Goal: Task Accomplishment & Management: Manage account settings

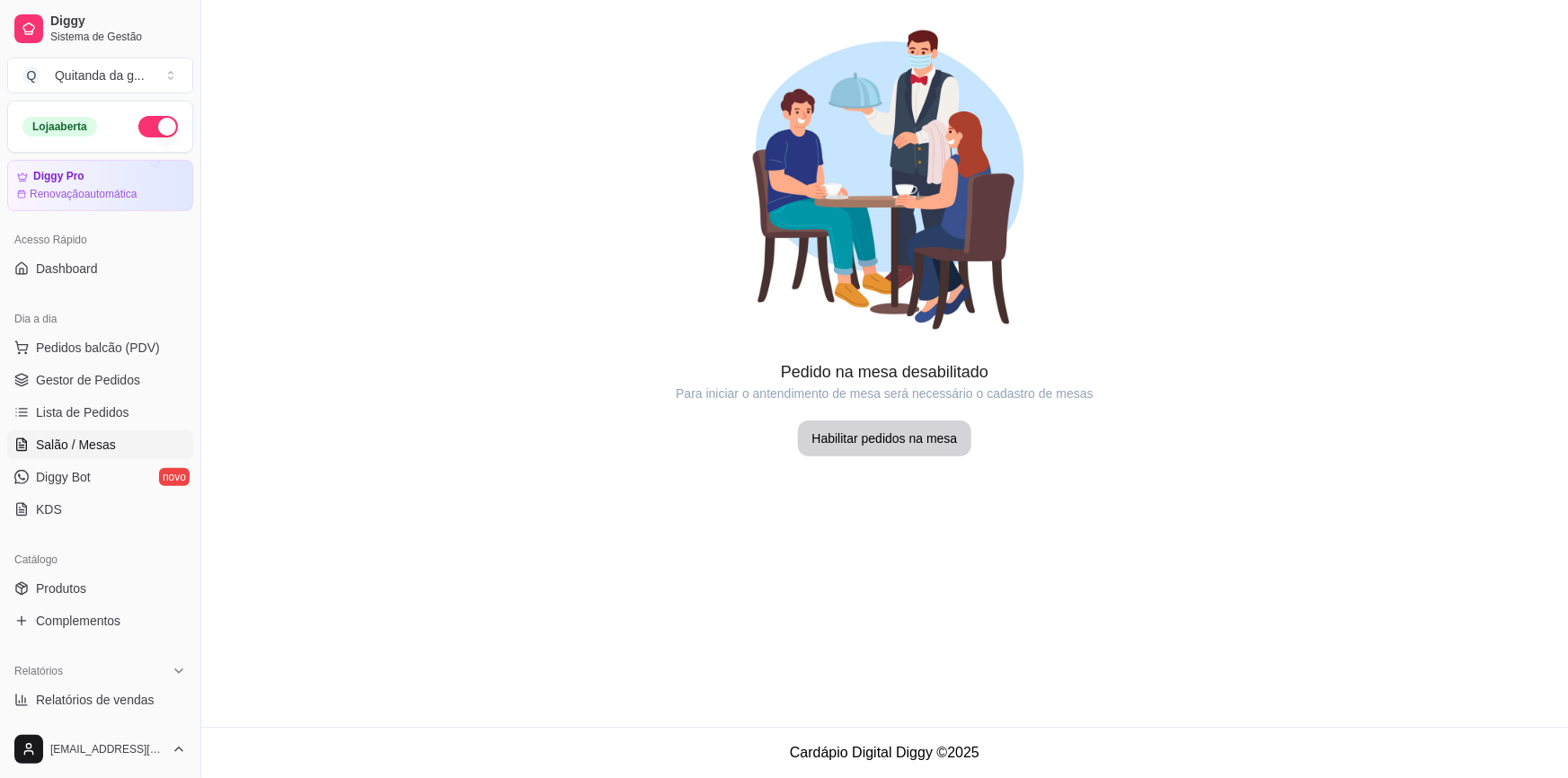
click at [140, 585] on link "Produtos" at bounding box center [100, 588] width 186 height 28
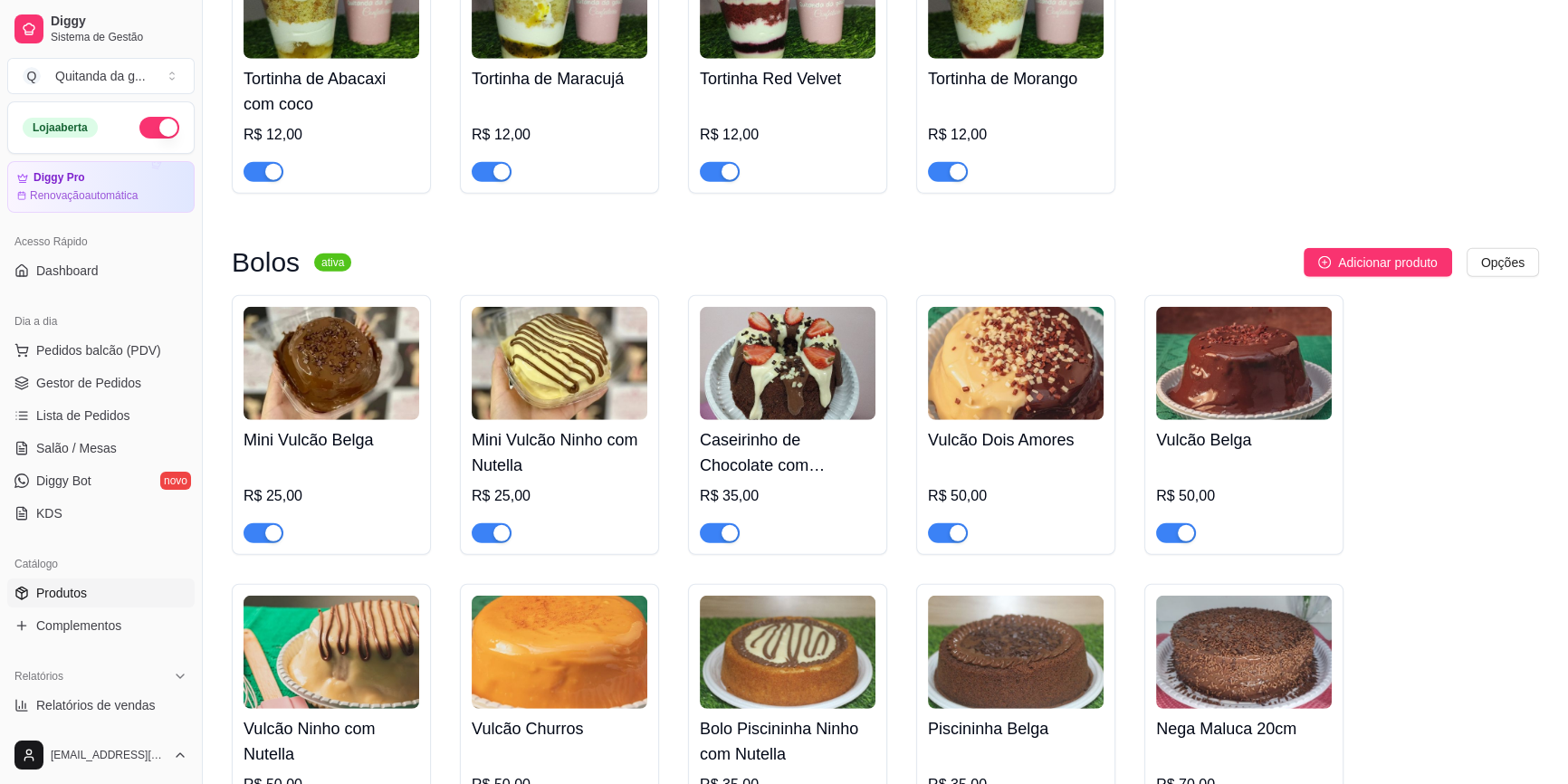
scroll to position [6258, 0]
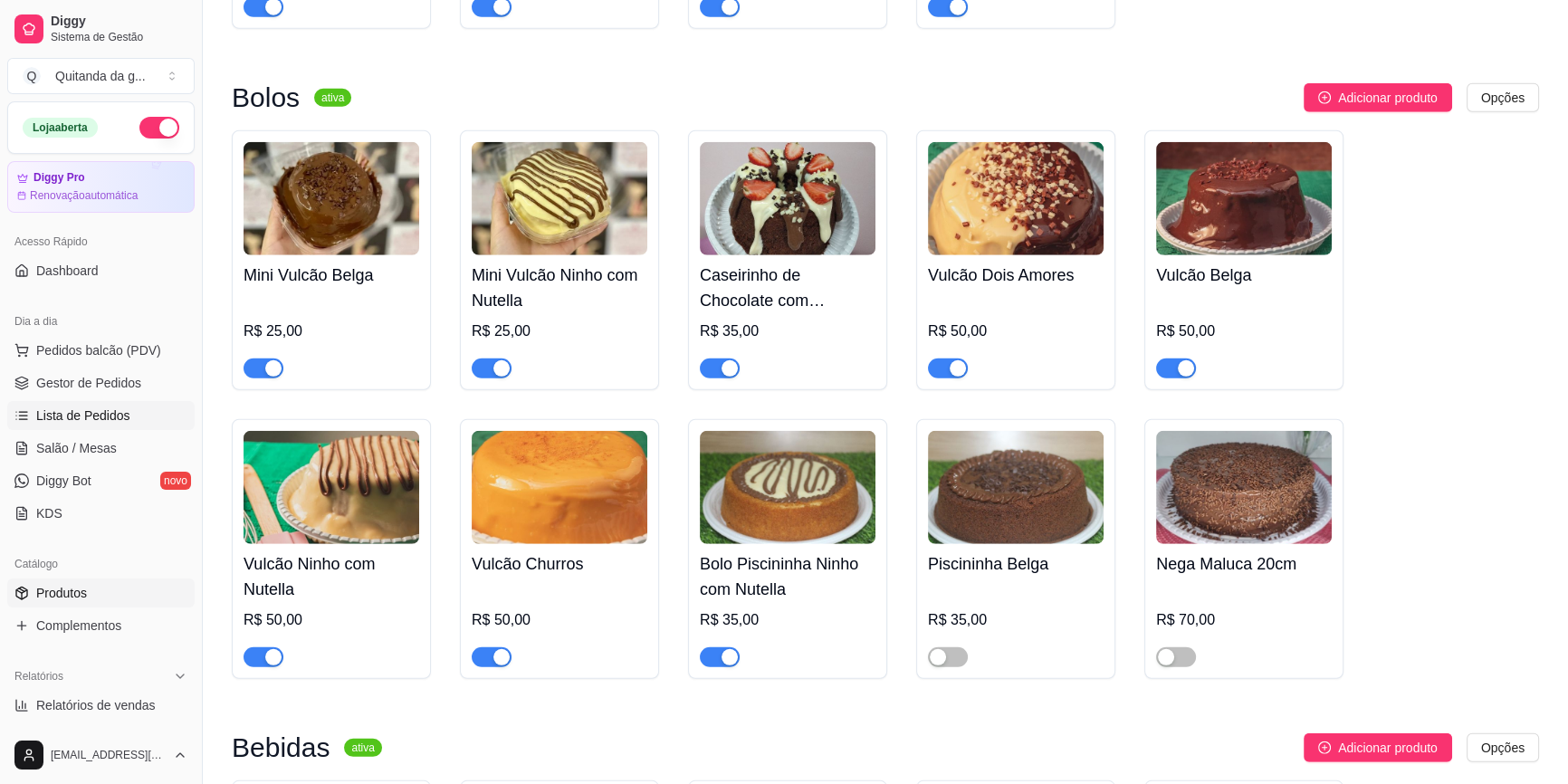
click at [100, 419] on span "Lista de Pedidos" at bounding box center [83, 415] width 94 height 18
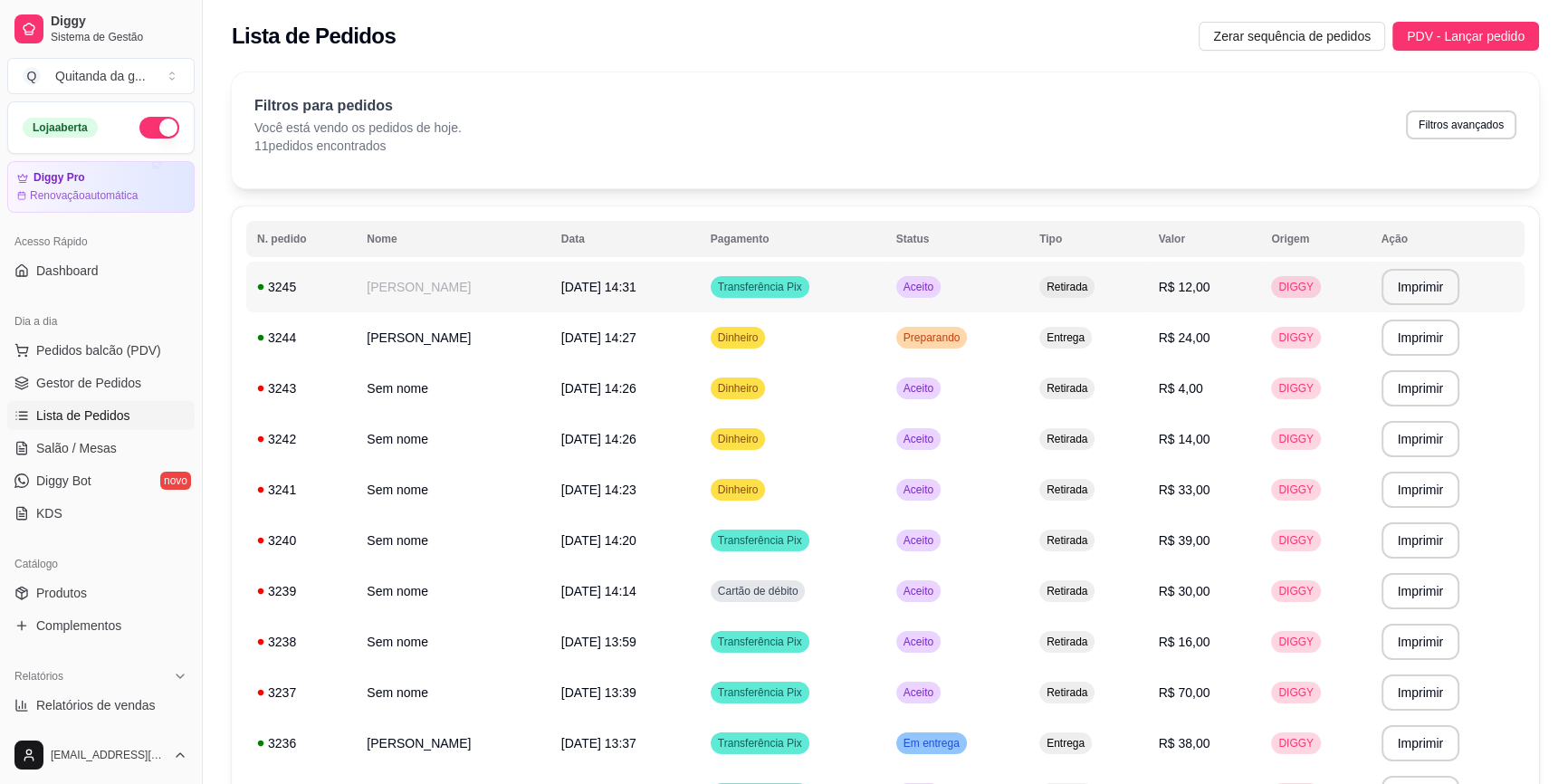
click at [700, 277] on td "[DATE] 14:31" at bounding box center [624, 286] width 149 height 50
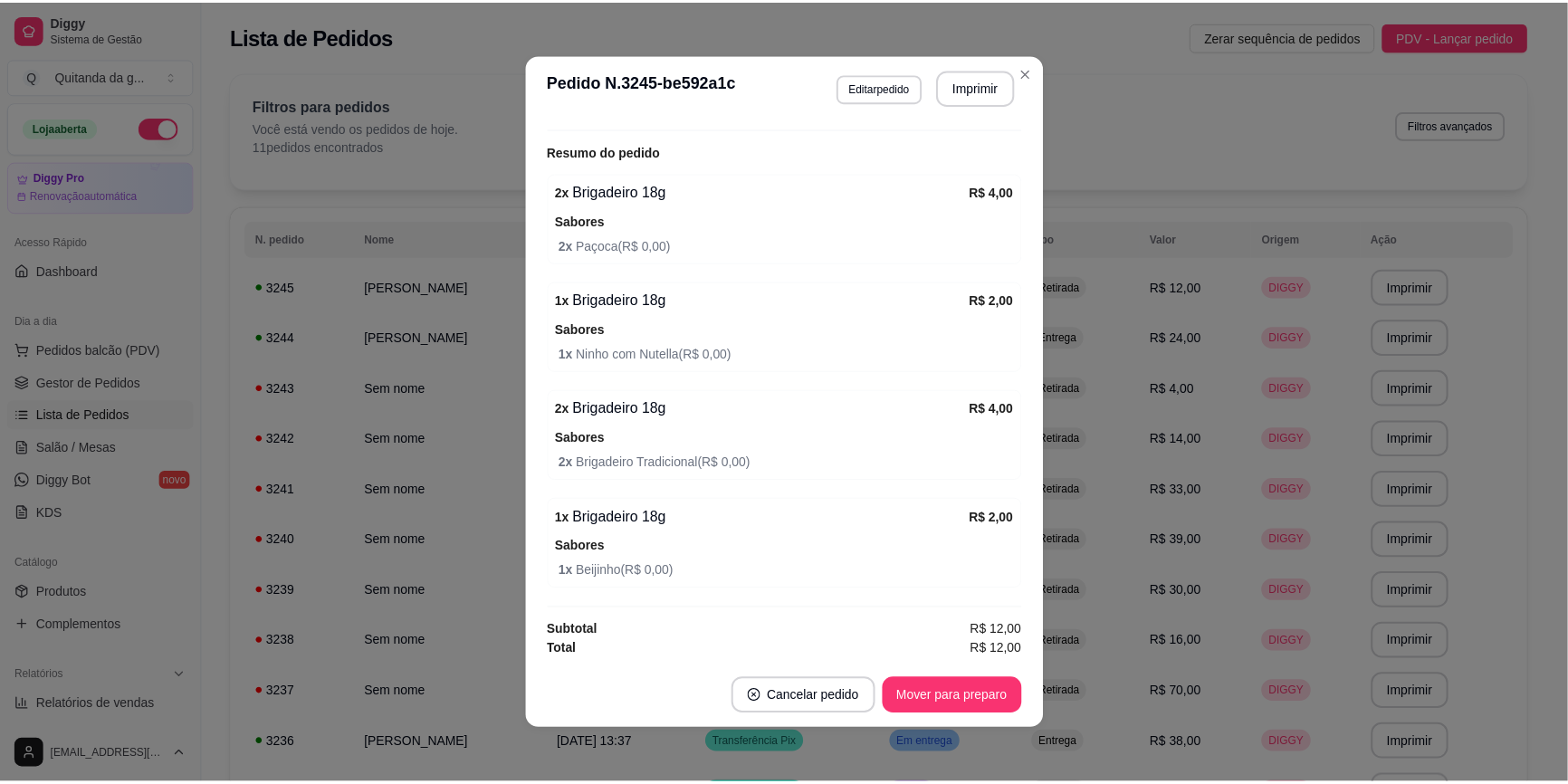
scroll to position [3, 0]
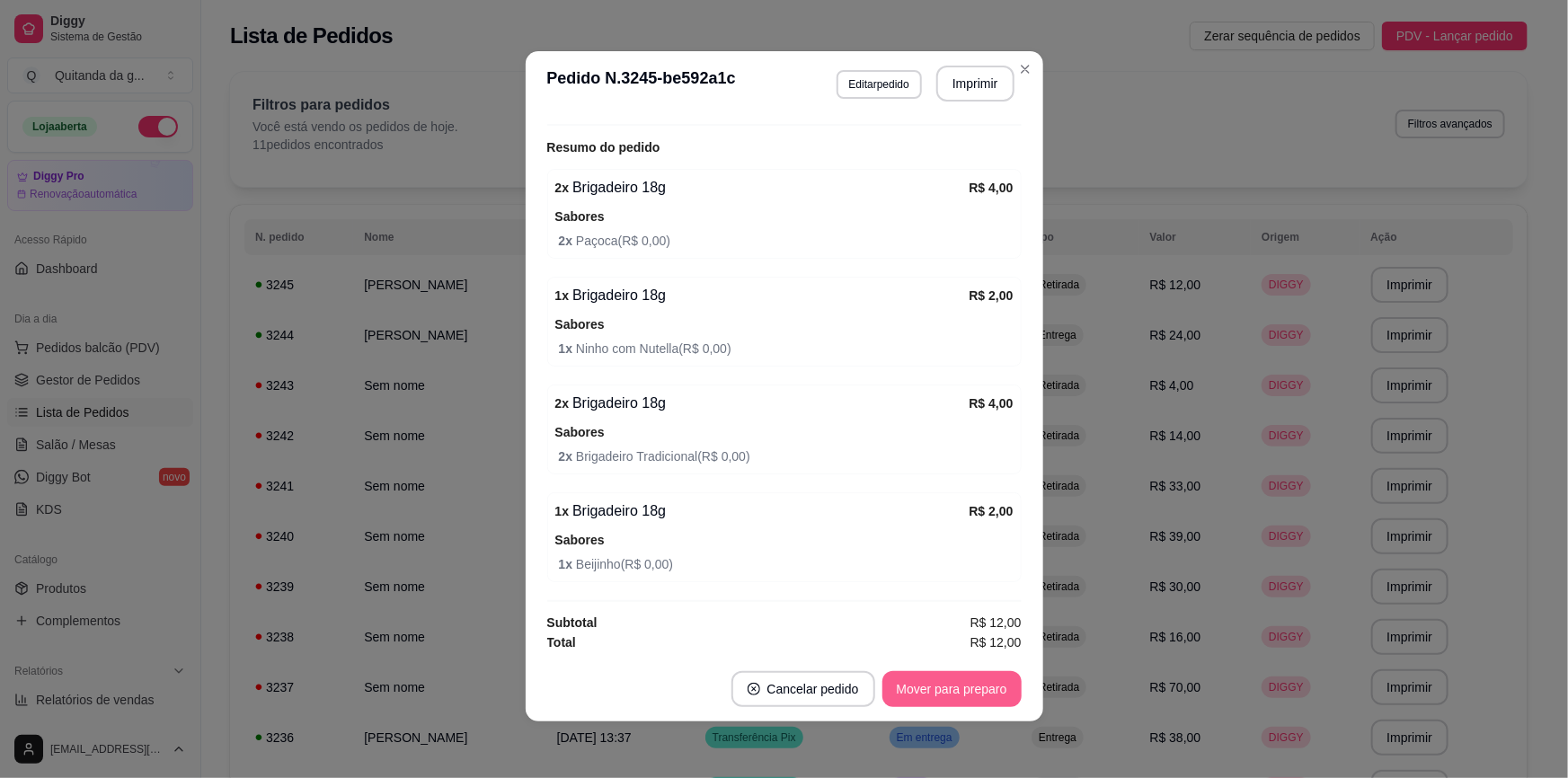
click at [933, 693] on button "Mover para preparo" at bounding box center [952, 689] width 140 height 36
click at [905, 691] on button "Mover para retirada disponível" at bounding box center [921, 689] width 199 height 36
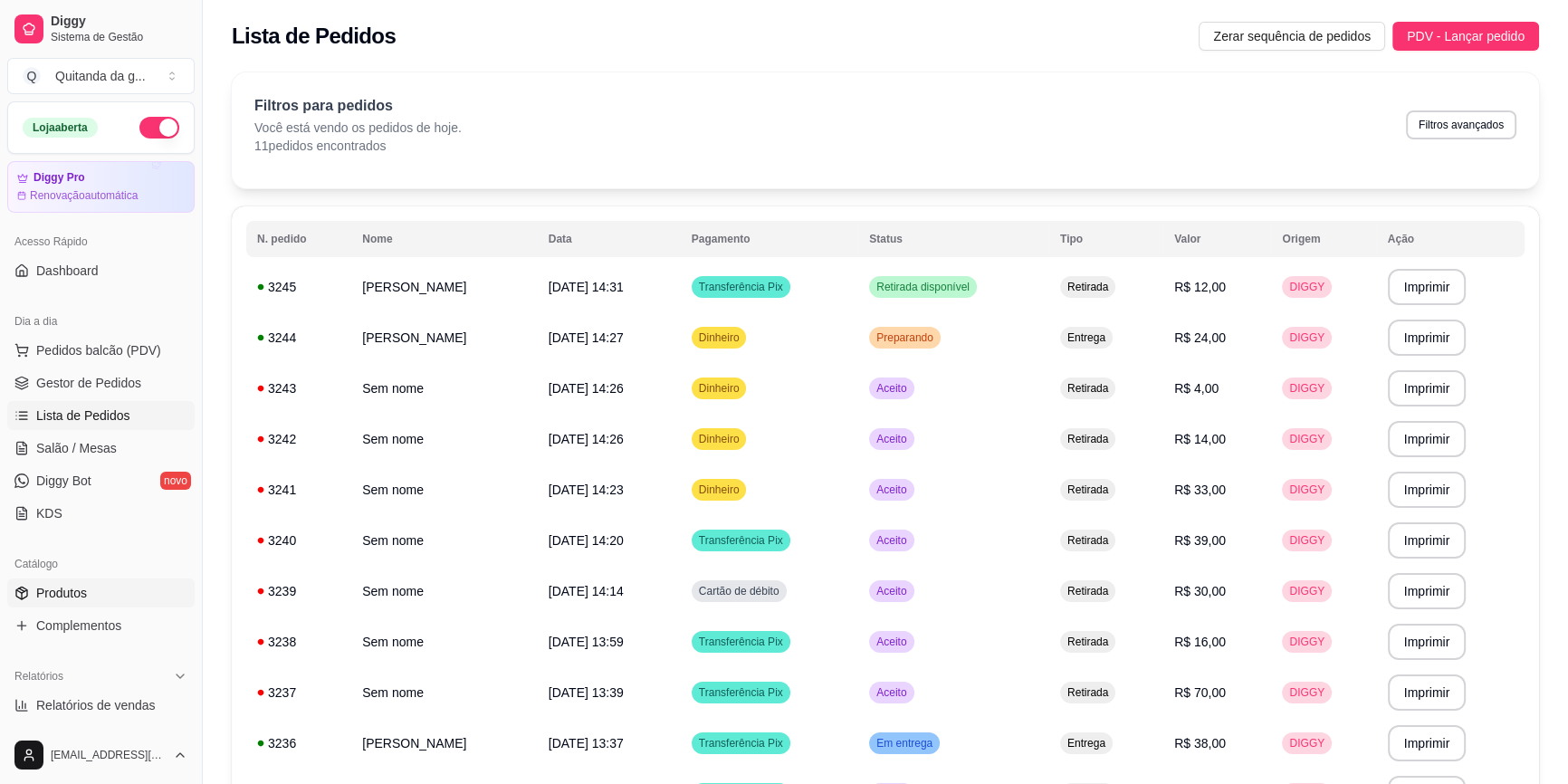
click at [116, 589] on link "Produtos" at bounding box center [101, 593] width 187 height 29
click at [114, 589] on link "Produtos" at bounding box center [101, 593] width 187 height 29
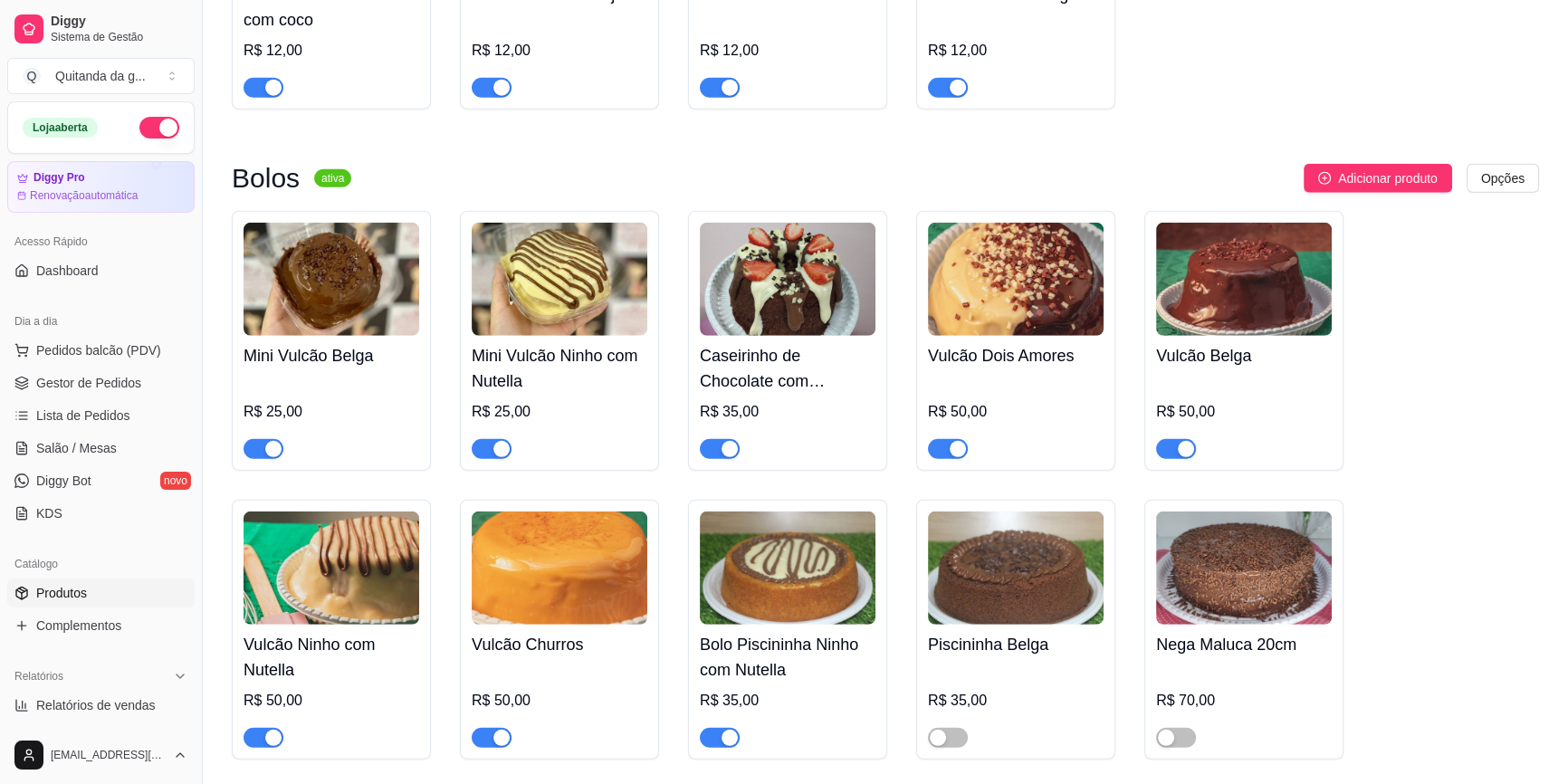
scroll to position [6162, 0]
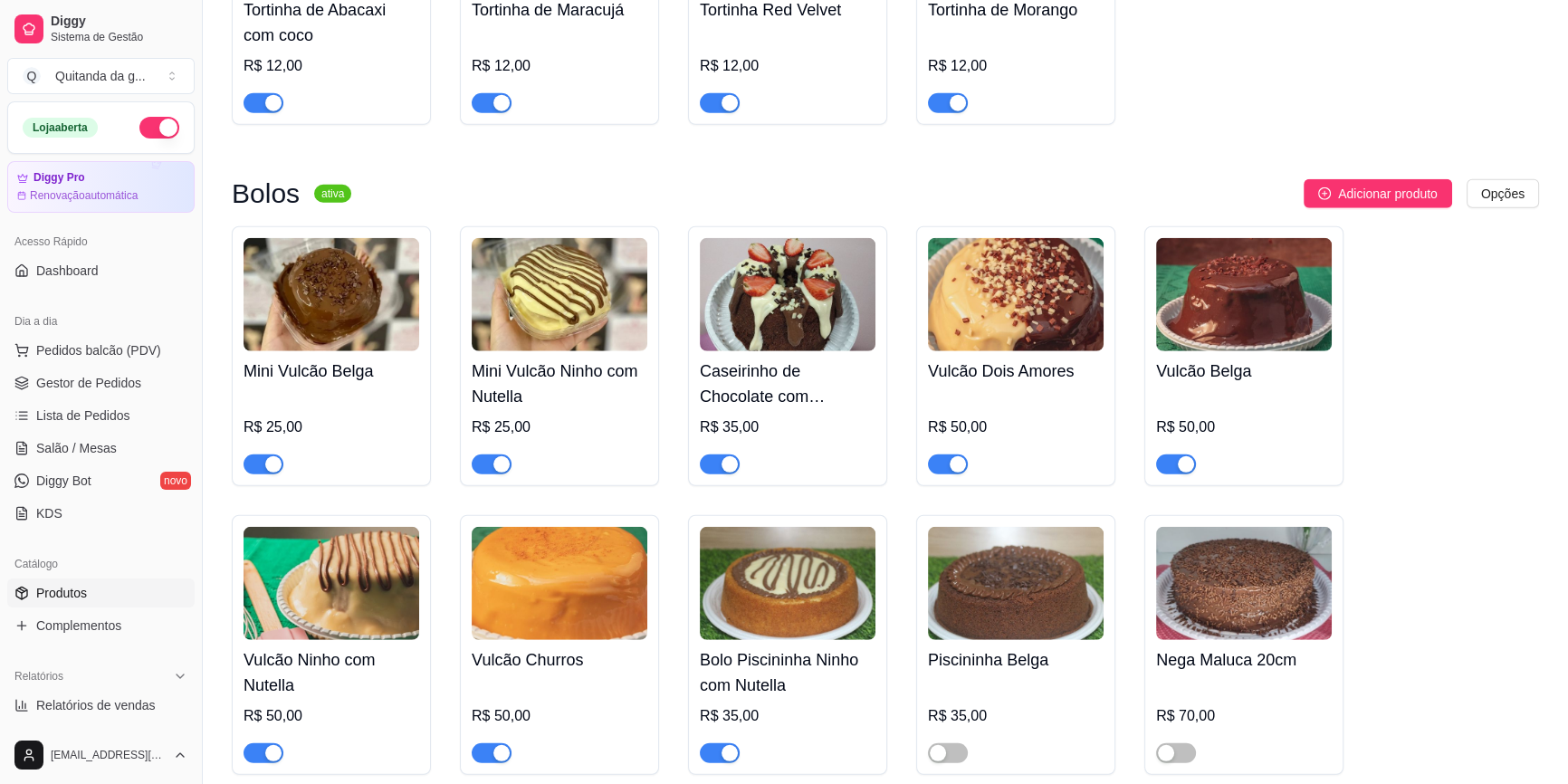
click at [262, 752] on button "button" at bounding box center [263, 753] width 40 height 20
click at [125, 353] on span "Pedidos balcão (PDV)" at bounding box center [99, 350] width 125 height 18
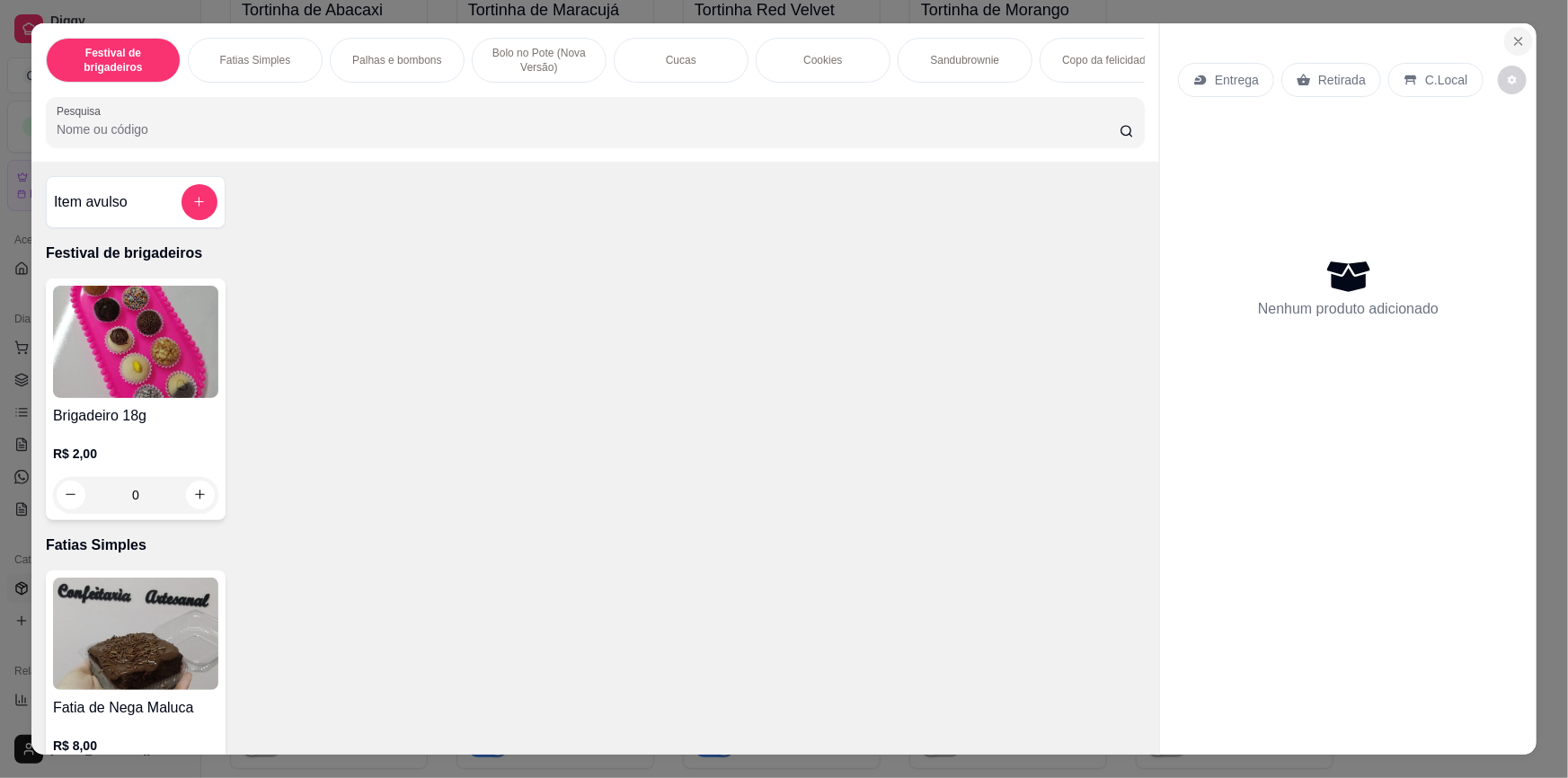
click at [1504, 36] on button "Close" at bounding box center [1518, 41] width 28 height 28
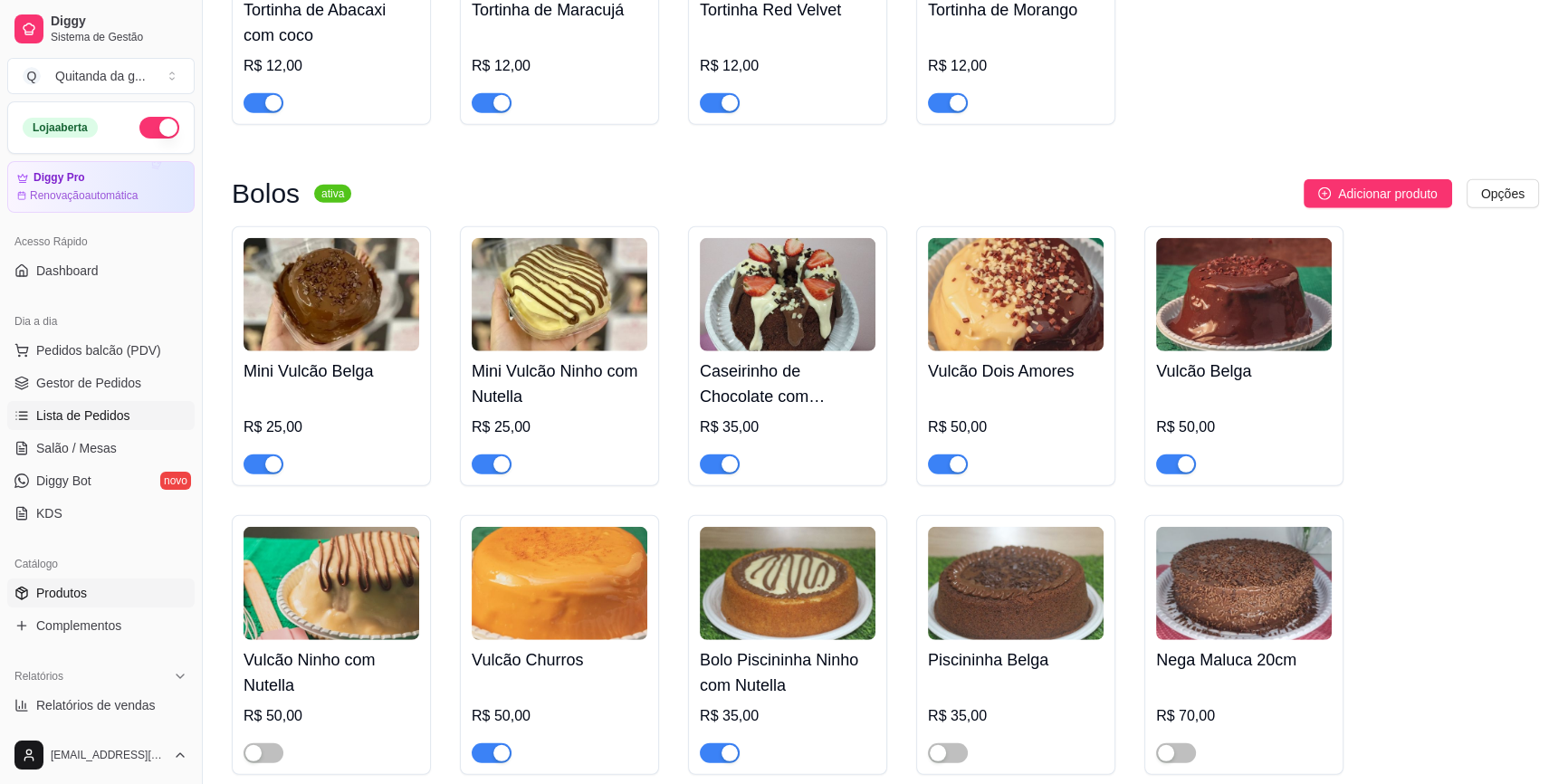
click at [111, 428] on link "Lista de Pedidos" at bounding box center [101, 415] width 187 height 29
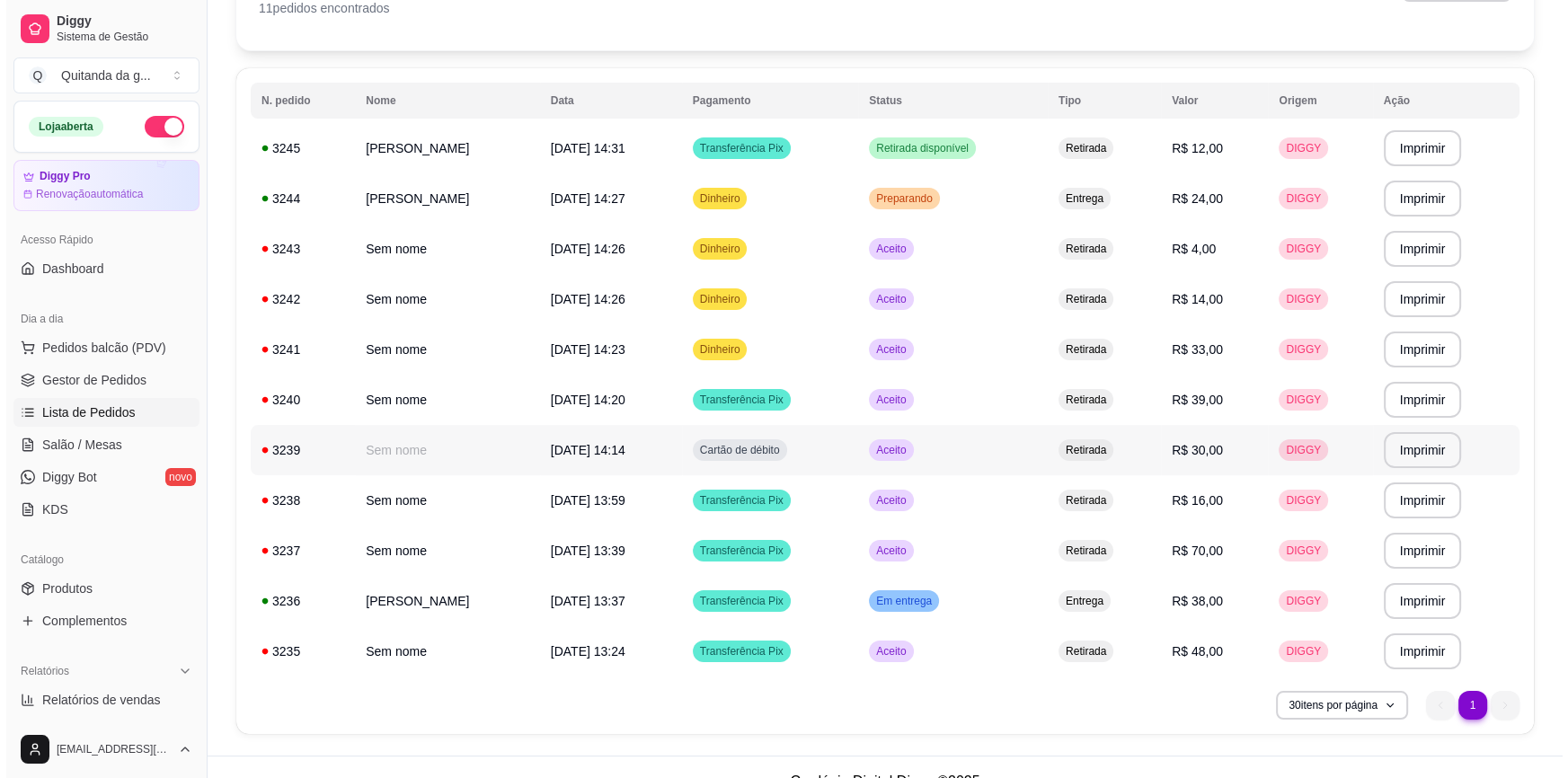
scroll to position [163, 0]
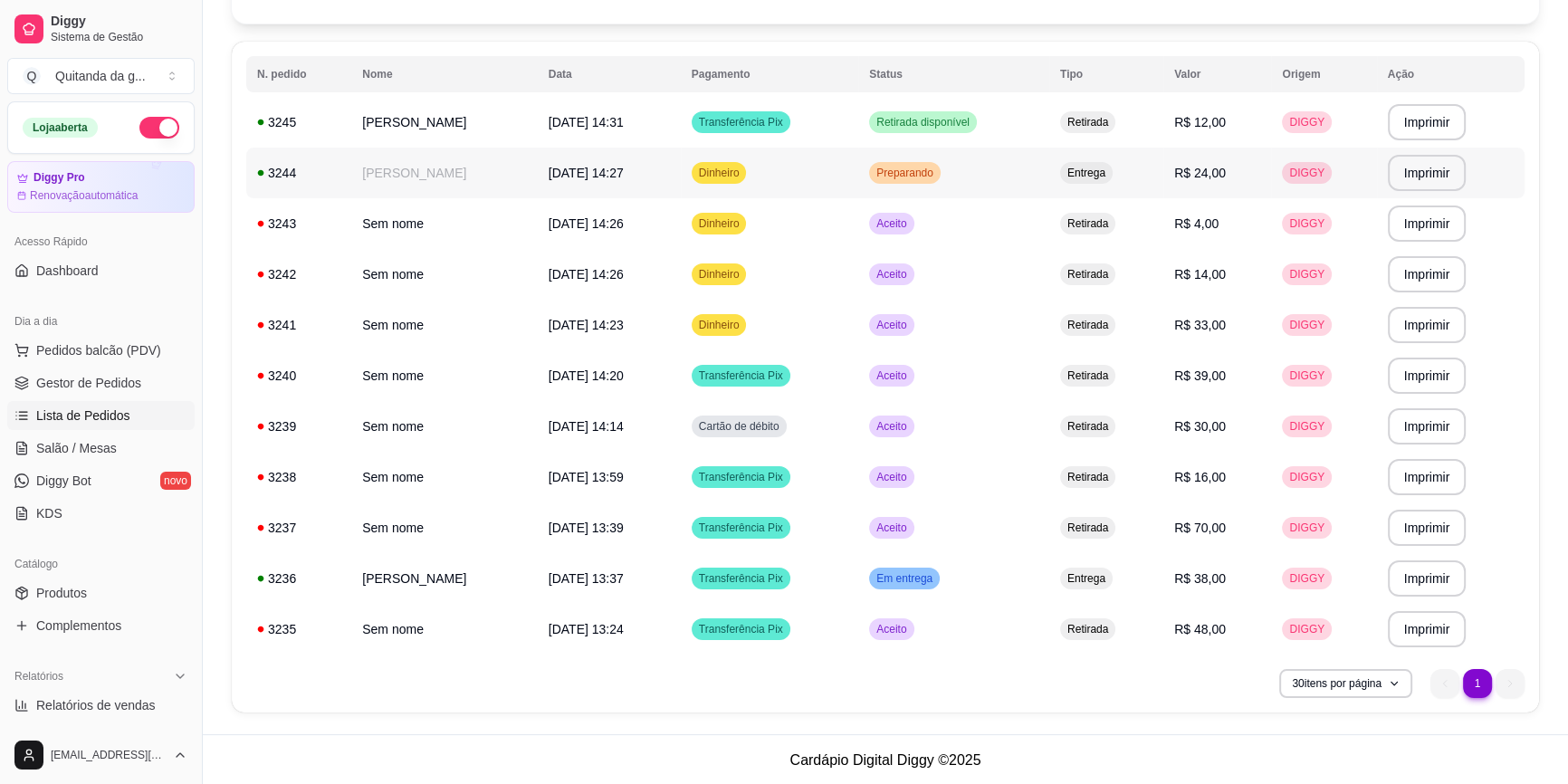
click at [976, 188] on td "Preparando" at bounding box center [954, 172] width 191 height 50
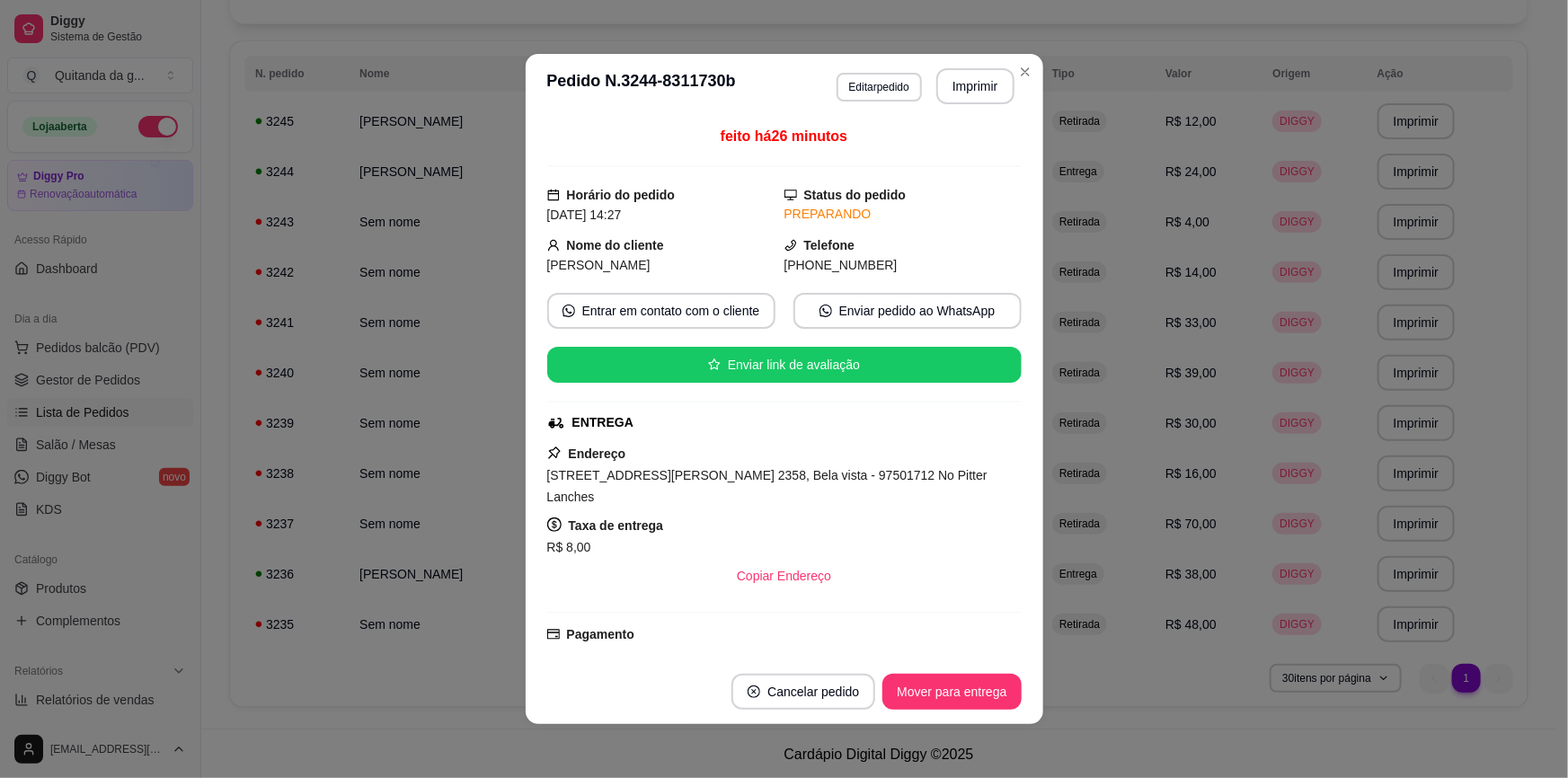
click at [958, 710] on footer "Cancelar pedido Mover para entrega" at bounding box center [784, 692] width 518 height 65
click at [961, 700] on button "Mover para entrega" at bounding box center [951, 692] width 139 height 36
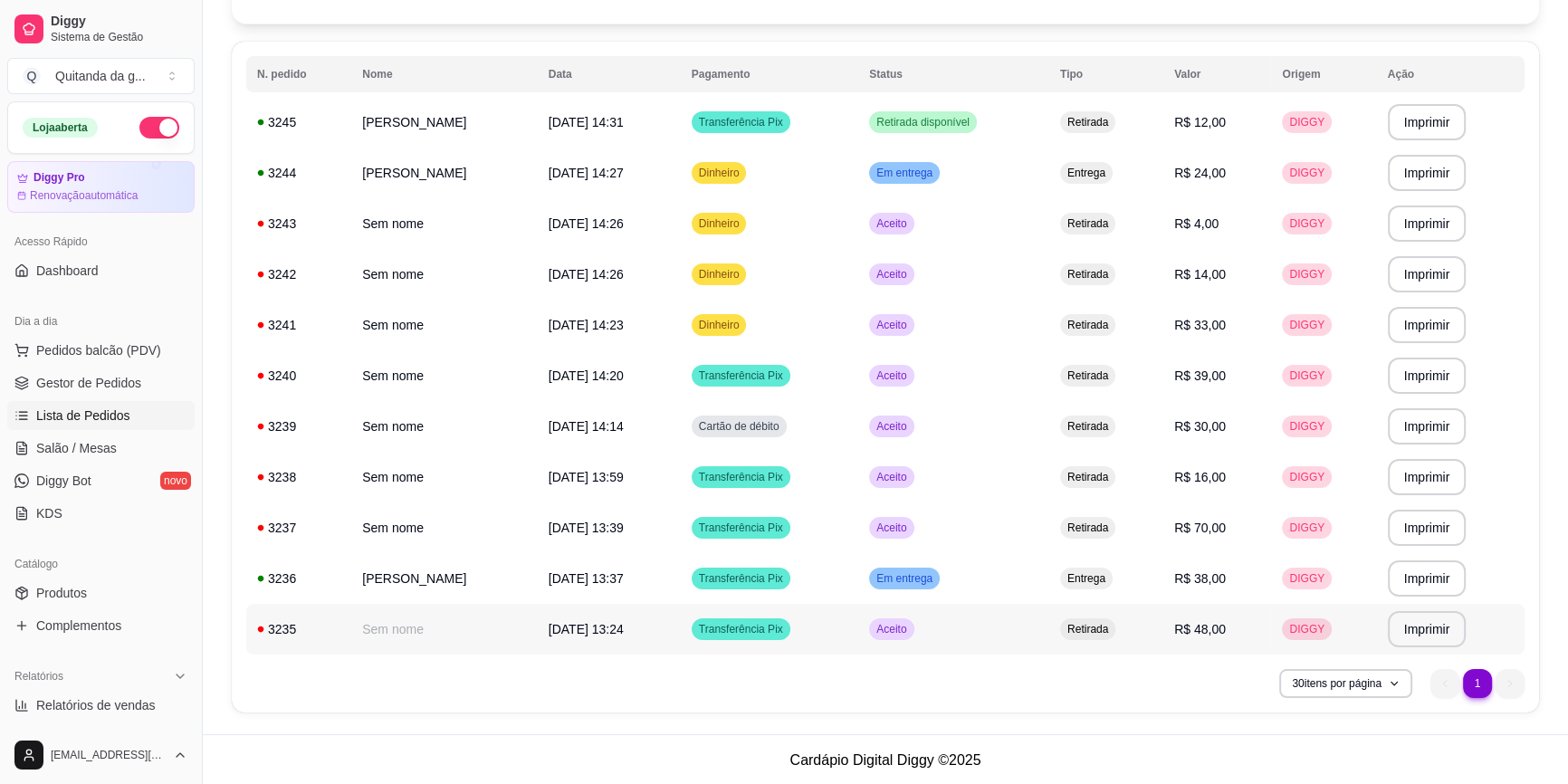
click at [975, 634] on td "Aceito" at bounding box center [954, 629] width 191 height 50
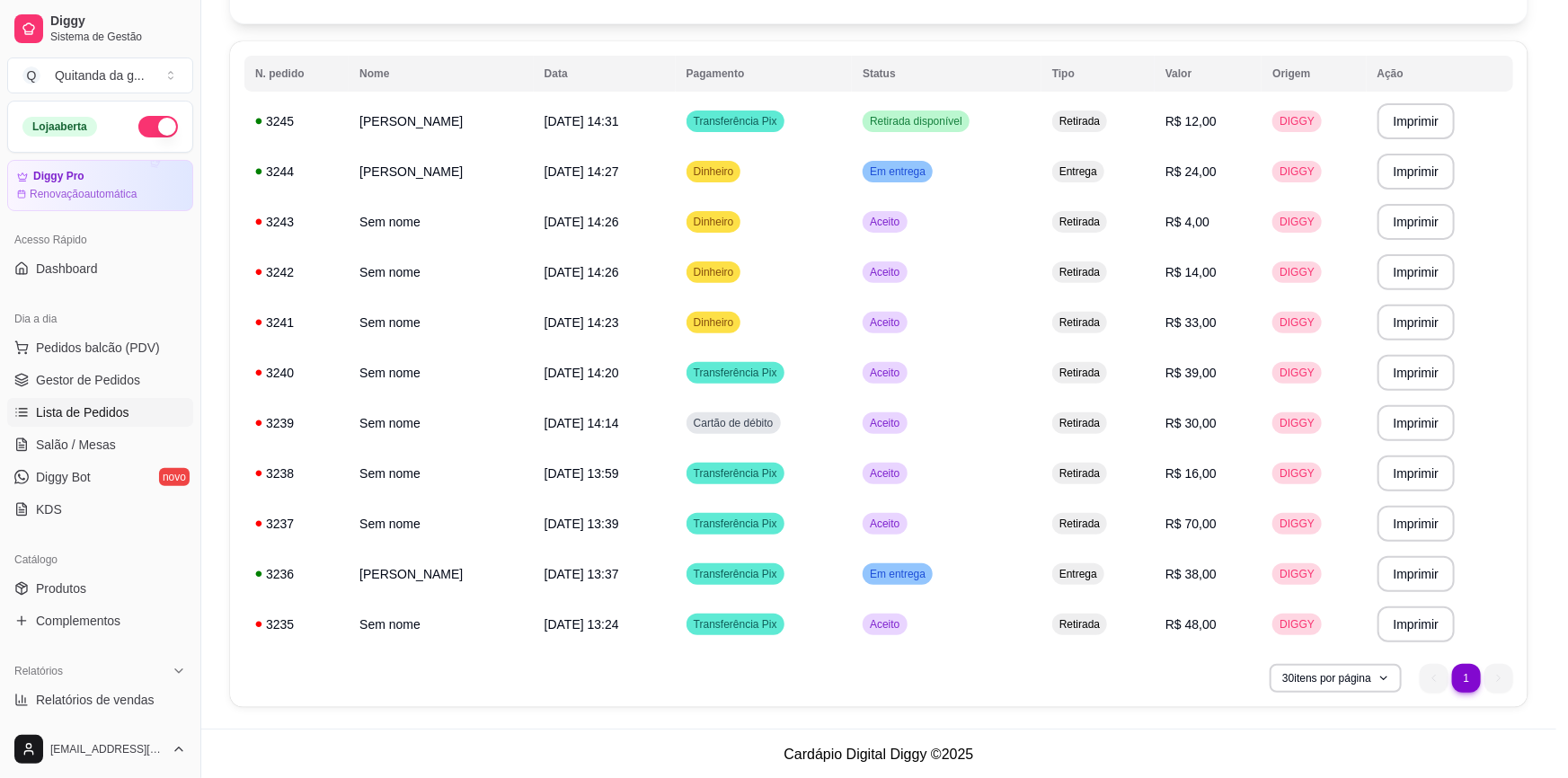
click at [945, 701] on button "Mover para preparo" at bounding box center [952, 692] width 140 height 36
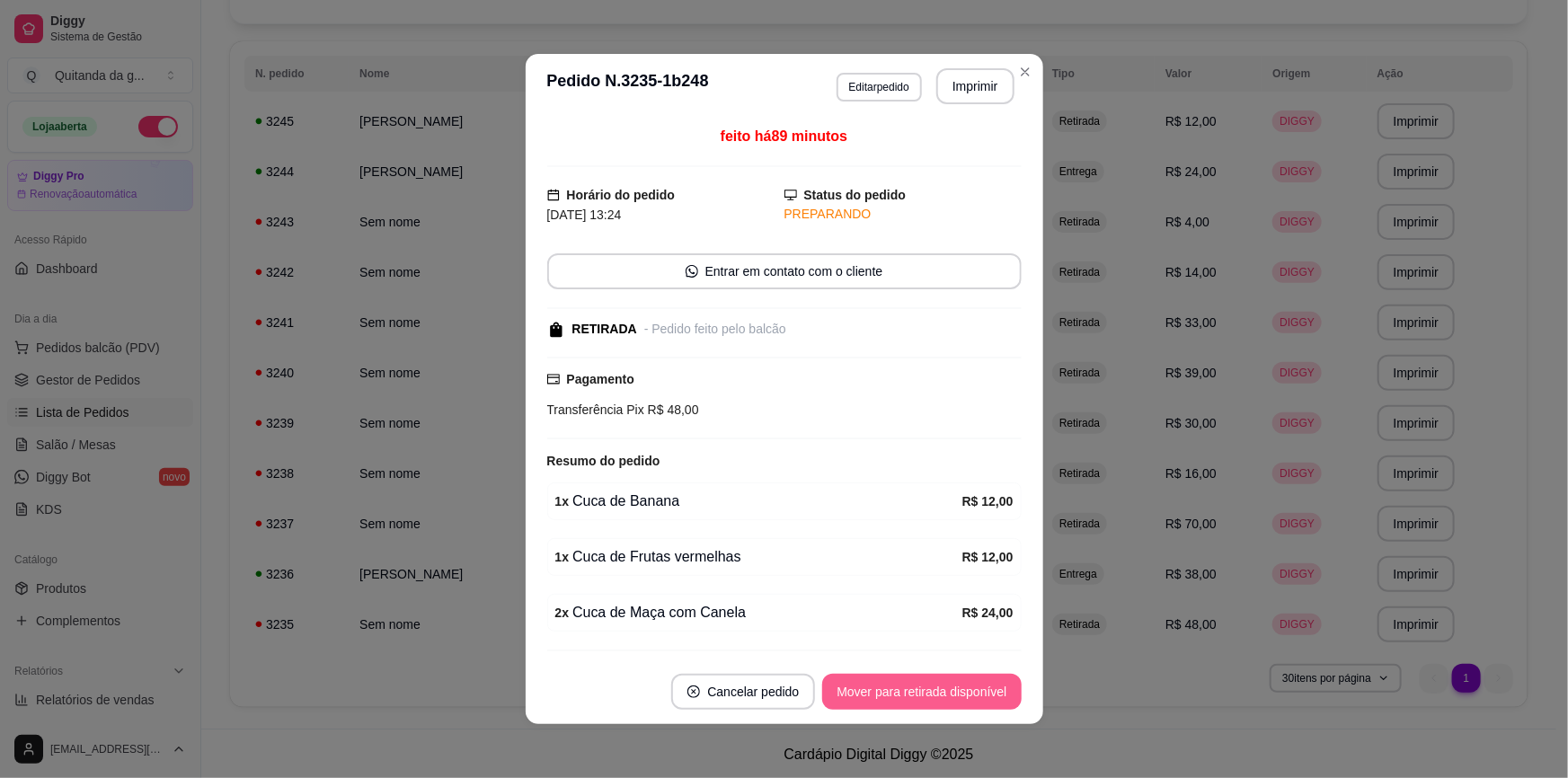
click at [945, 701] on button "Mover para retirada disponível" at bounding box center [921, 692] width 199 height 36
click at [945, 701] on button "Mover para finalizado" at bounding box center [946, 692] width 144 height 35
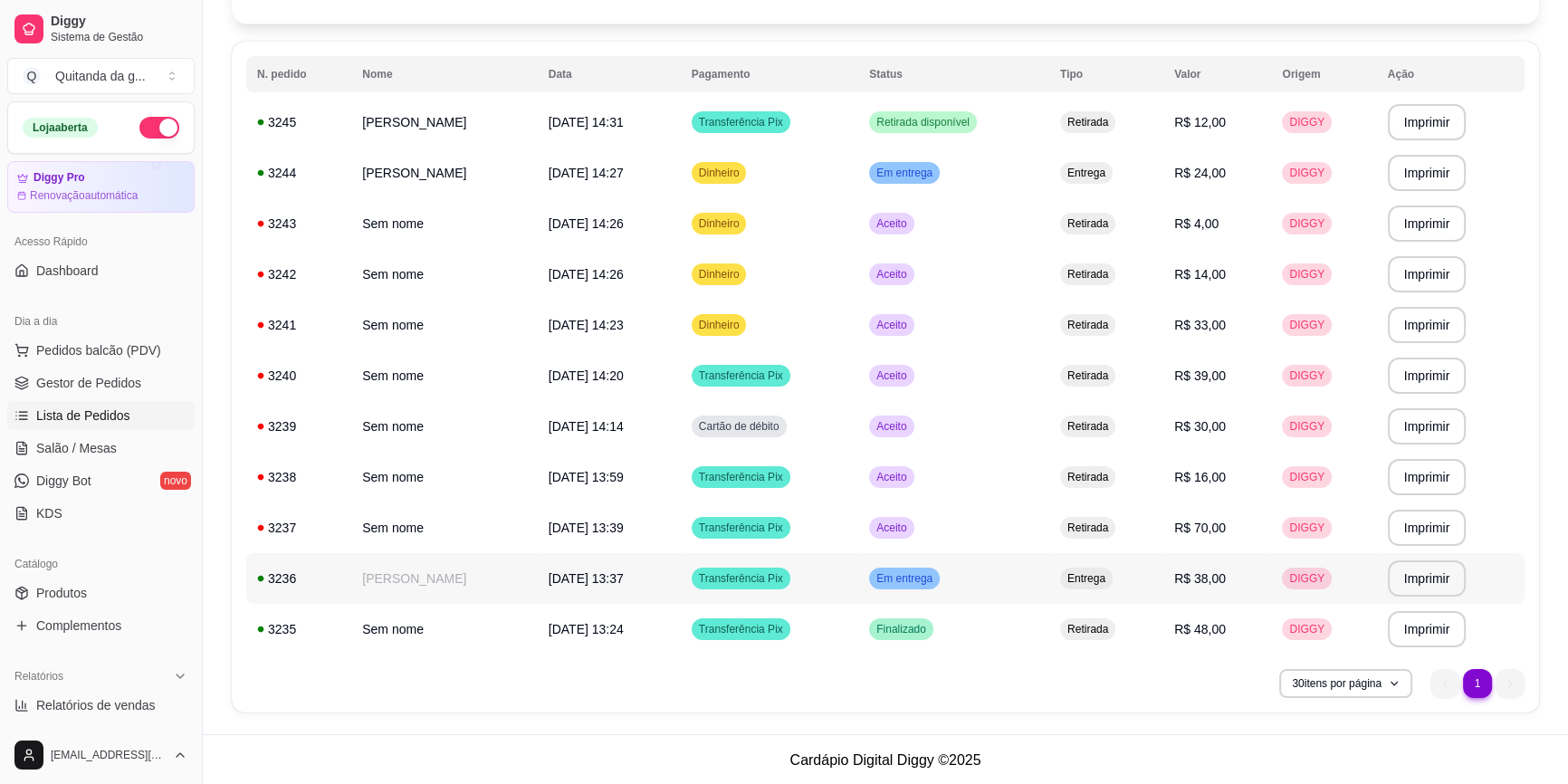
click at [936, 581] on span "Em entrega" at bounding box center [904, 578] width 64 height 14
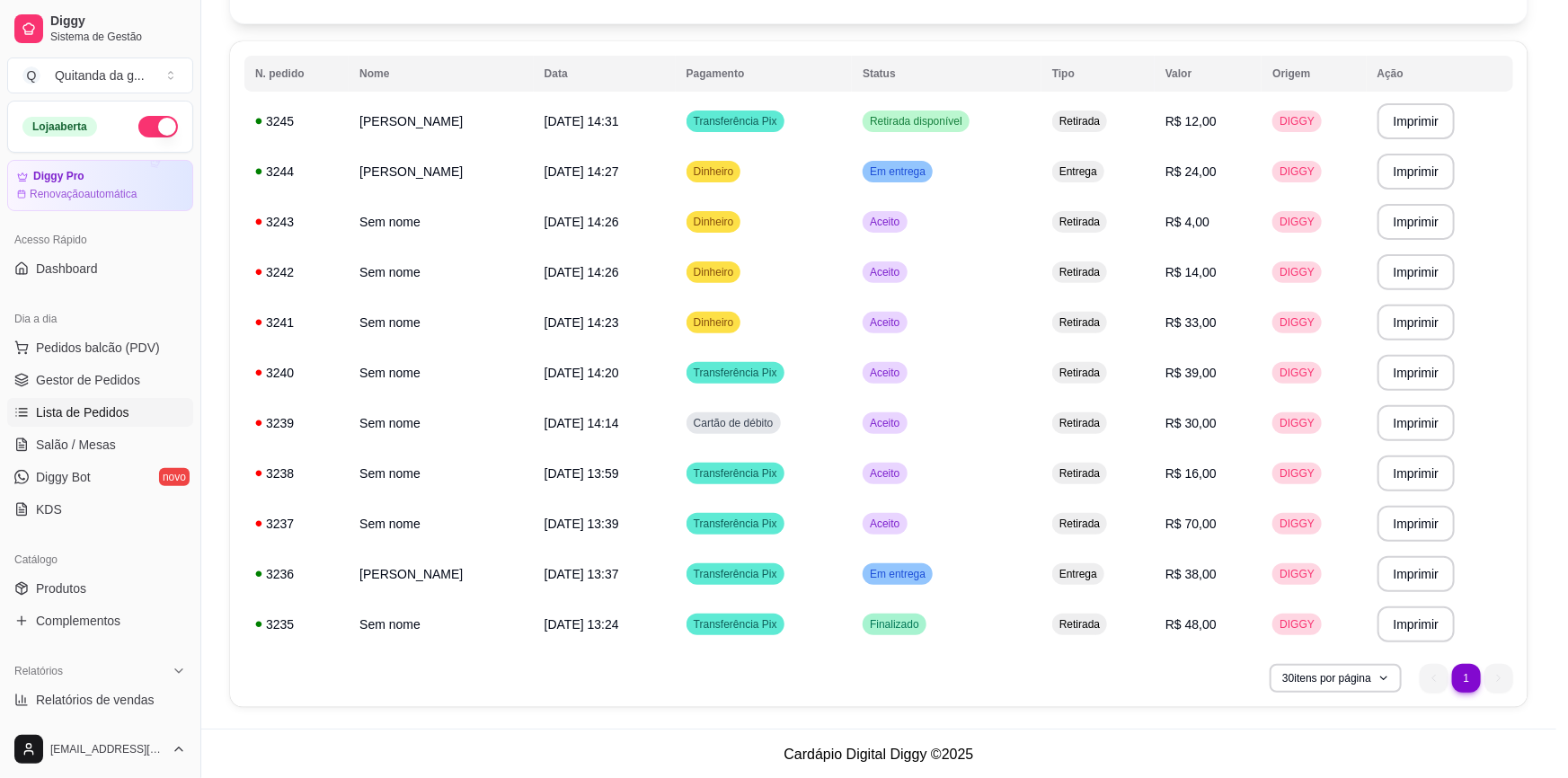
click at [934, 692] on button "Mover para finalizado" at bounding box center [947, 692] width 149 height 36
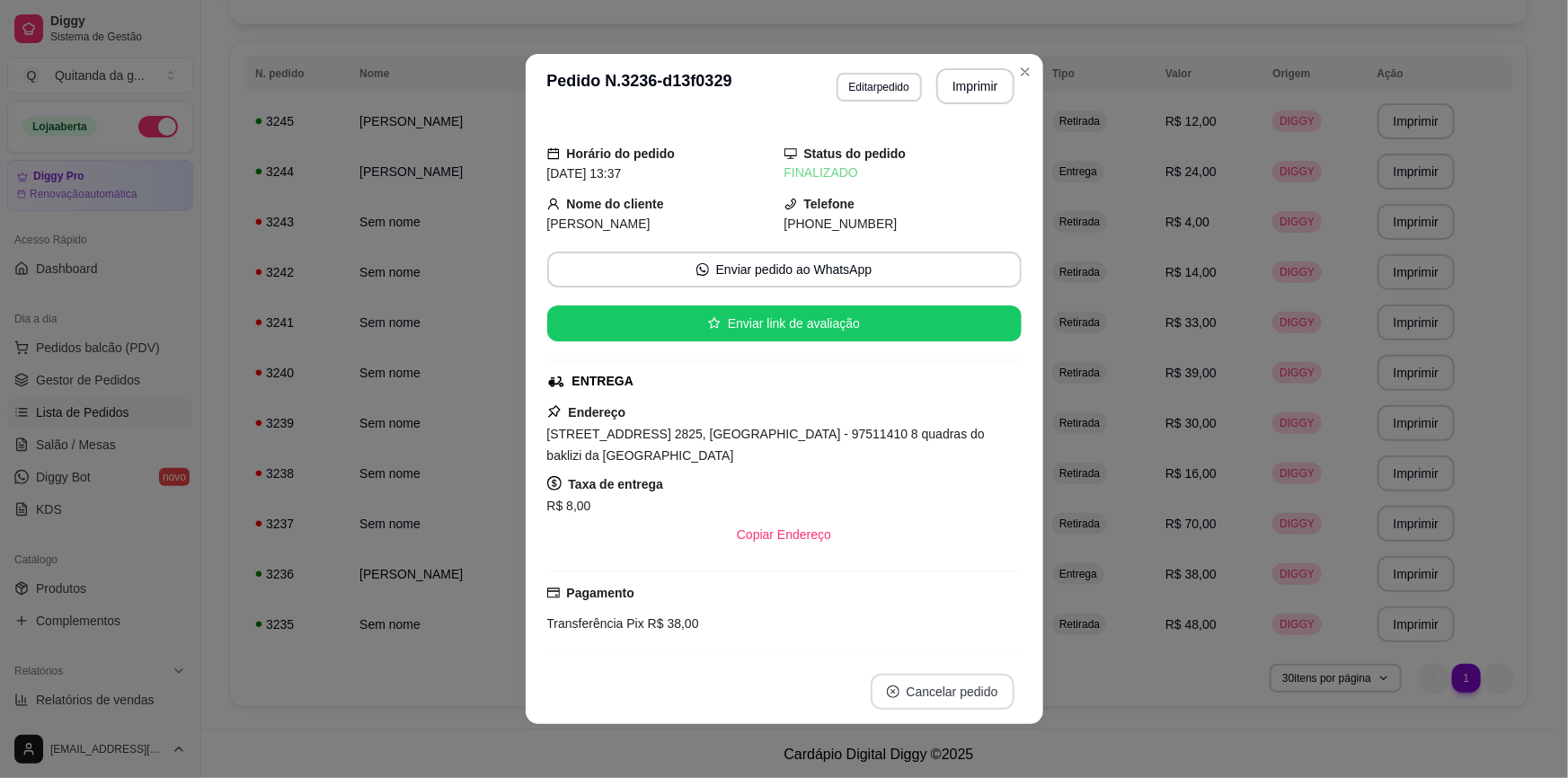
click at [934, 692] on button "Cancelar pedido" at bounding box center [943, 692] width 143 height 36
click at [1015, 60] on button "Close" at bounding box center [1025, 72] width 28 height 28
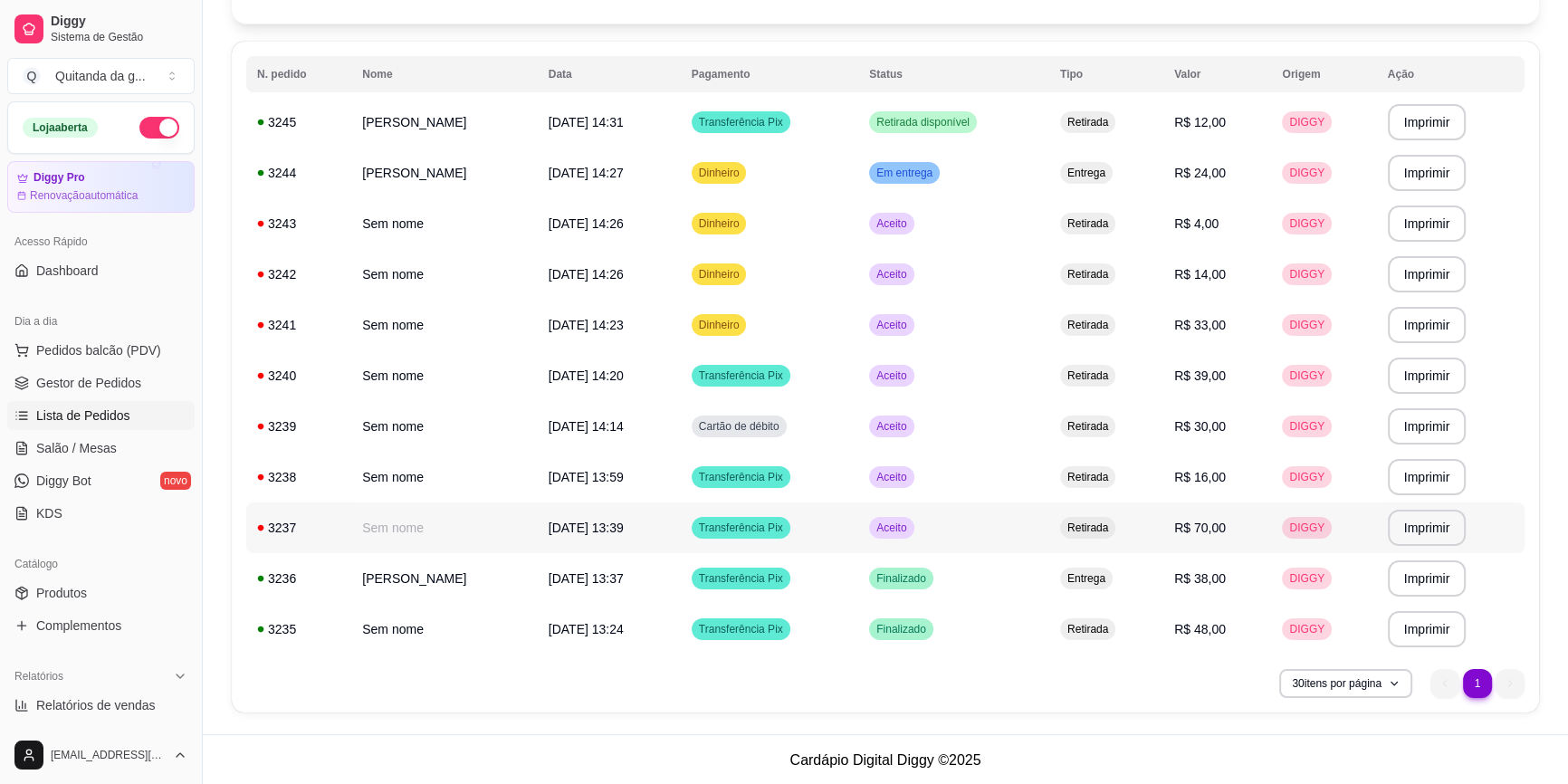
click at [973, 512] on td "Aceito" at bounding box center [954, 527] width 191 height 50
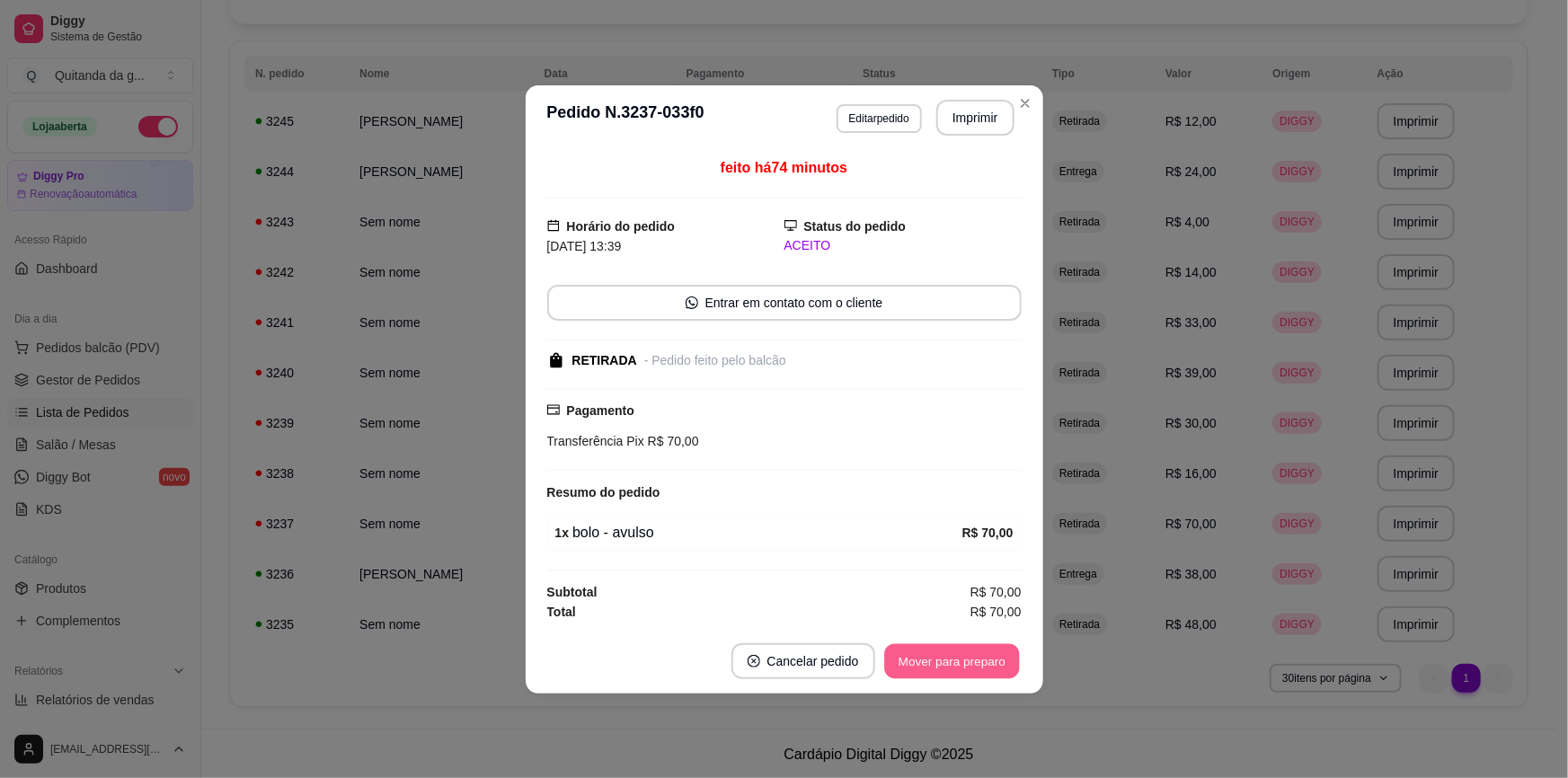
click at [938, 661] on button "Mover para preparo" at bounding box center [951, 660] width 135 height 35
click at [942, 664] on button "Mover para retirada disponível" at bounding box center [922, 660] width 192 height 35
click at [966, 665] on button "Mover para finalizado" at bounding box center [947, 661] width 149 height 36
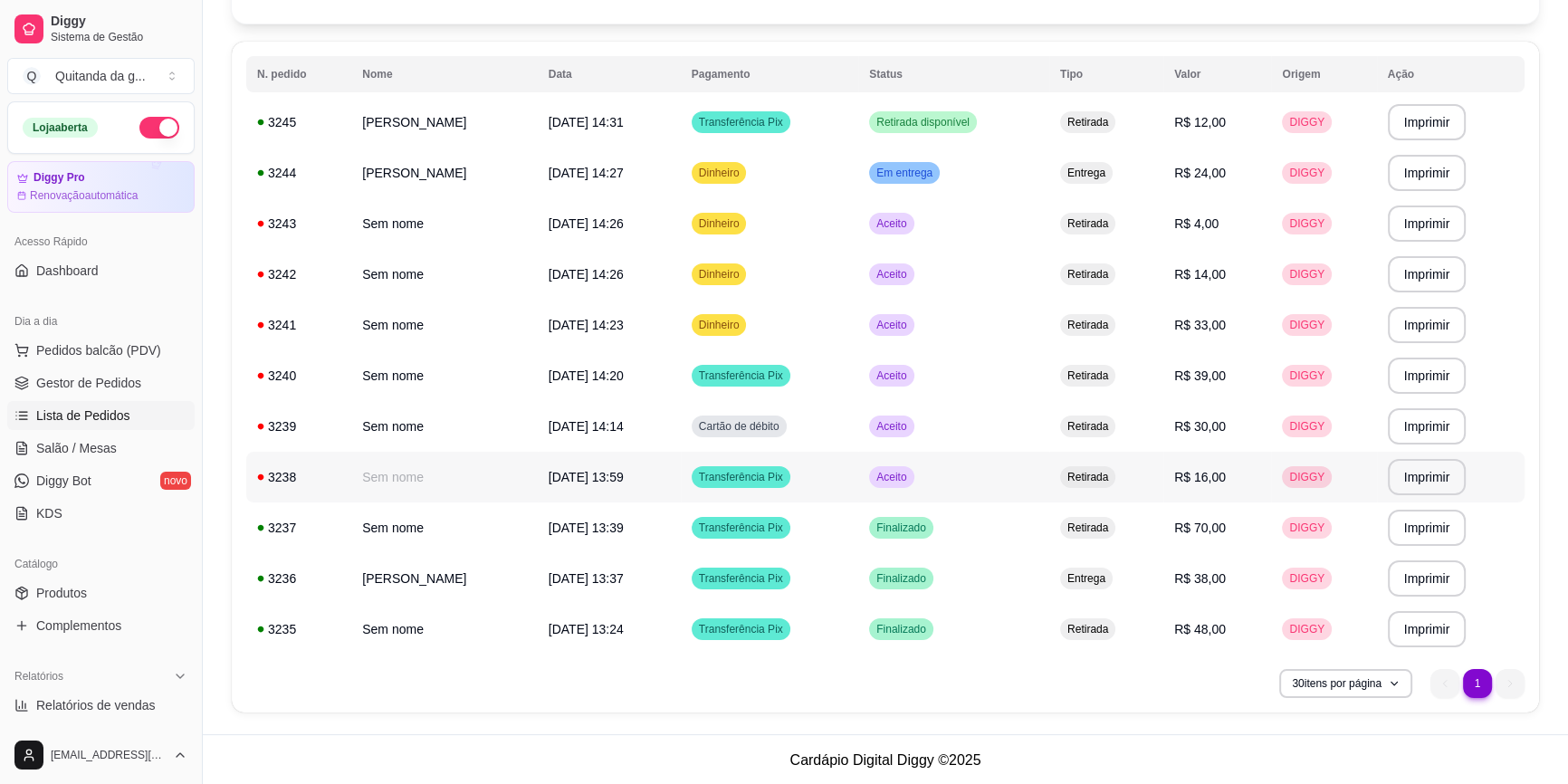
click at [1005, 480] on td "Aceito" at bounding box center [954, 477] width 191 height 50
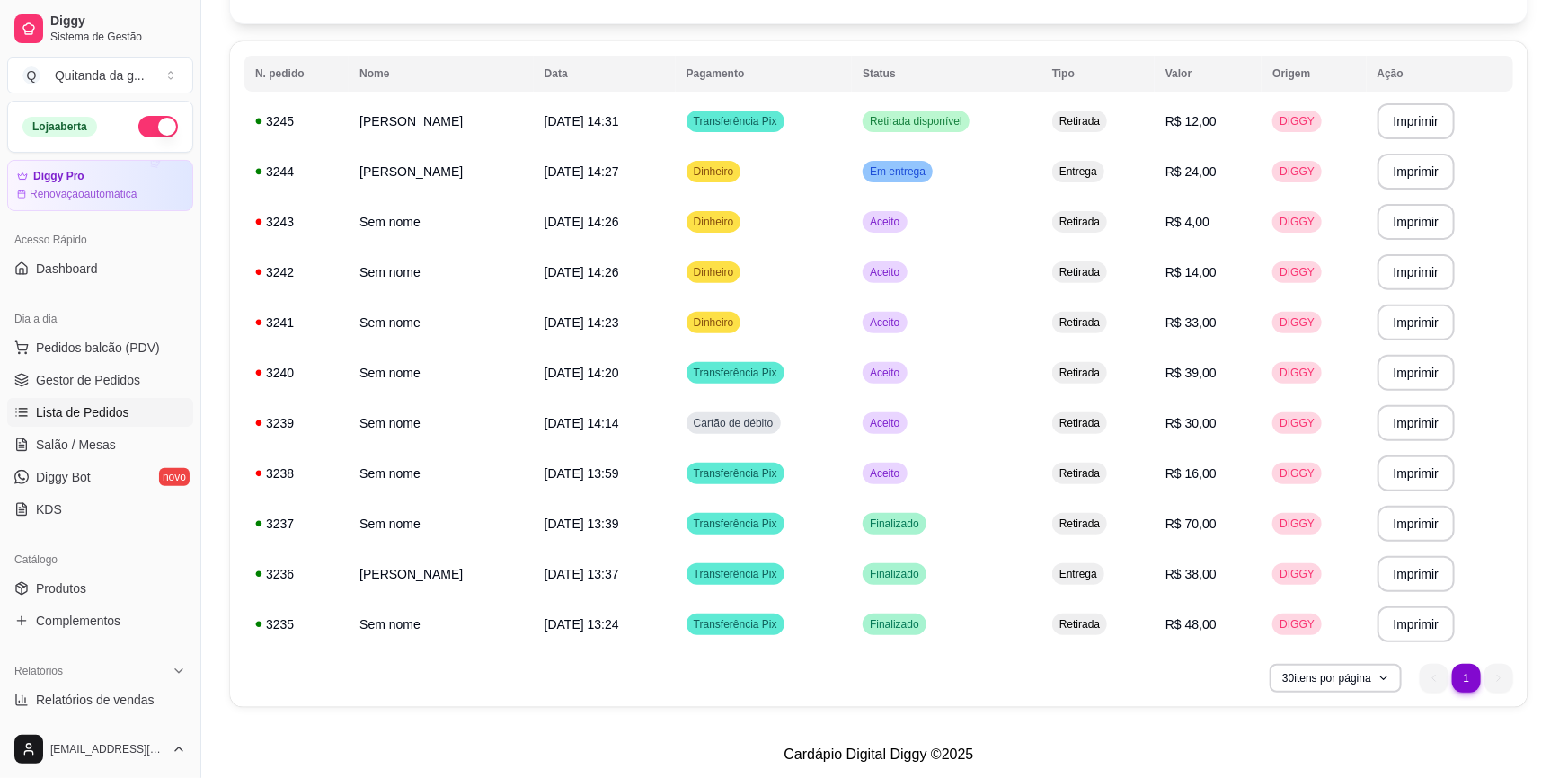
click at [986, 665] on button "Mover para preparo" at bounding box center [952, 661] width 140 height 36
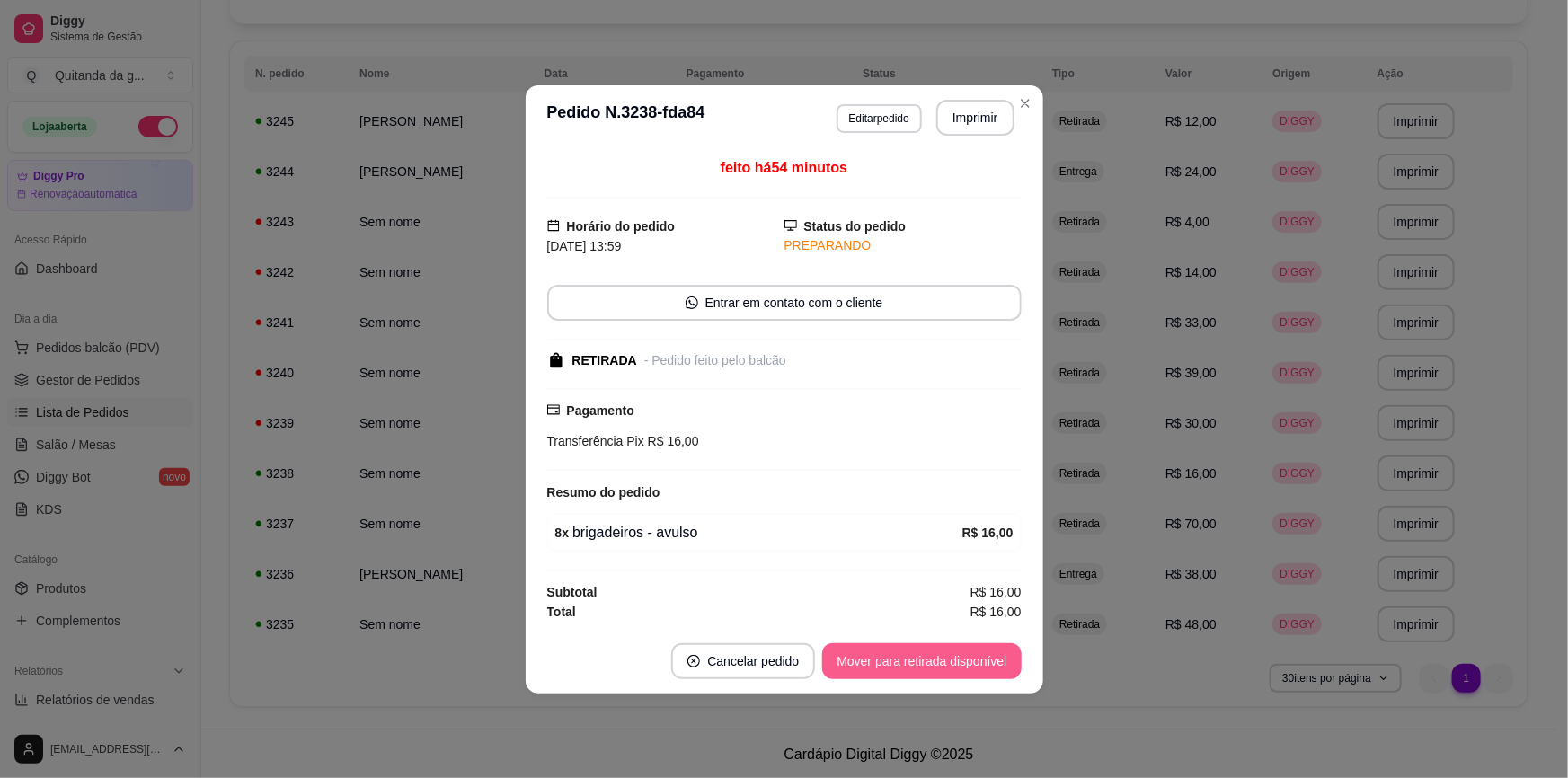
click at [985, 669] on button "Mover para retirada disponível" at bounding box center [921, 661] width 199 height 36
click at [983, 669] on button "Mover para finalizado" at bounding box center [947, 661] width 149 height 36
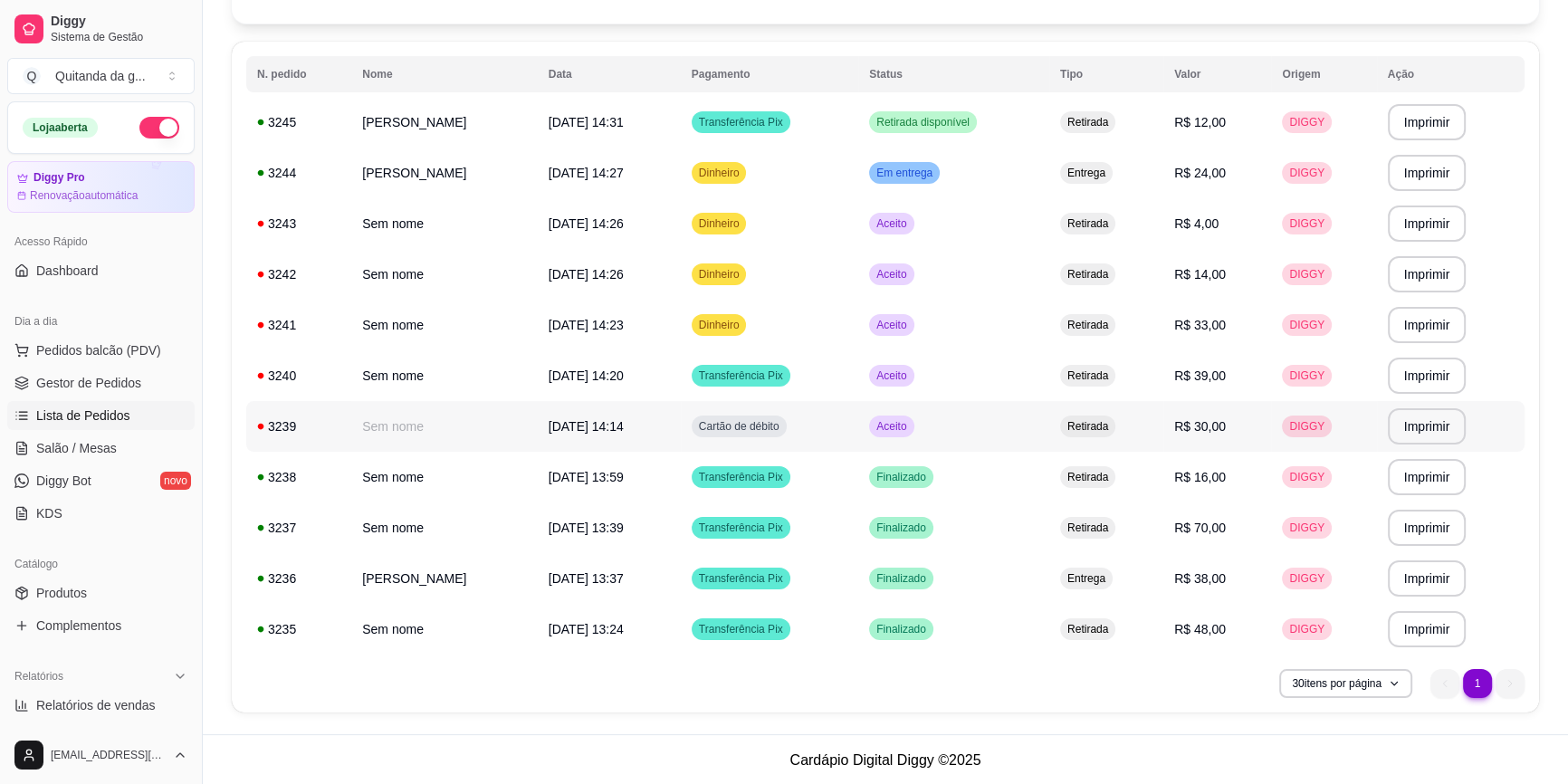
click at [1014, 429] on td "Aceito" at bounding box center [954, 426] width 191 height 50
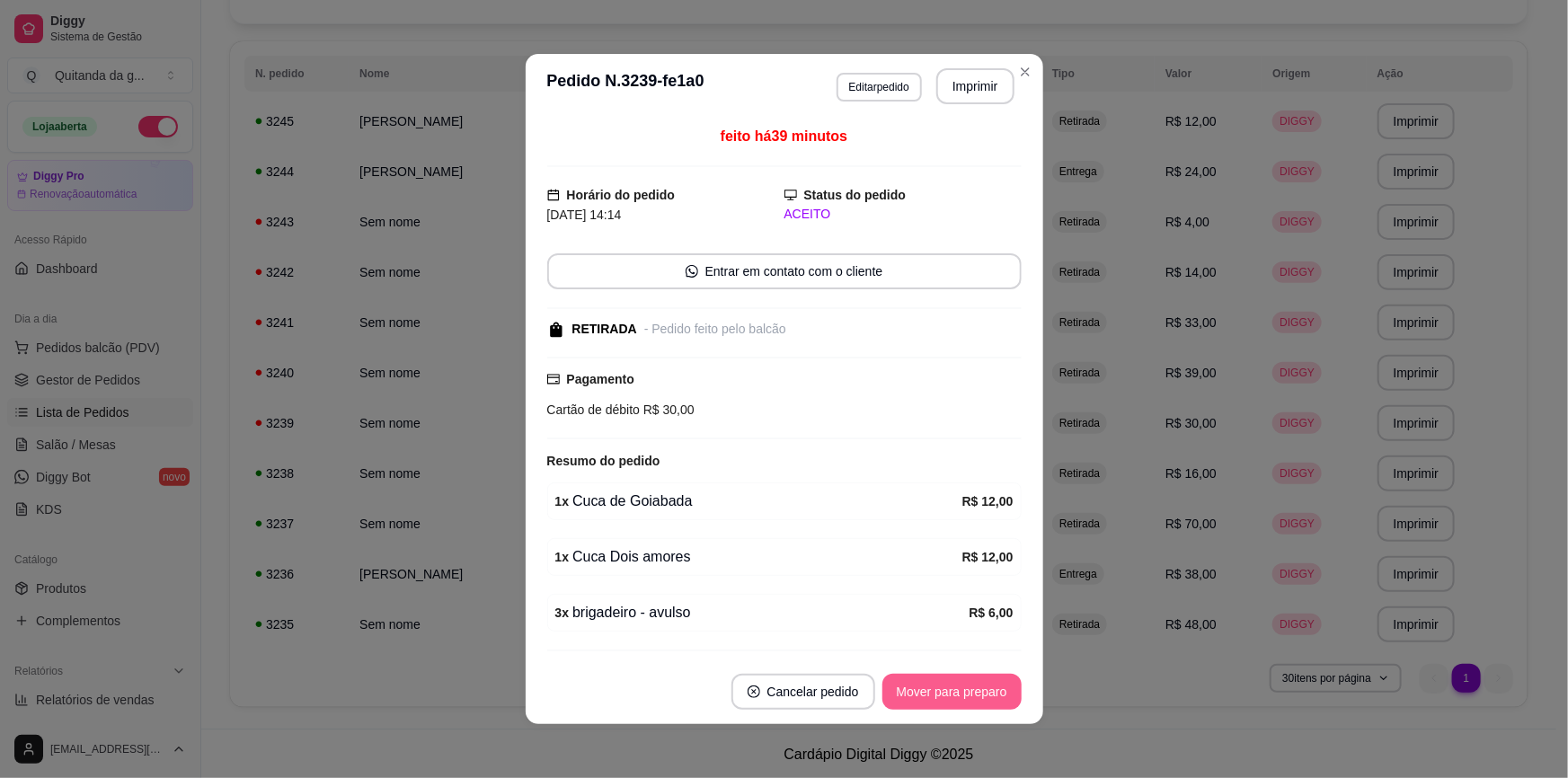
click at [967, 683] on button "Mover para preparo" at bounding box center [952, 692] width 140 height 36
click at [966, 694] on button "Mover para retirada disponível" at bounding box center [921, 692] width 199 height 36
click at [966, 691] on button "Mover para finalizado" at bounding box center [947, 692] width 149 height 36
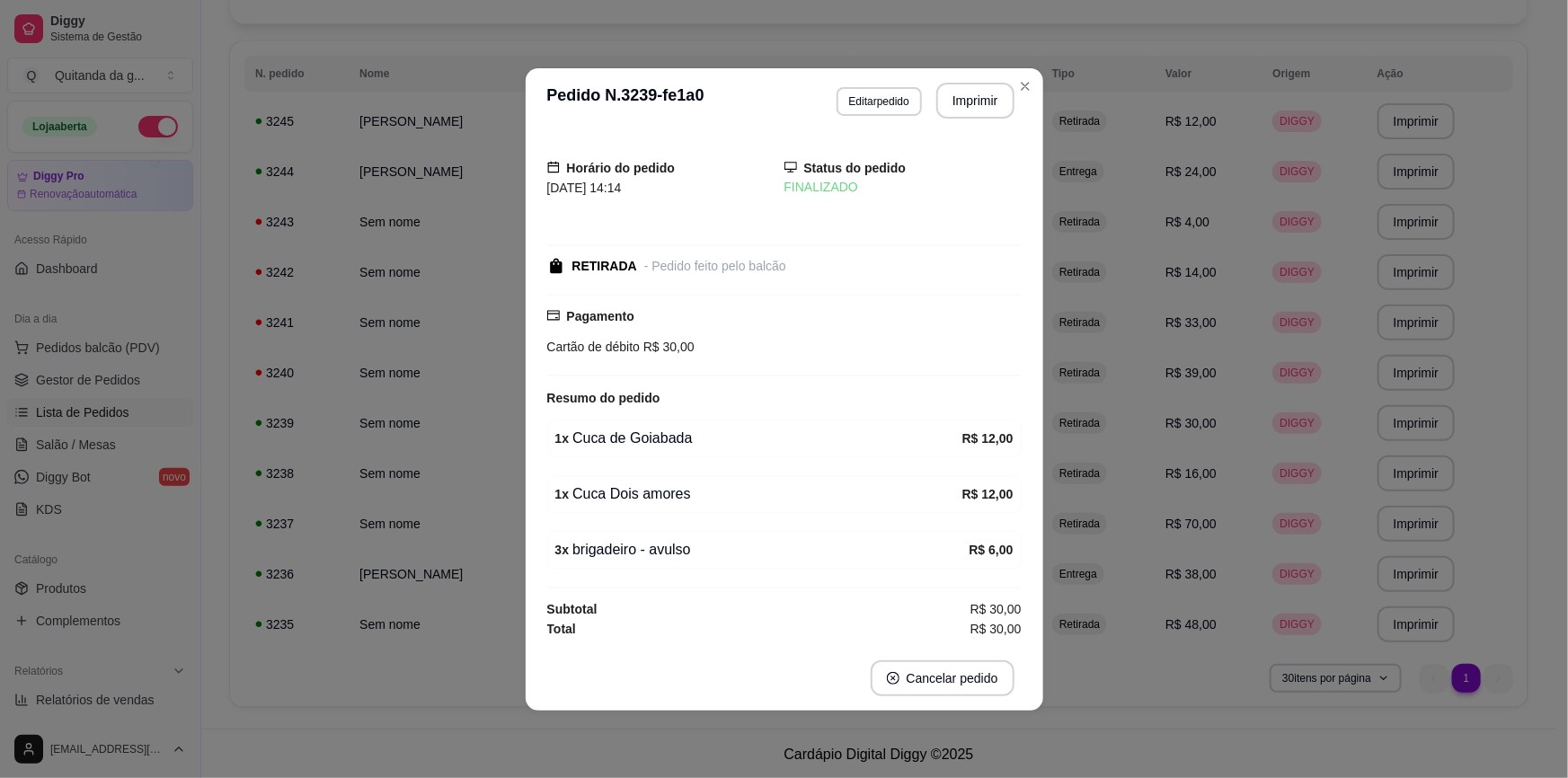
click at [1036, 73] on header "**********" at bounding box center [784, 100] width 518 height 65
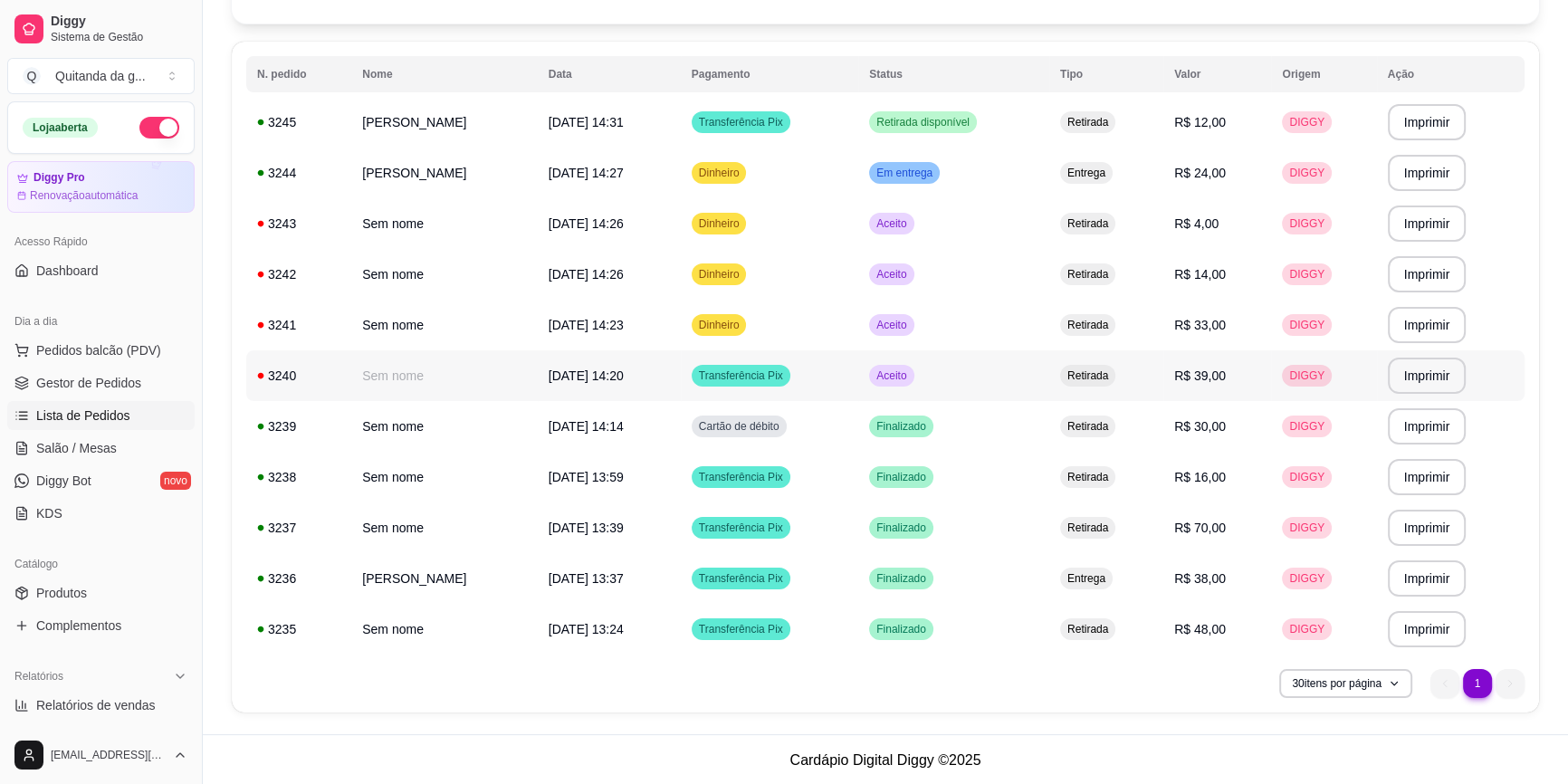
click at [986, 378] on td "Aceito" at bounding box center [954, 375] width 191 height 50
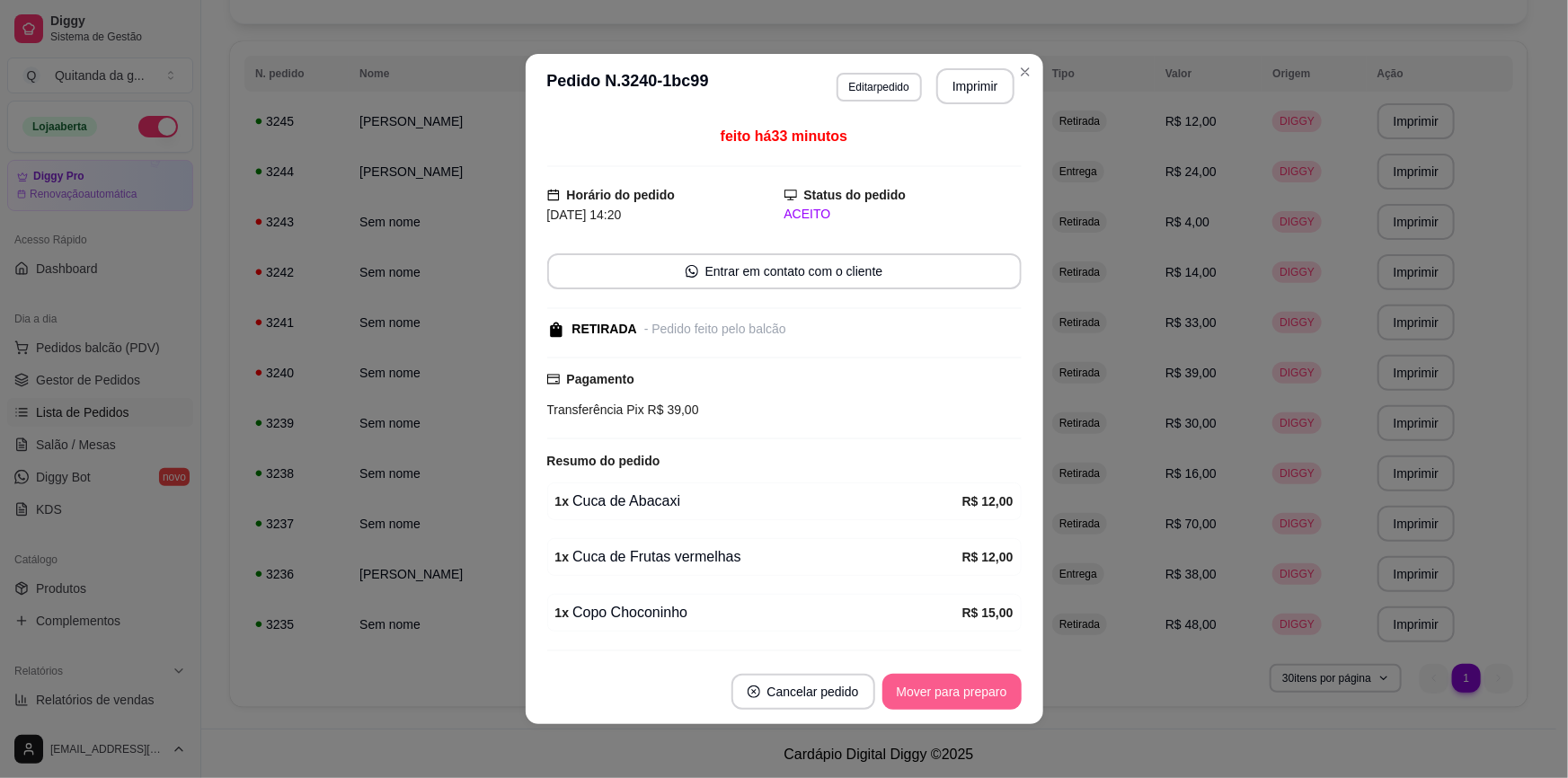
click at [950, 700] on button "Mover para preparo" at bounding box center [952, 692] width 140 height 36
click at [952, 699] on button "Mover para retirada disponível" at bounding box center [921, 692] width 199 height 36
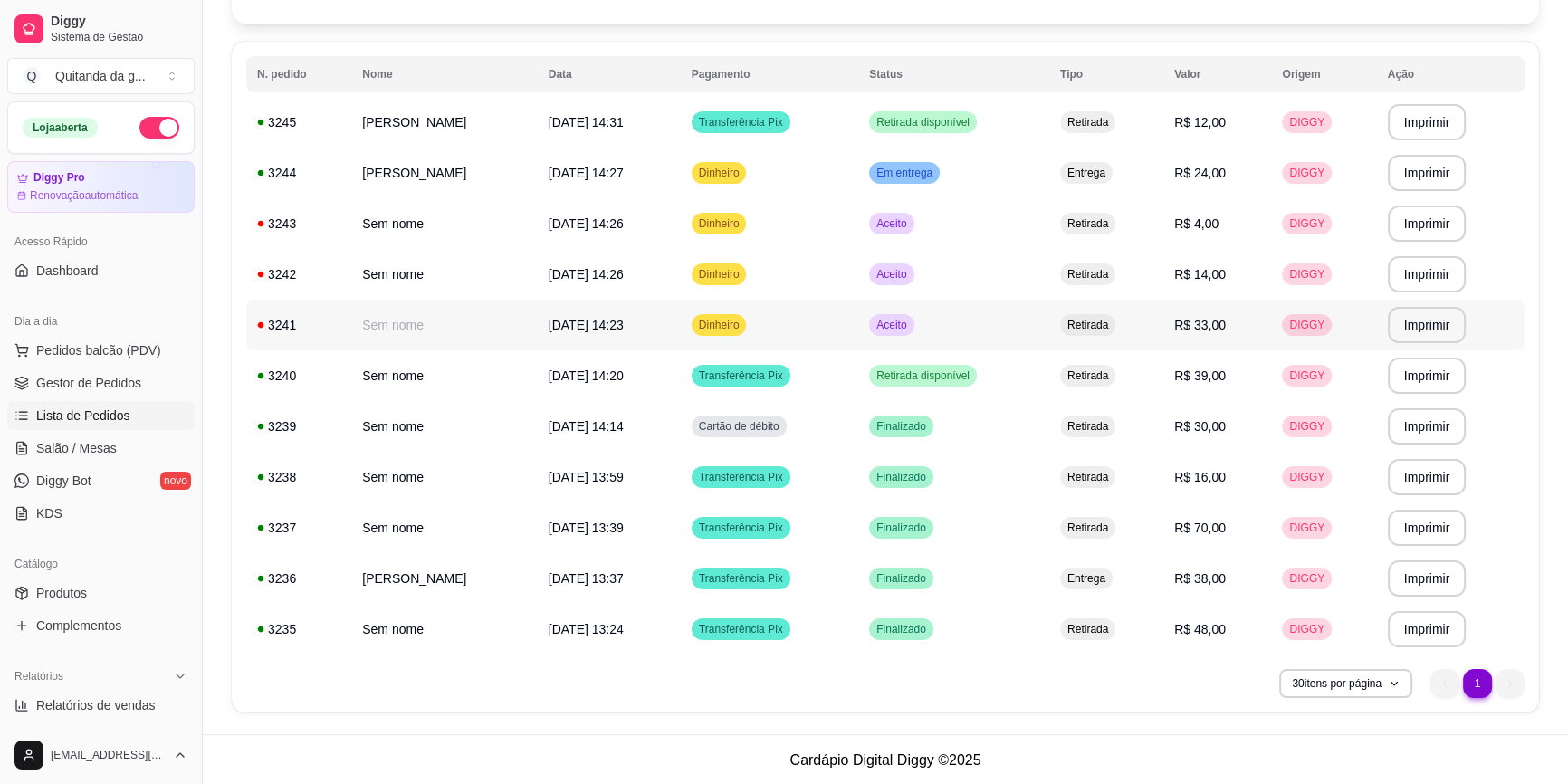
click at [1023, 313] on td "Aceito" at bounding box center [954, 324] width 191 height 50
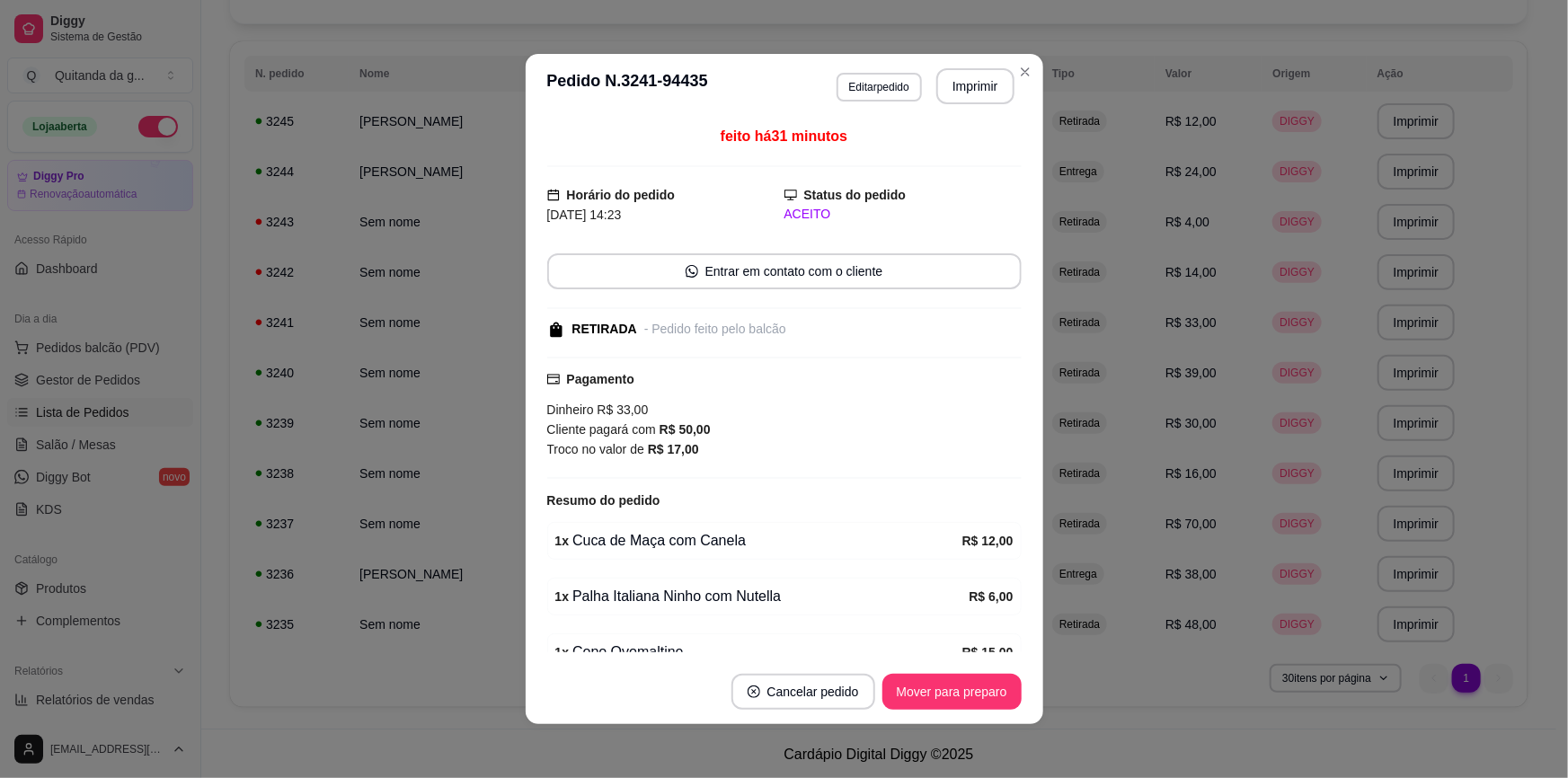
click at [916, 678] on button "Mover para preparo" at bounding box center [952, 692] width 140 height 36
click at [917, 688] on div "Mover para preparo" at bounding box center [939, 692] width 164 height 36
click at [917, 689] on button "Mover para retirada disponível" at bounding box center [921, 692] width 199 height 36
click at [917, 689] on button "Mover para finalizado" at bounding box center [946, 692] width 144 height 35
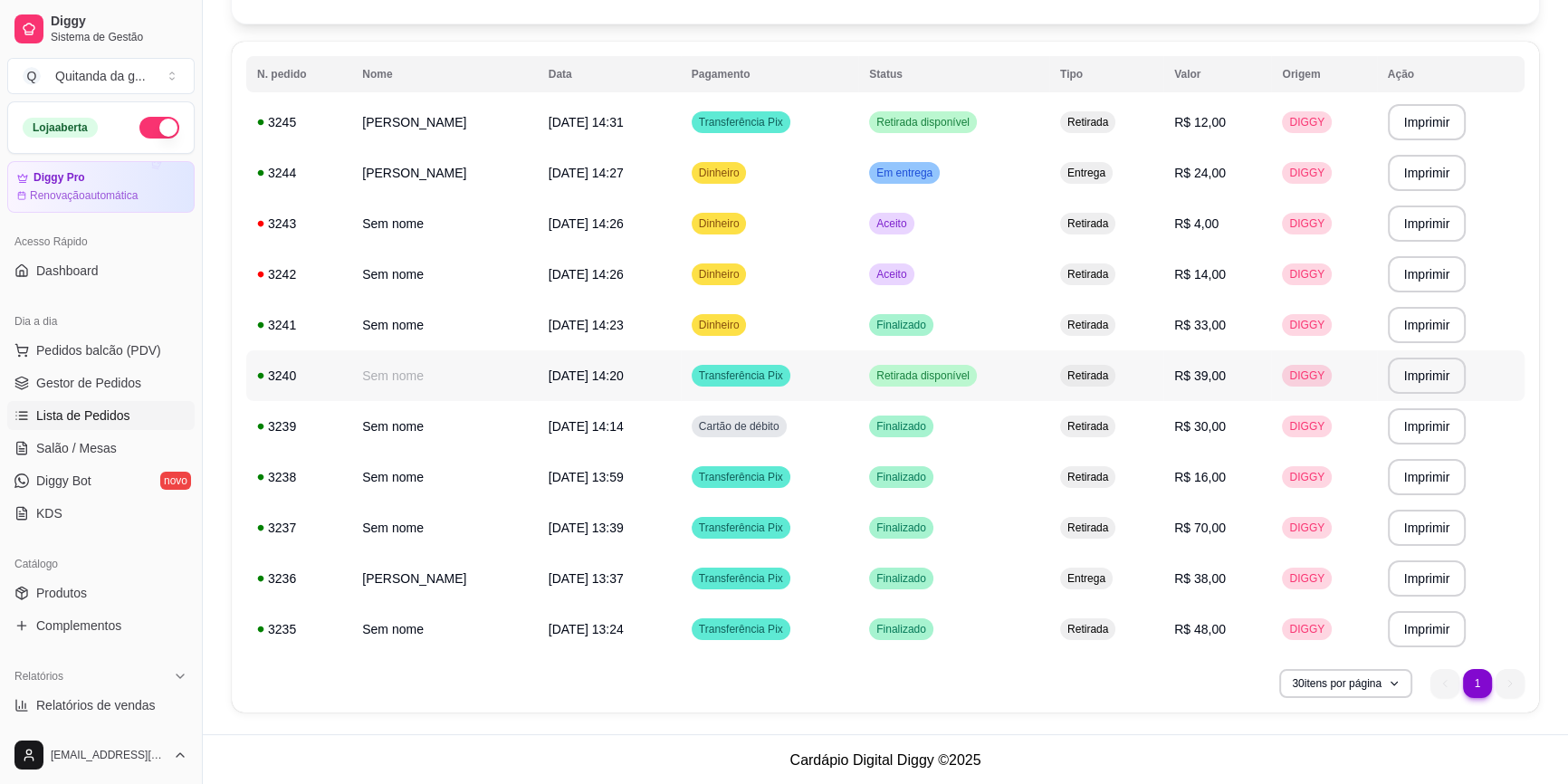
click at [1010, 378] on td "Retirada disponível" at bounding box center [954, 375] width 191 height 50
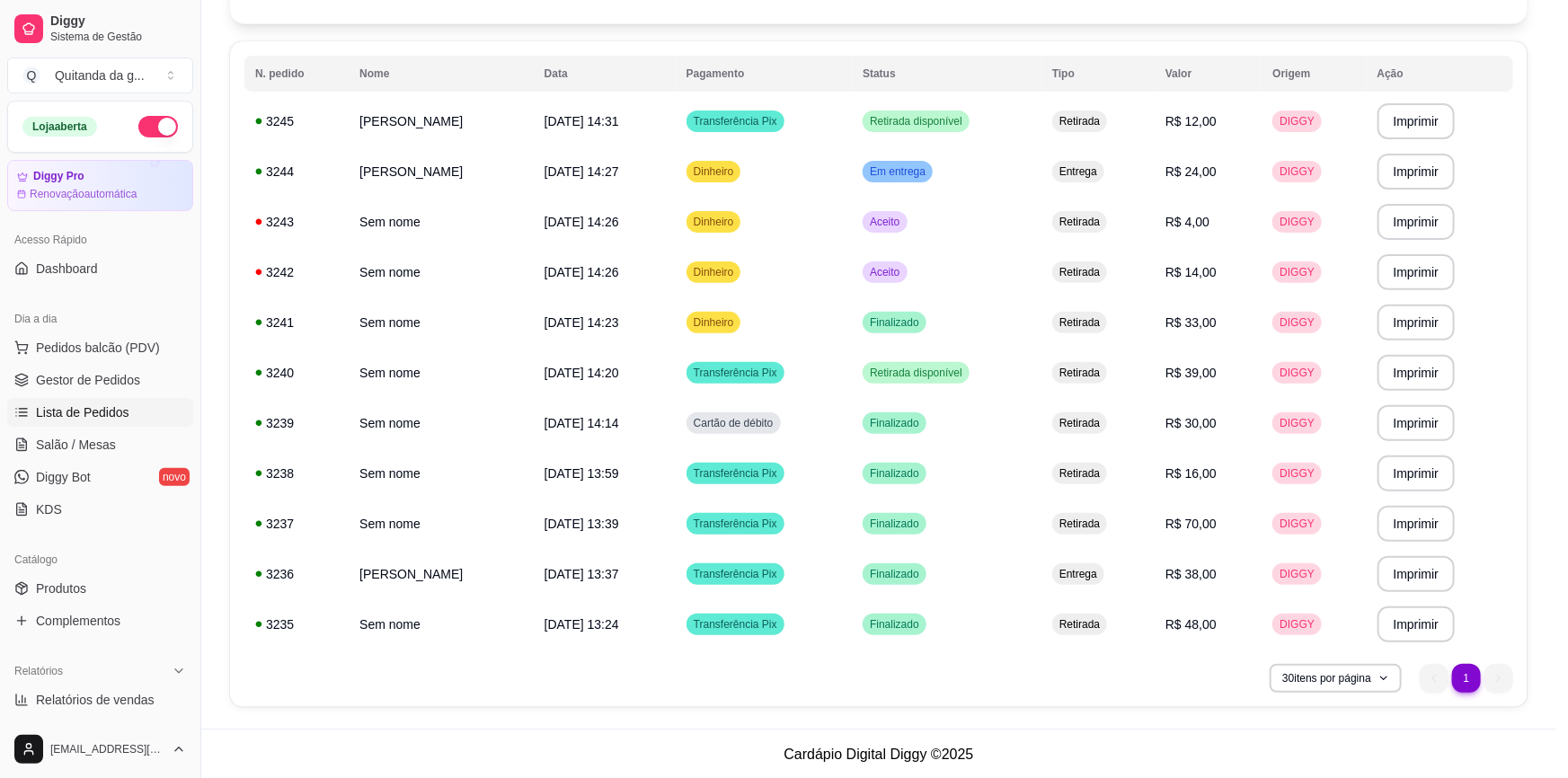
click at [977, 698] on button "Mover para finalizado" at bounding box center [947, 692] width 149 height 36
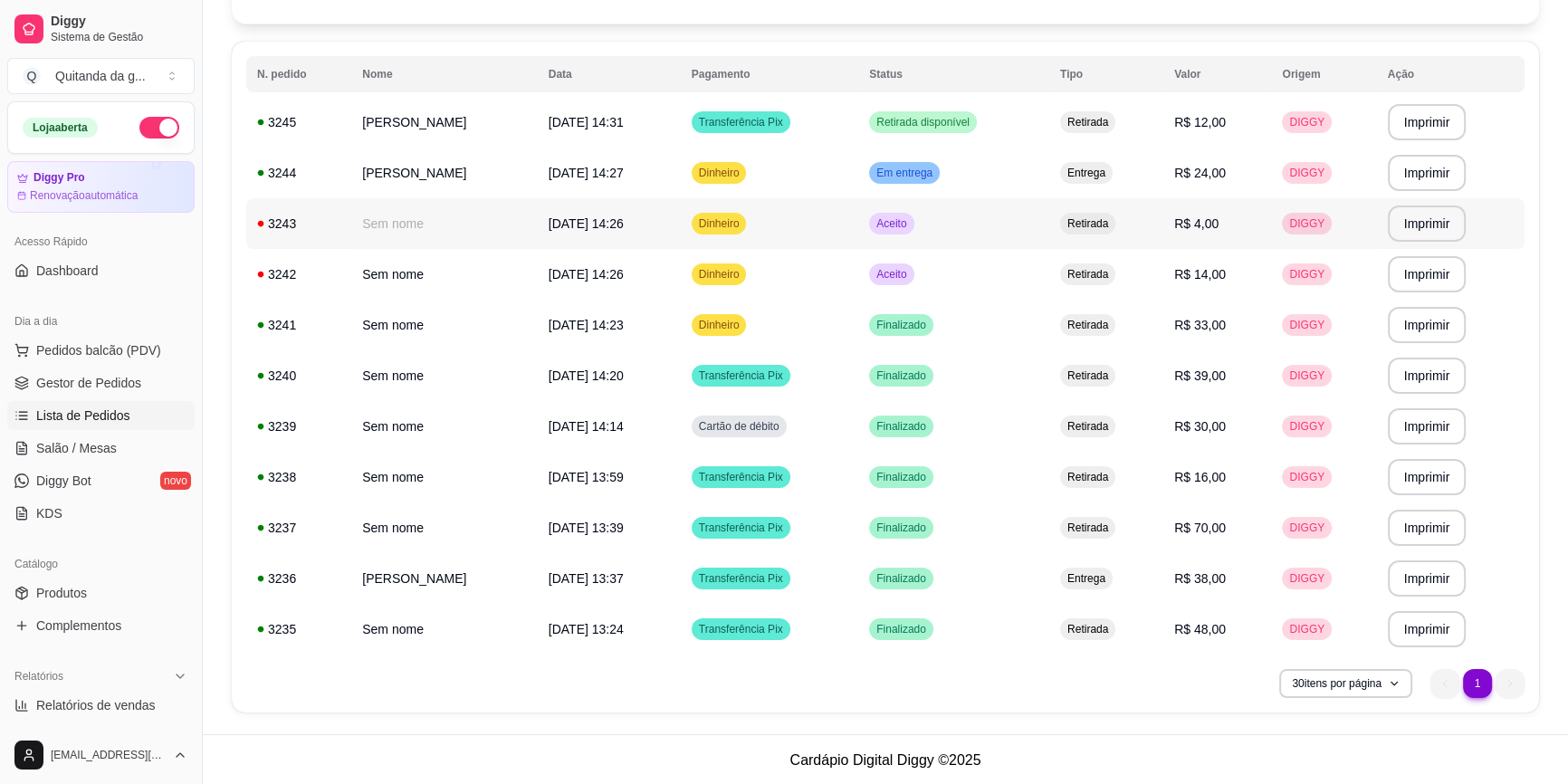
click at [1003, 213] on td "Aceito" at bounding box center [954, 223] width 191 height 50
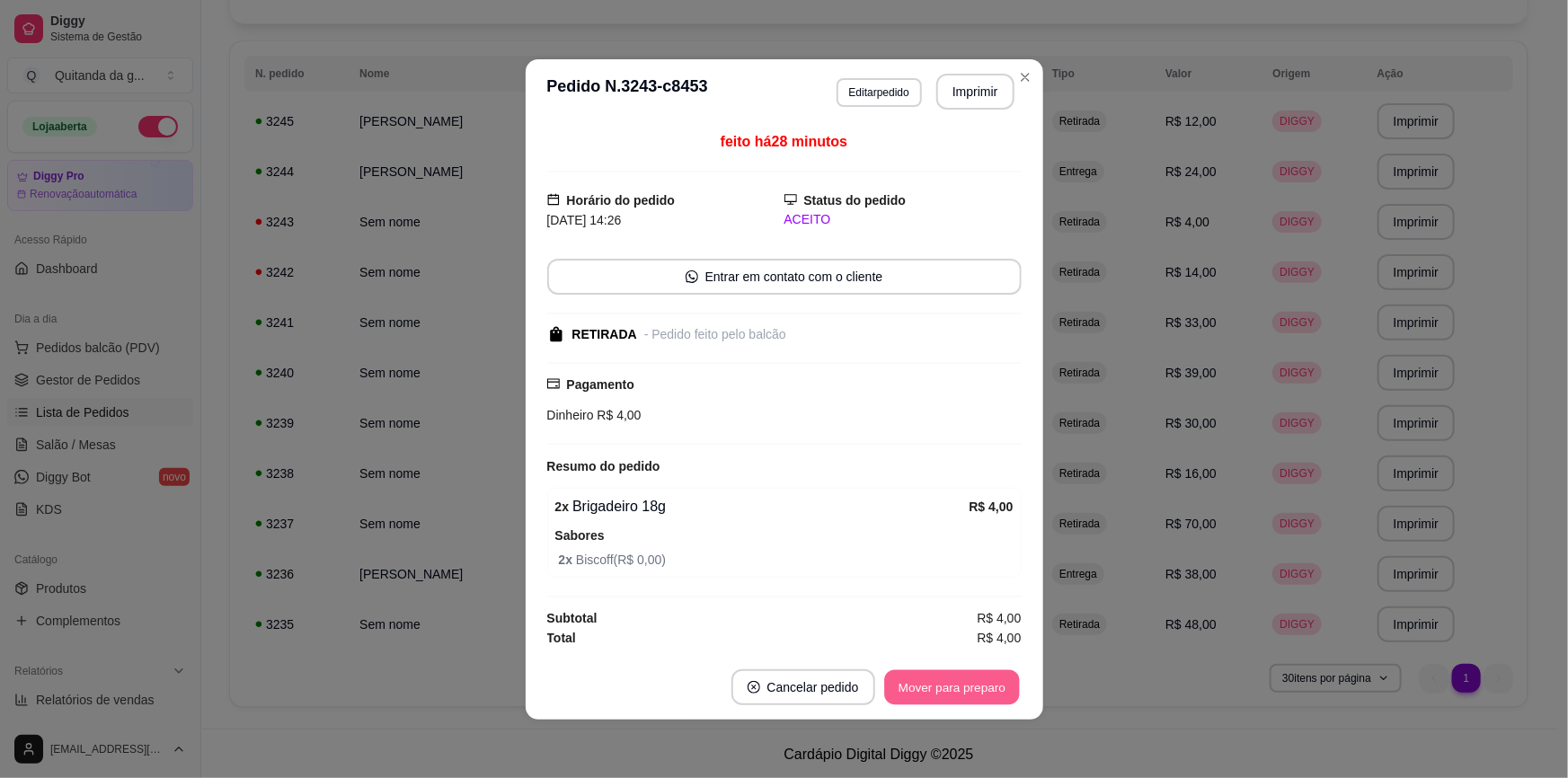
click at [997, 677] on button "Mover para preparo" at bounding box center [951, 687] width 135 height 35
click at [994, 683] on button "Mover para retirada disponível" at bounding box center [921, 687] width 199 height 36
click at [976, 686] on button "Mover para finalizado" at bounding box center [947, 687] width 149 height 36
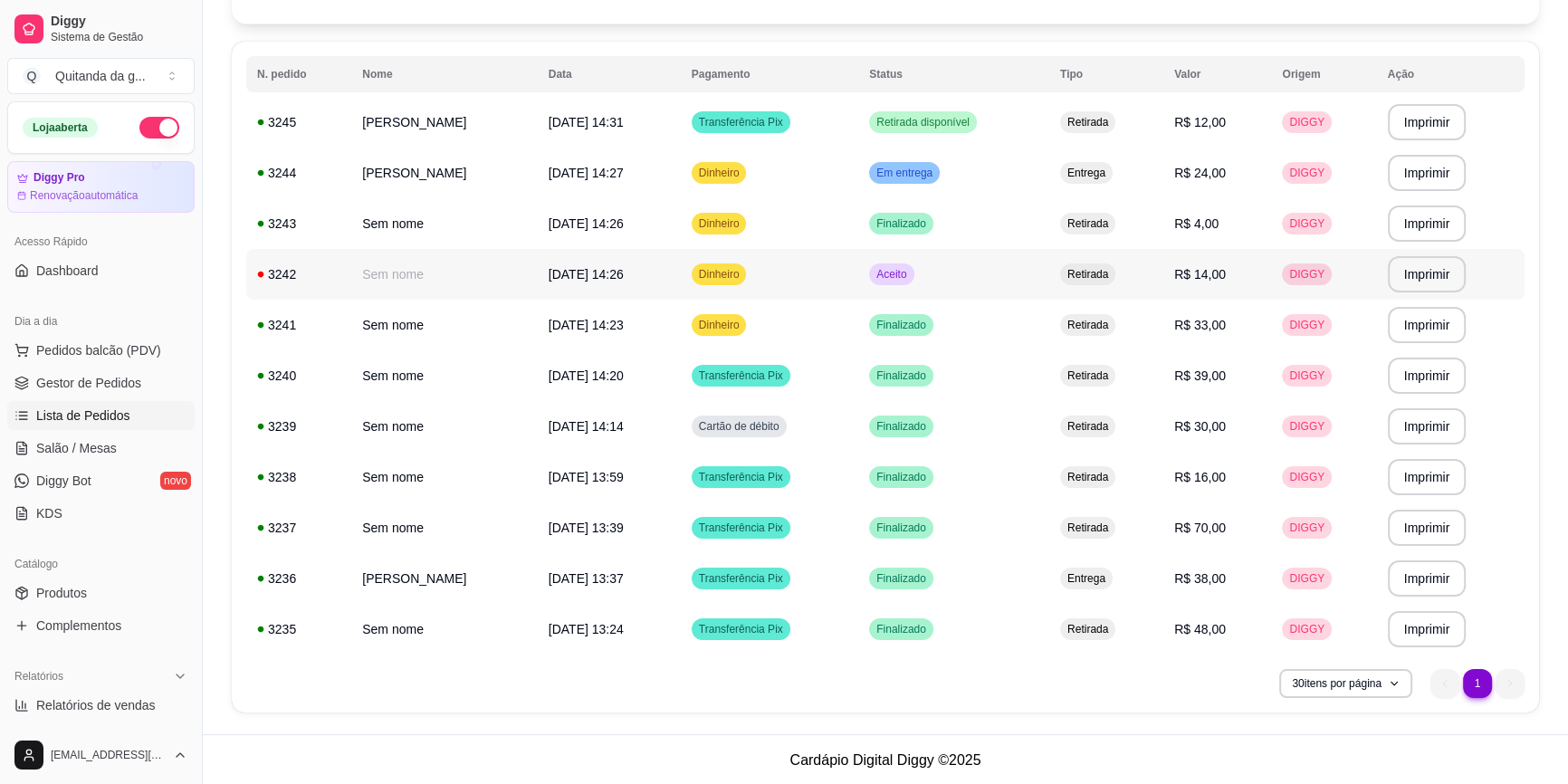
click at [971, 286] on td "Aceito" at bounding box center [954, 274] width 191 height 50
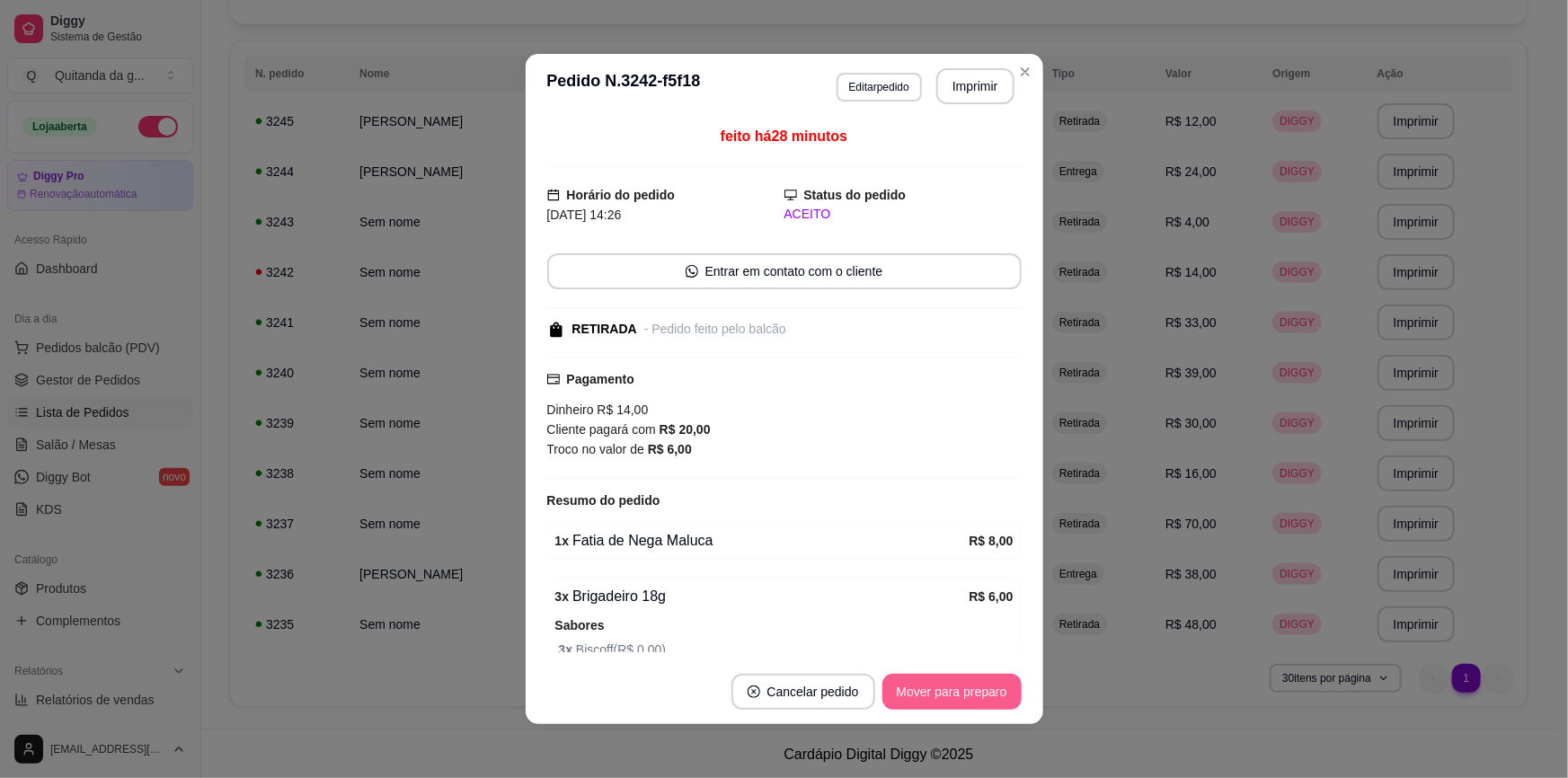
click at [973, 701] on button "Mover para preparo" at bounding box center [952, 692] width 140 height 36
click at [973, 696] on button "Mover para retirada disponível" at bounding box center [921, 692] width 199 height 36
click at [949, 678] on button "Mover para finalizado" at bounding box center [947, 692] width 149 height 36
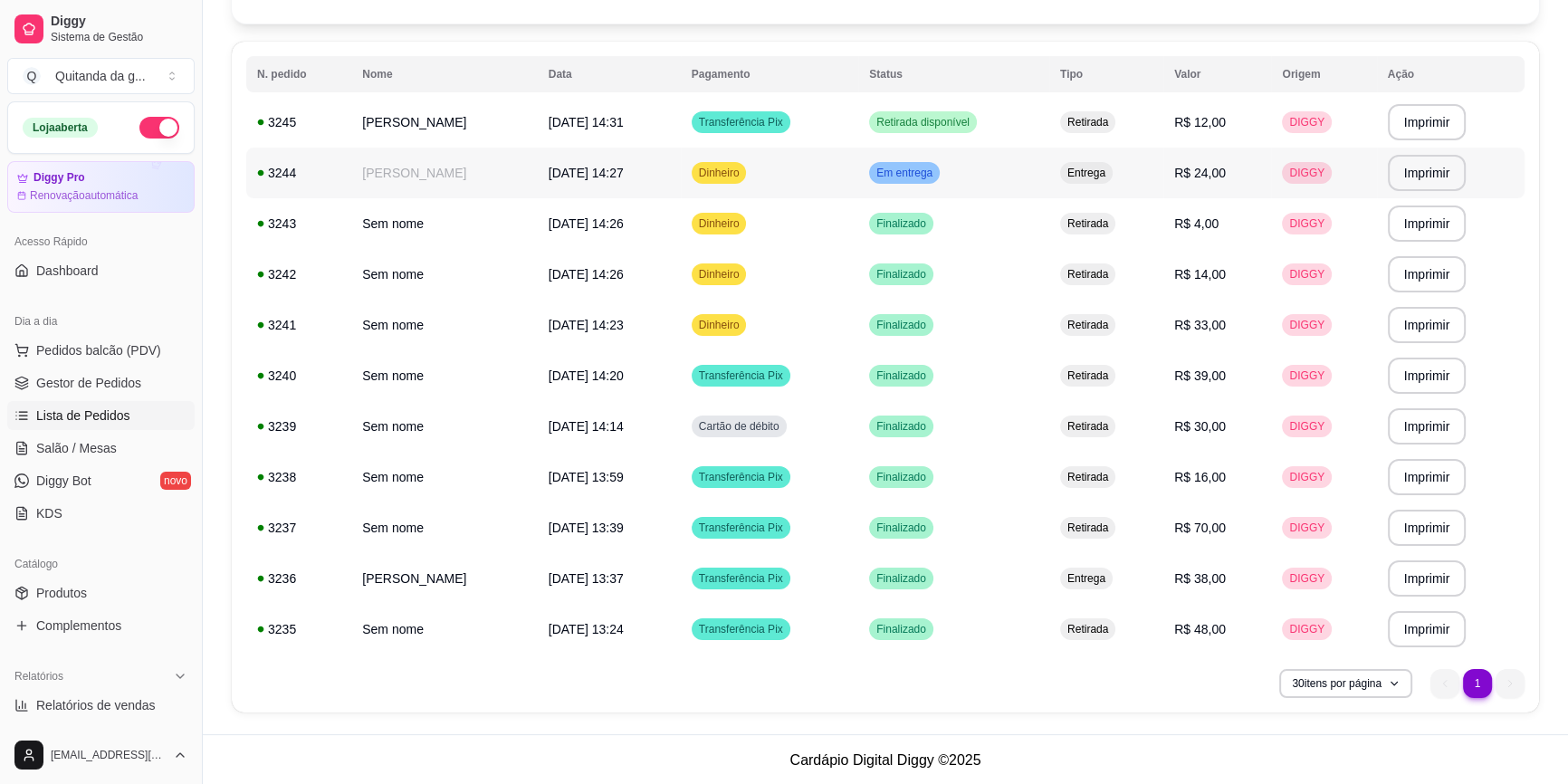
click at [936, 171] on span "Em entrega" at bounding box center [904, 172] width 64 height 14
click at [1037, 125] on td "Retirada disponível" at bounding box center [954, 122] width 191 height 50
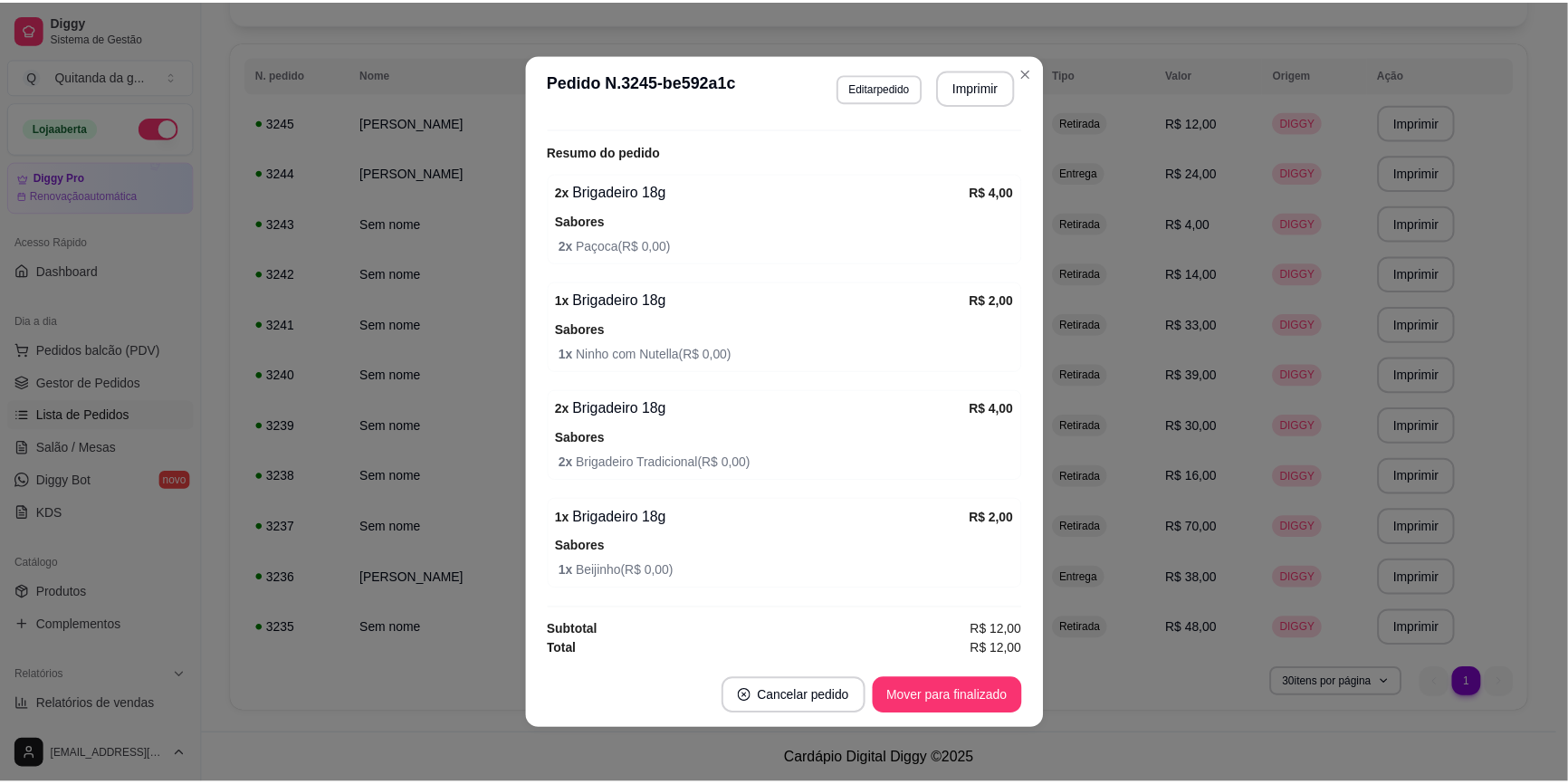
scroll to position [162, 0]
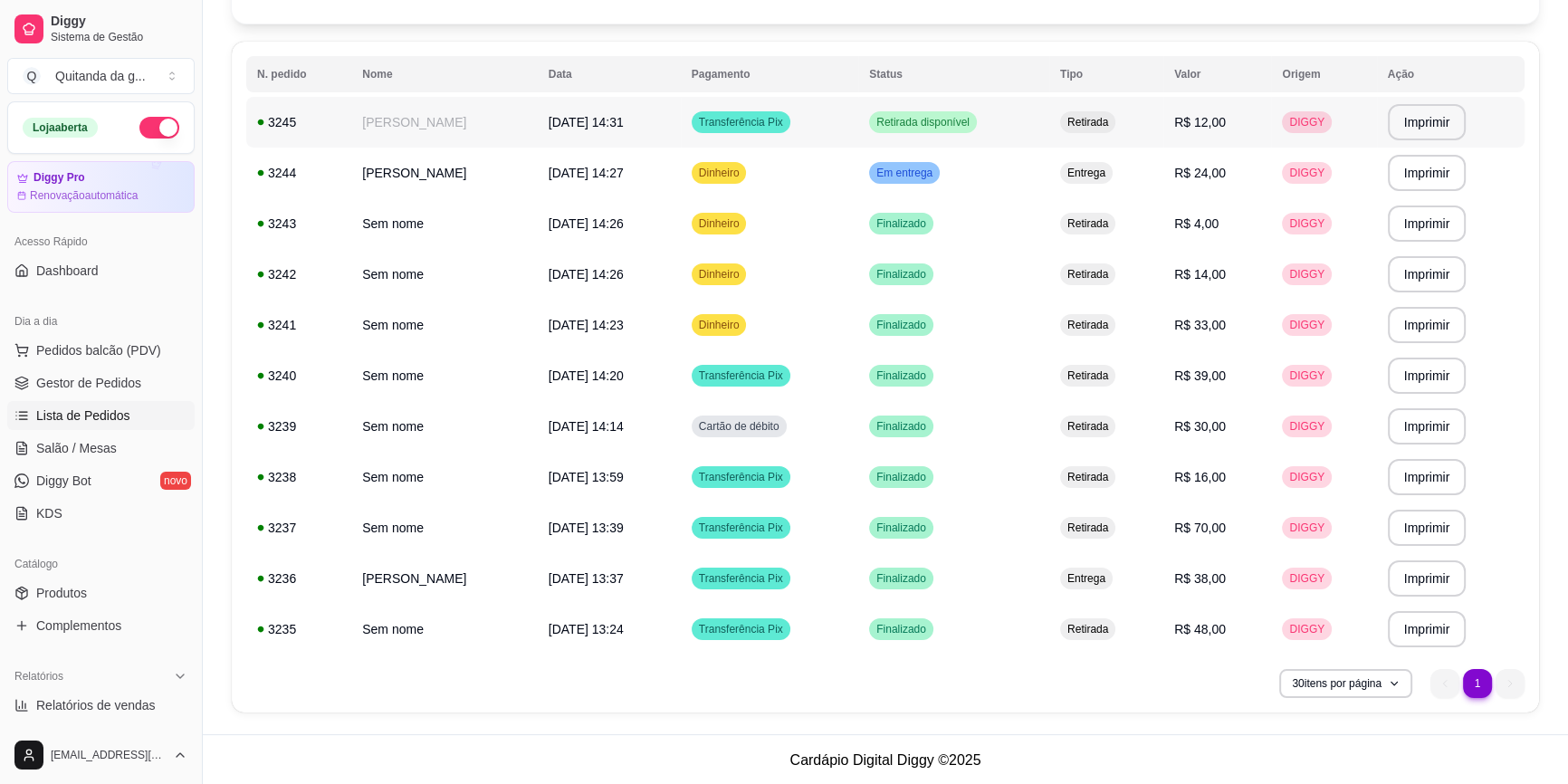
click at [1041, 144] on td "Retirada disponível" at bounding box center [954, 122] width 191 height 50
click at [1017, 163] on td "Em entrega" at bounding box center [954, 172] width 191 height 50
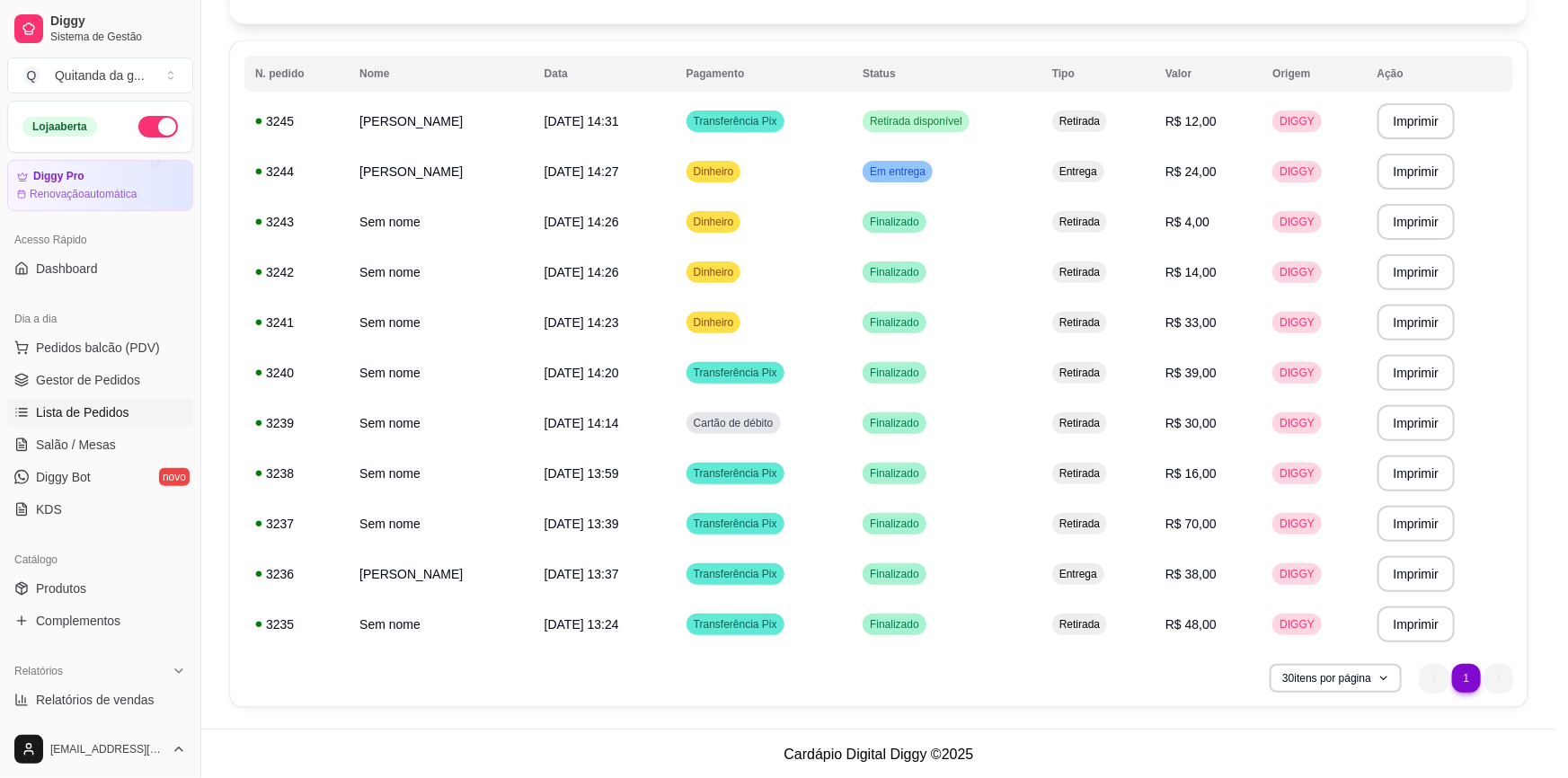
click at [929, 700] on button "Mover para finalizado" at bounding box center [947, 692] width 149 height 36
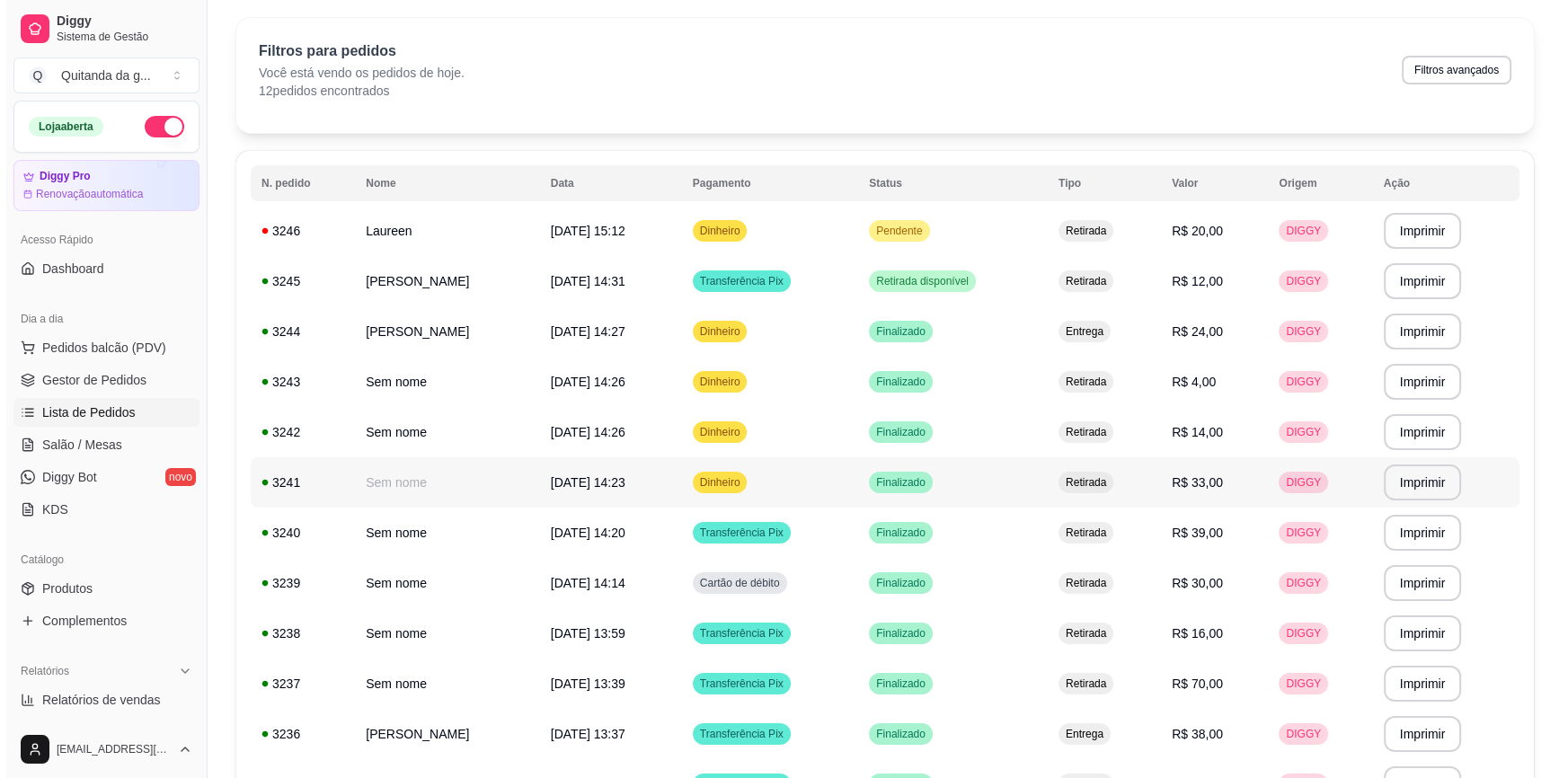
scroll to position [0, 0]
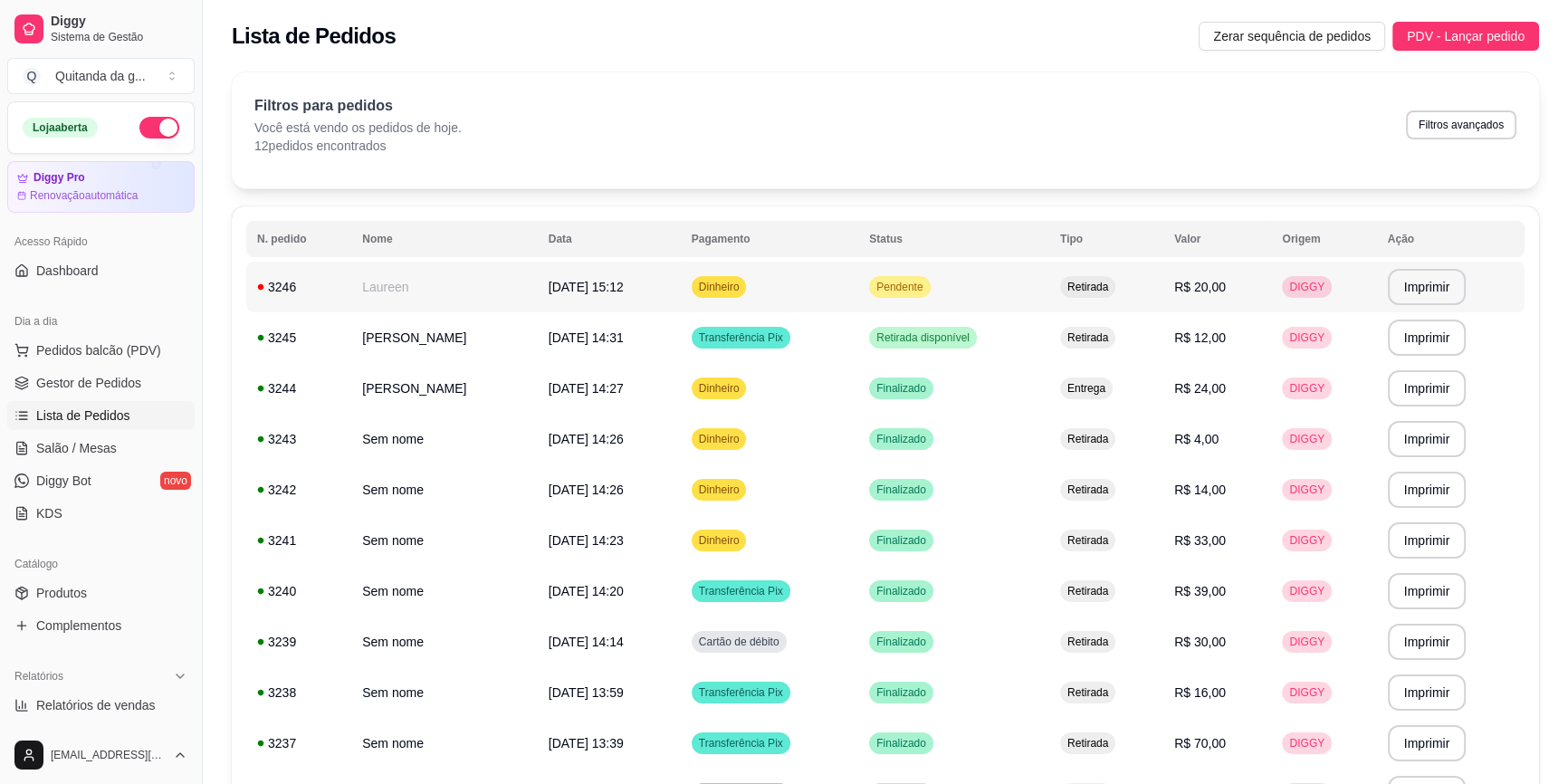
click at [974, 296] on td "Pendente" at bounding box center [954, 286] width 191 height 50
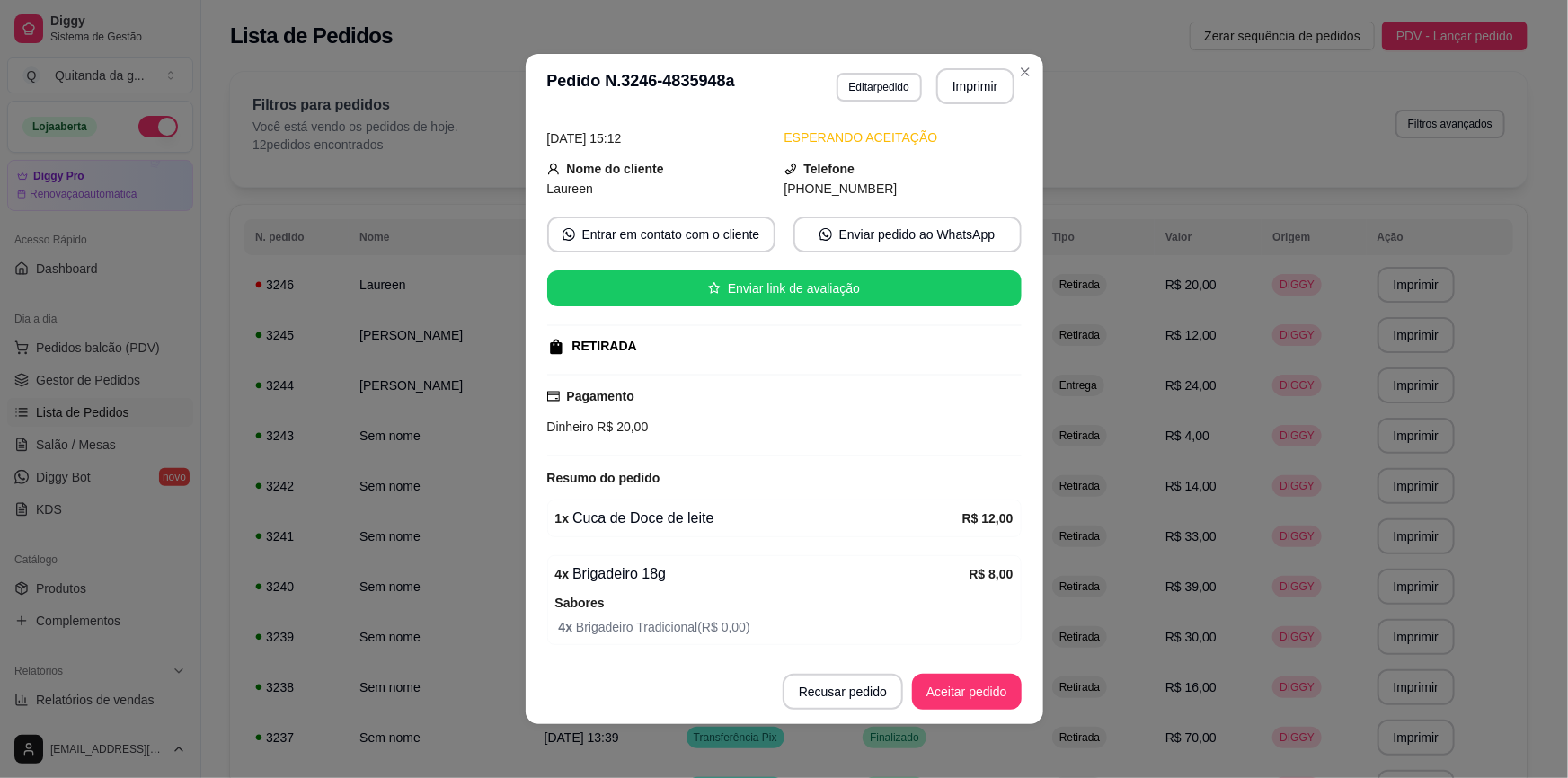
scroll to position [138, 0]
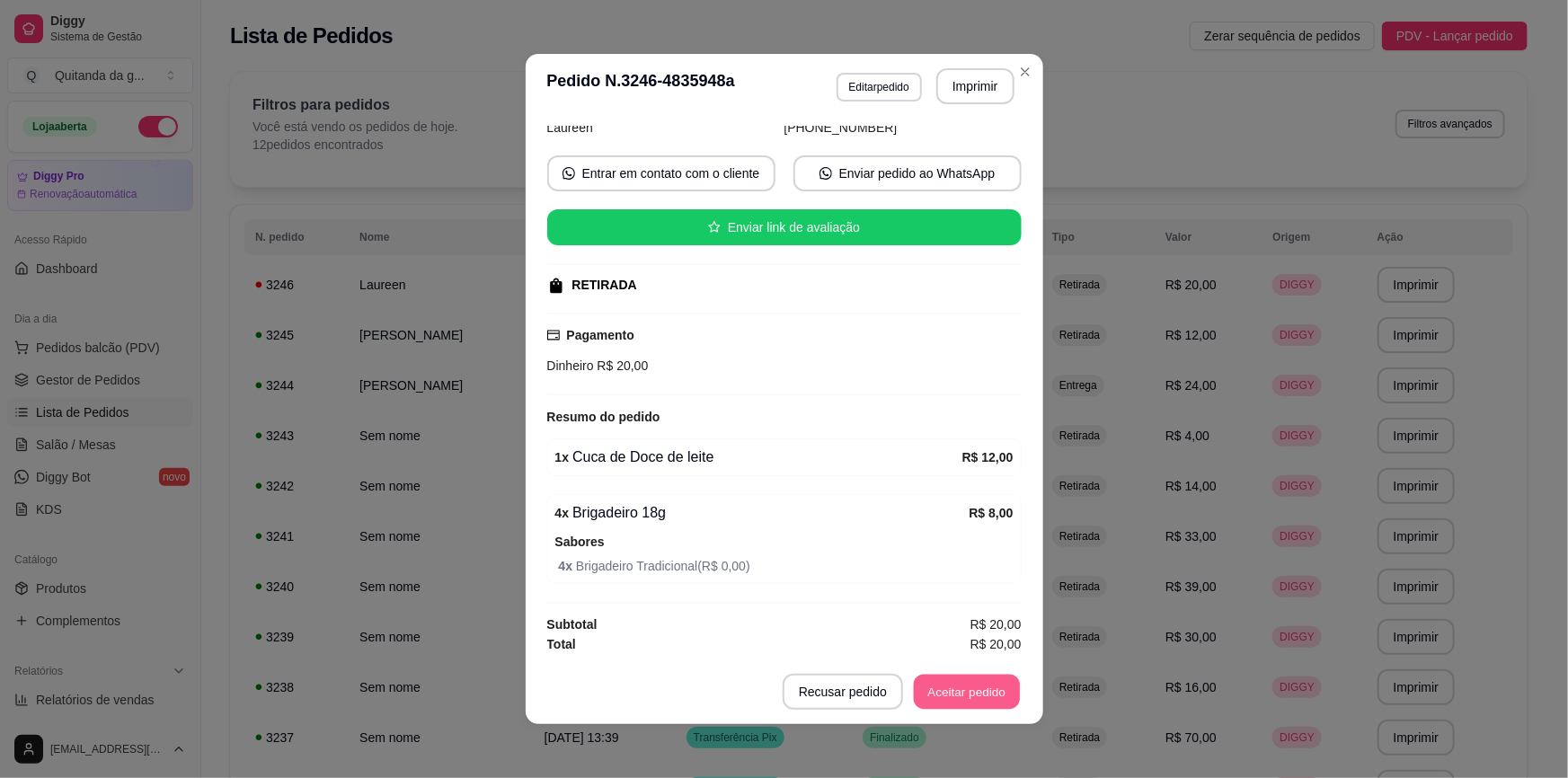
click at [949, 689] on button "Aceitar pedido" at bounding box center [966, 692] width 106 height 35
click at [953, 672] on footer "Cancelar pedido Mover para preparo" at bounding box center [784, 692] width 518 height 65
click at [955, 691] on button "Mover para preparo" at bounding box center [952, 692] width 140 height 36
click at [948, 701] on button "Mover para retirada disponível" at bounding box center [922, 692] width 192 height 35
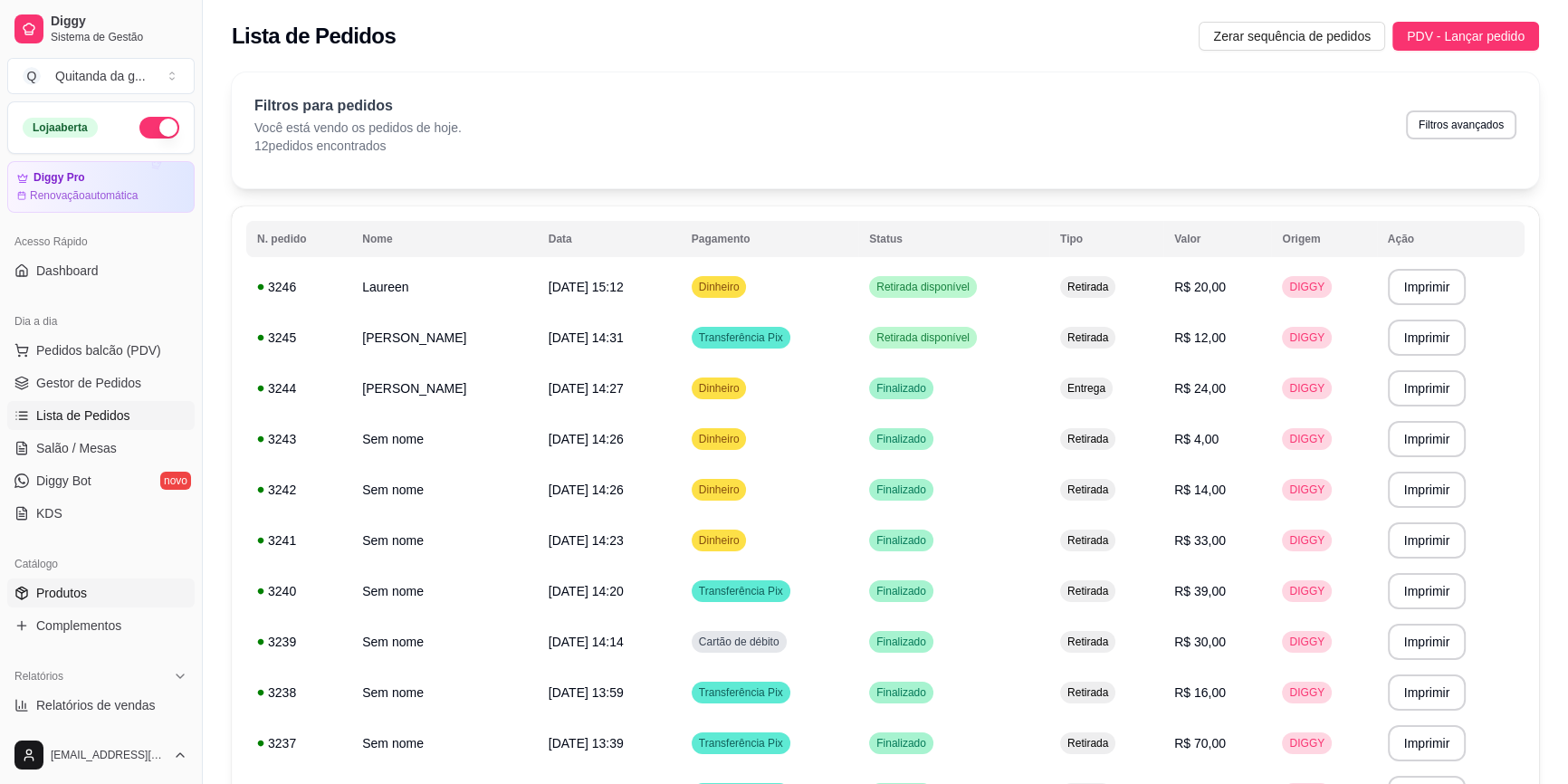
click at [105, 601] on link "Produtos" at bounding box center [101, 593] width 187 height 29
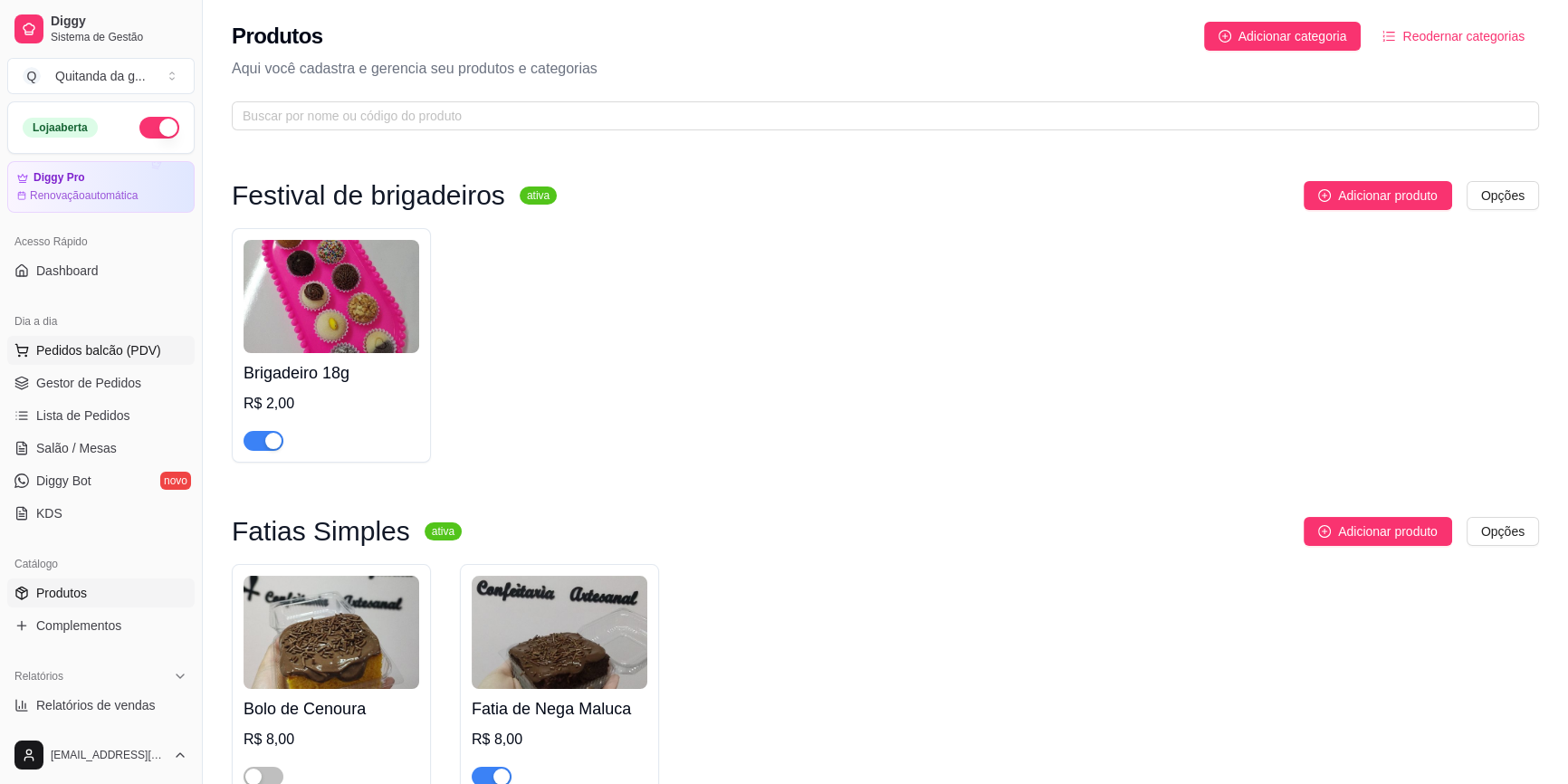
click at [115, 357] on span "Pedidos balcão (PDV)" at bounding box center [99, 350] width 125 height 18
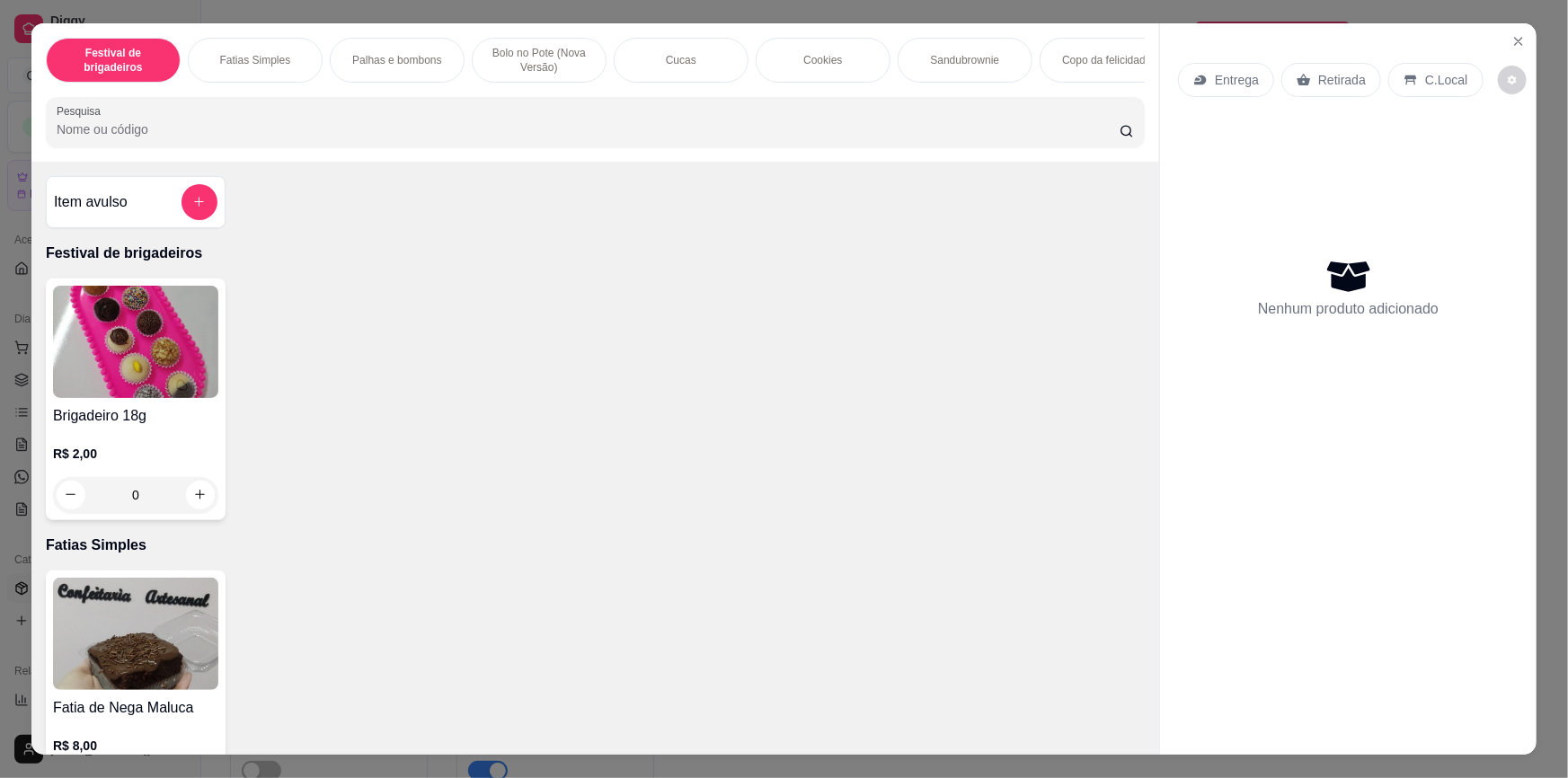
click at [198, 507] on div "0" at bounding box center [135, 495] width 165 height 36
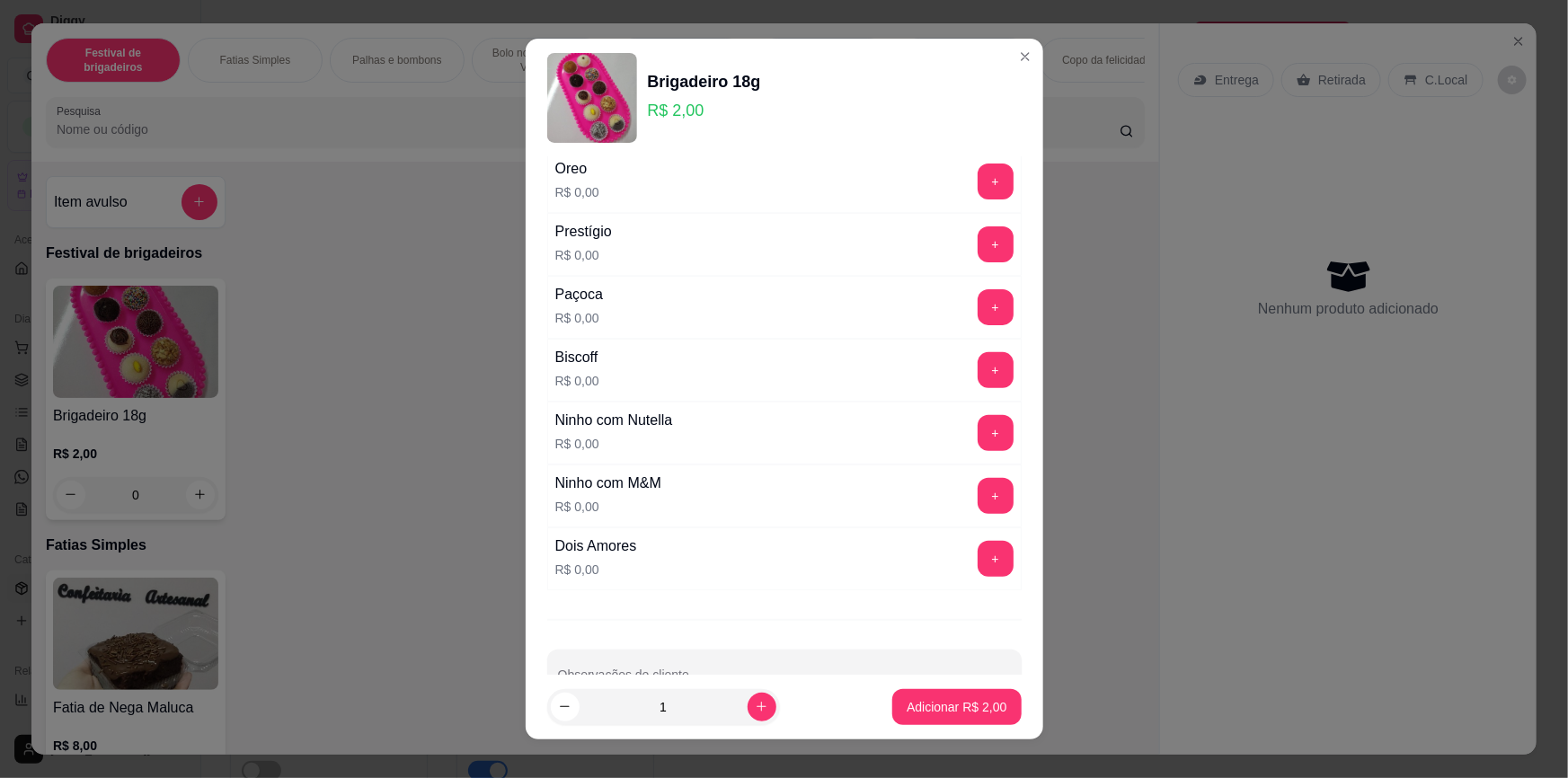
scroll to position [310, 0]
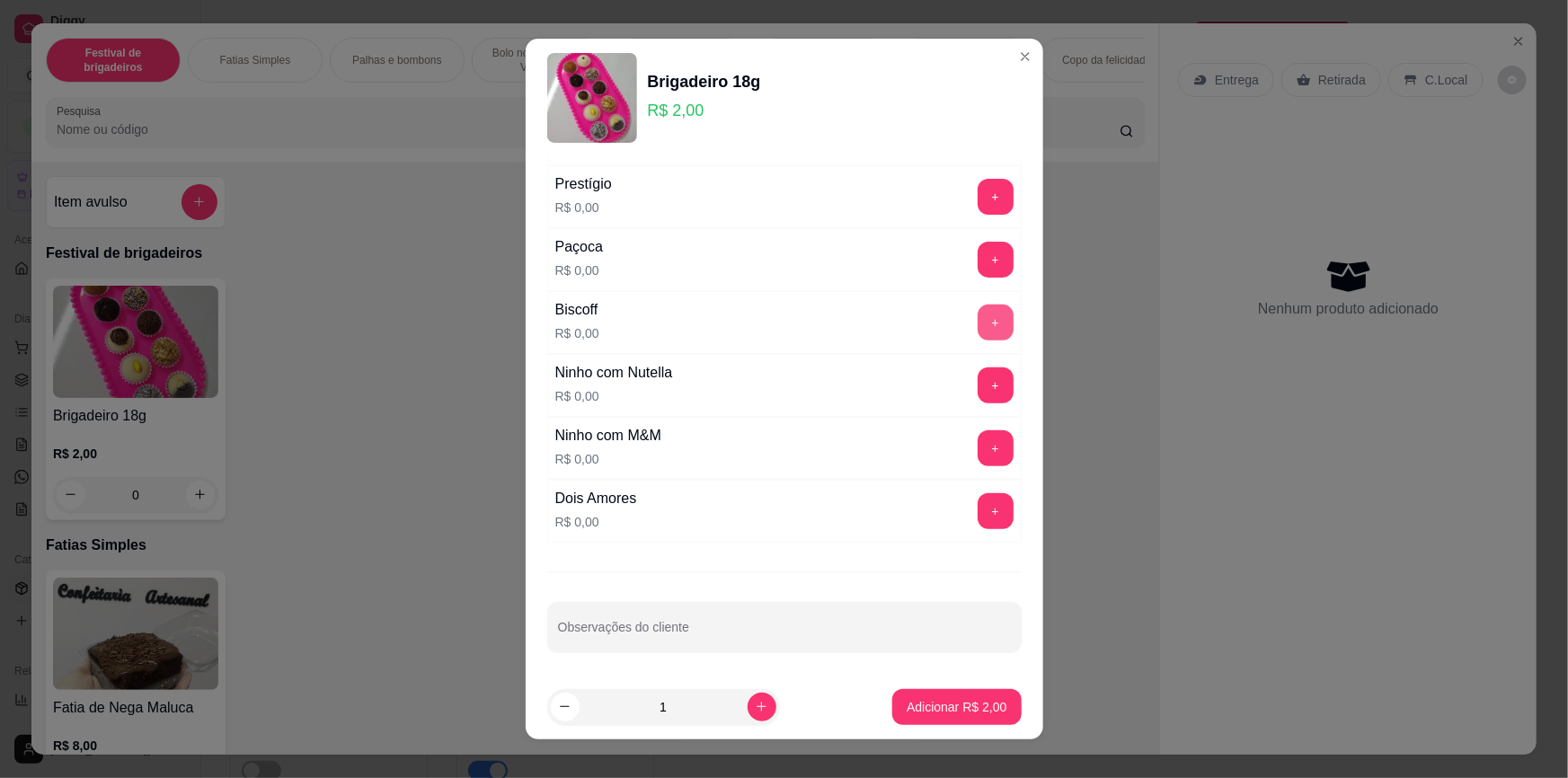
click at [978, 314] on button "+" at bounding box center [996, 323] width 36 height 36
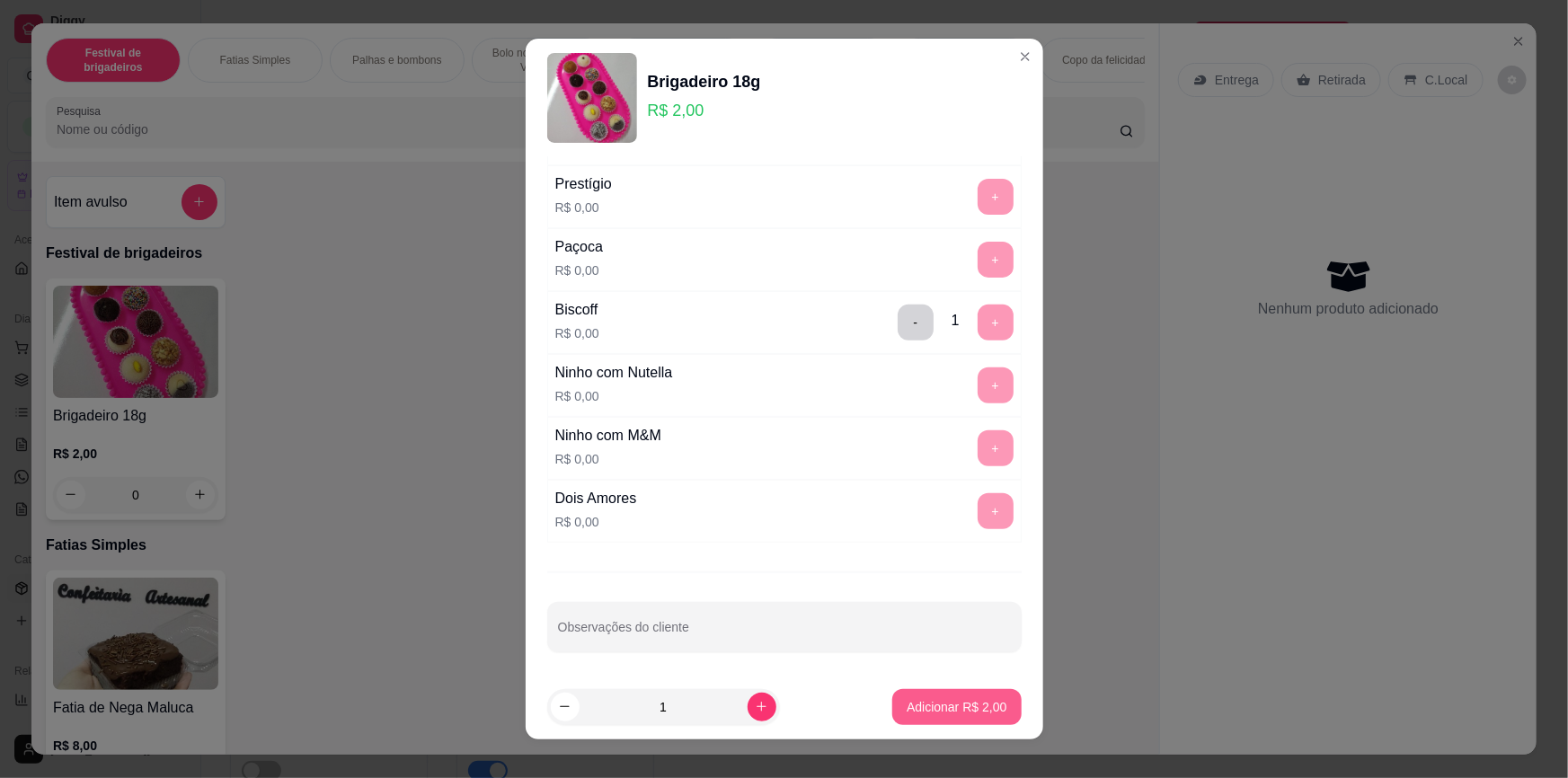
click at [957, 706] on p "Adicionar R$ 2,00" at bounding box center [957, 707] width 100 height 18
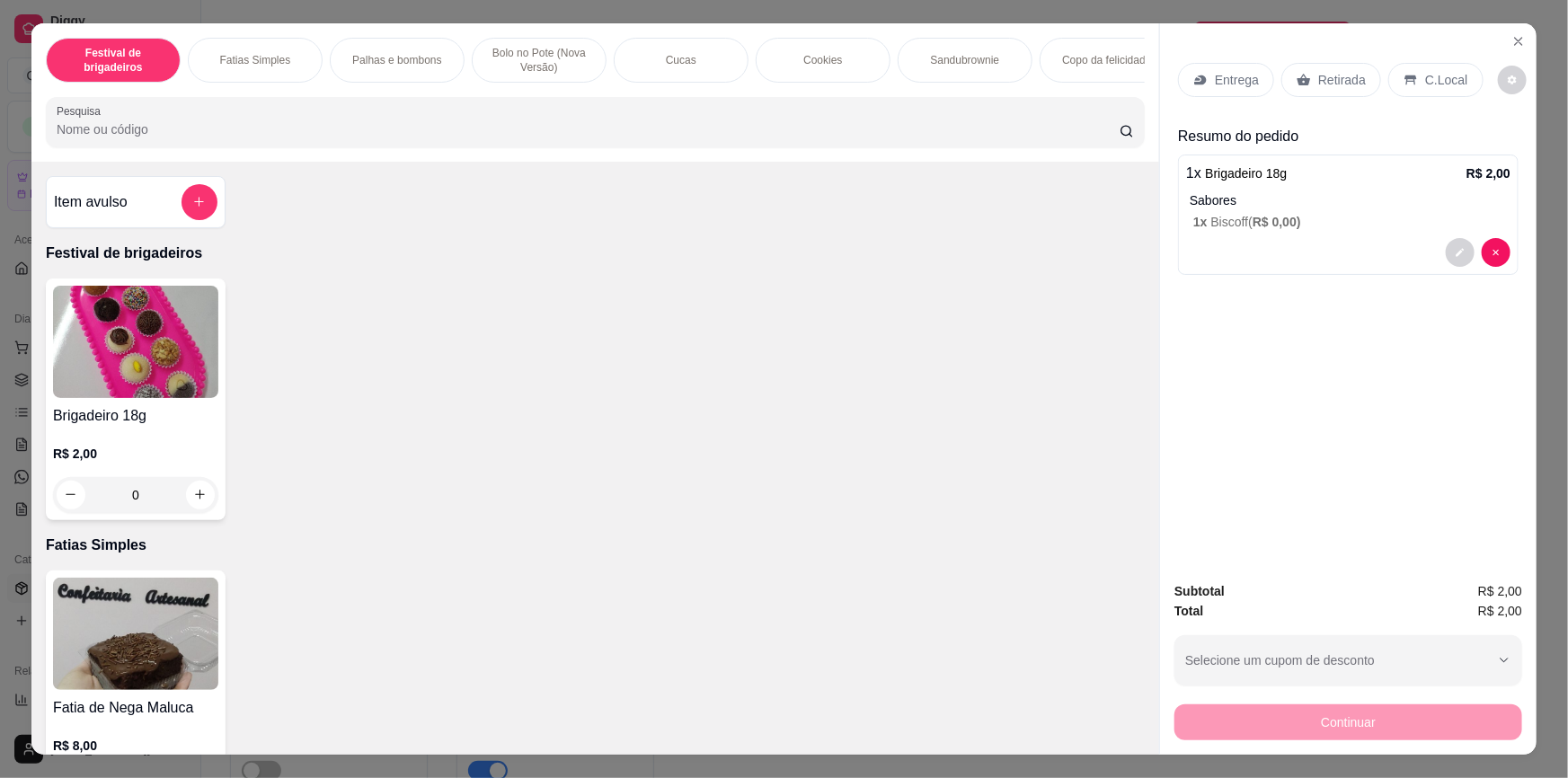
click at [1318, 75] on p "Retirada" at bounding box center [1342, 79] width 48 height 18
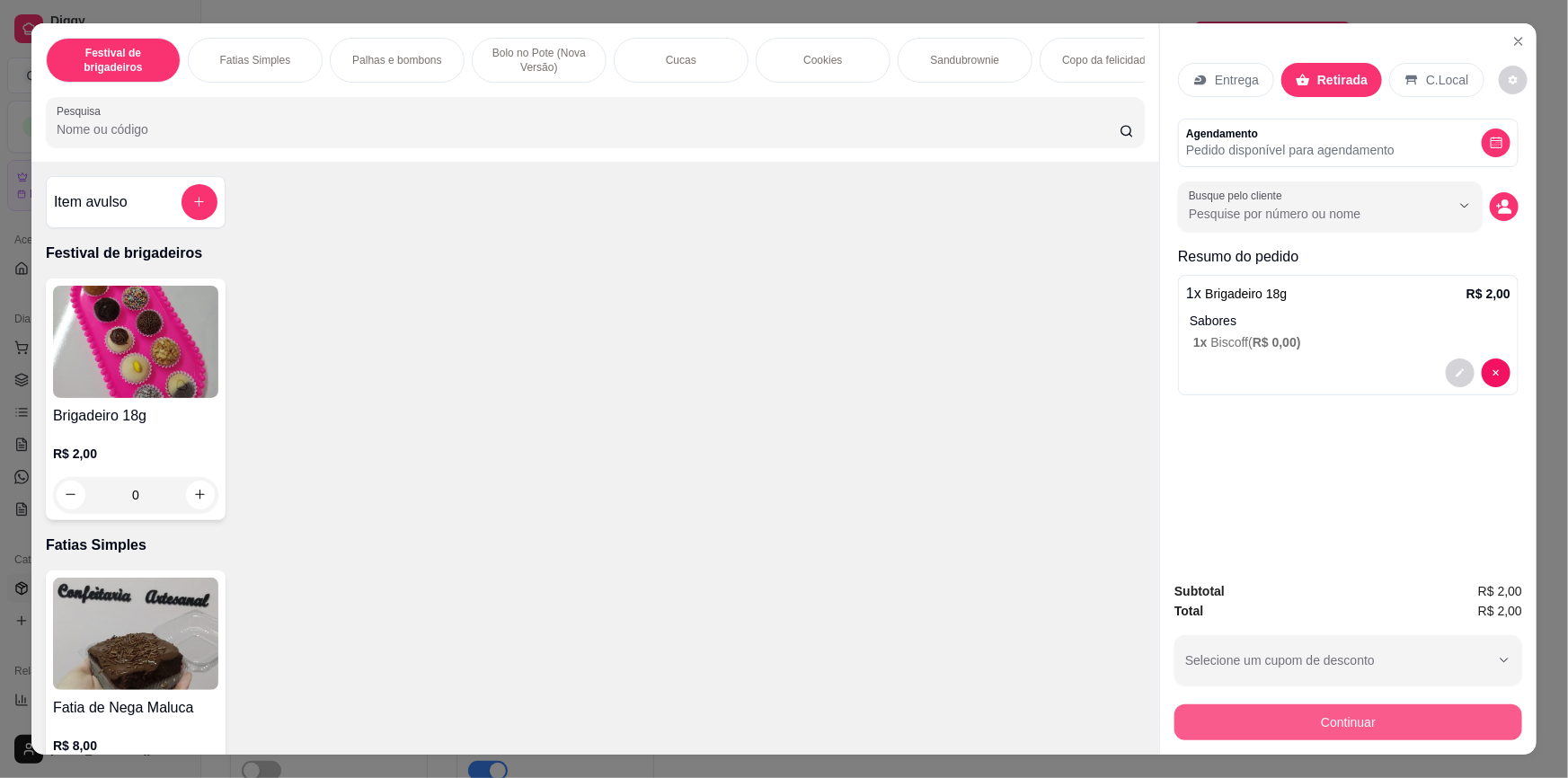
click at [1246, 722] on button "Continuar" at bounding box center [1348, 722] width 348 height 36
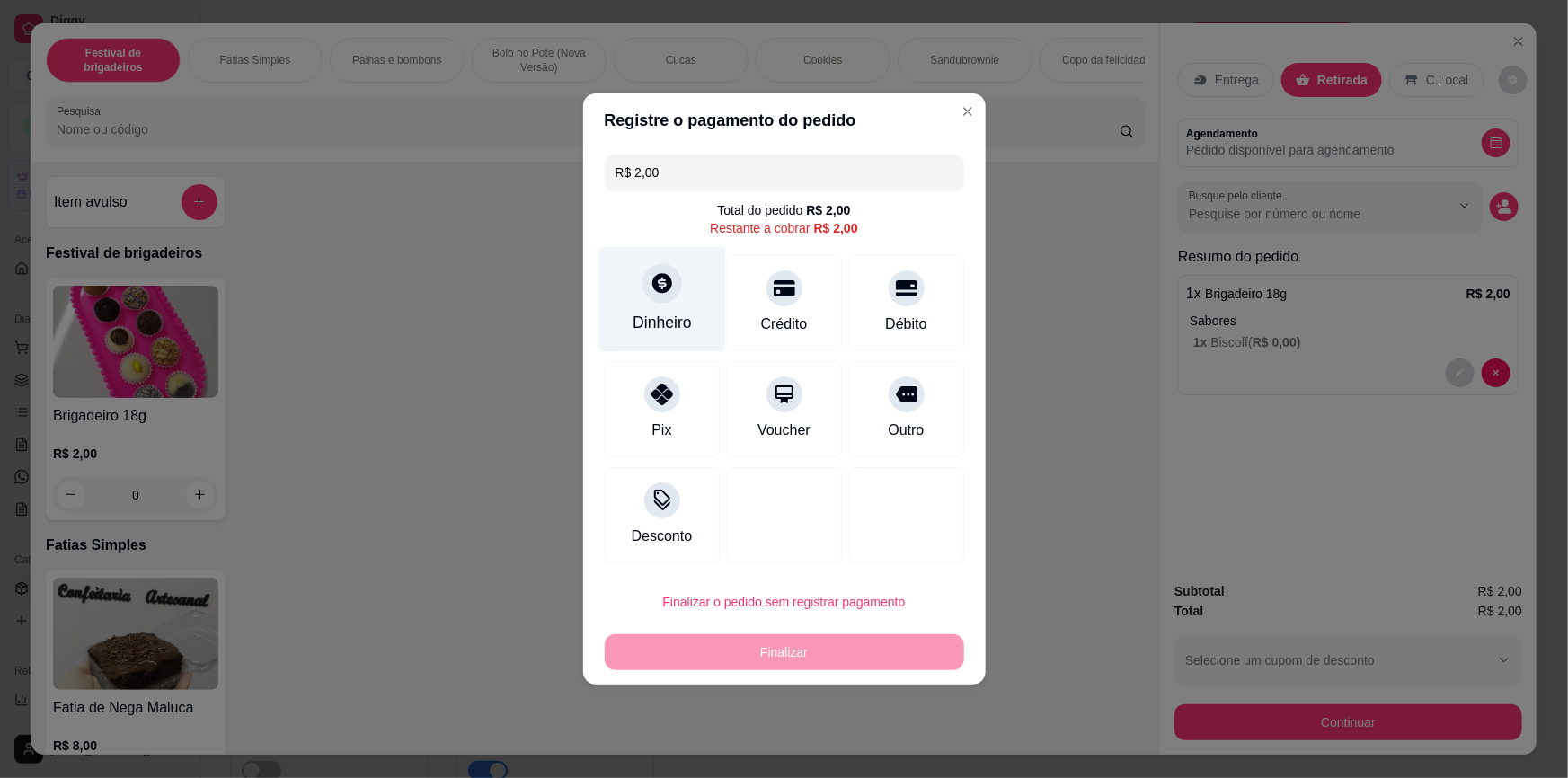
click at [692, 318] on div "Dinheiro" at bounding box center [662, 300] width 126 height 106
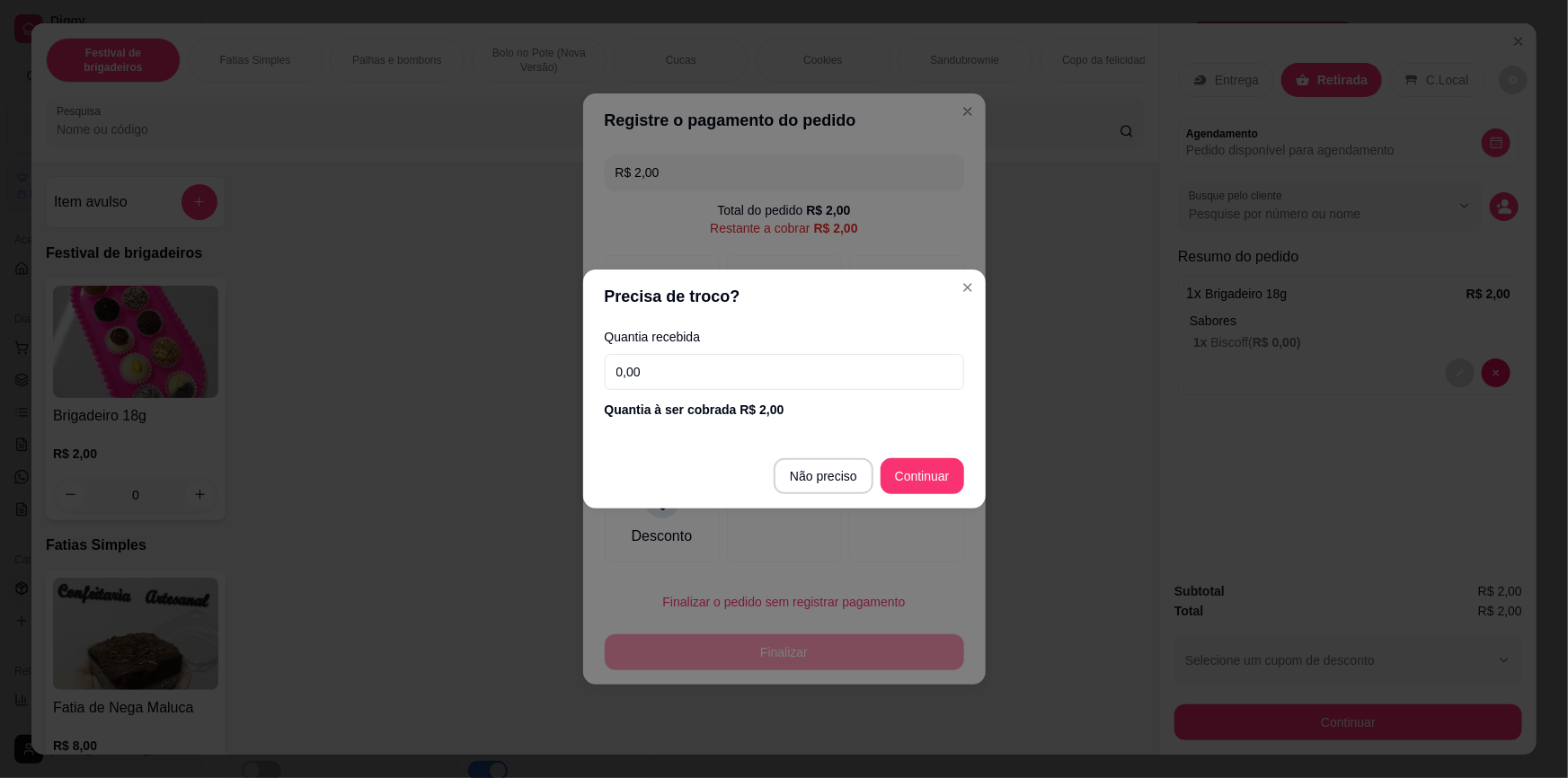
click at [754, 371] on input "0,00" at bounding box center [784, 372] width 359 height 36
type input "2,00"
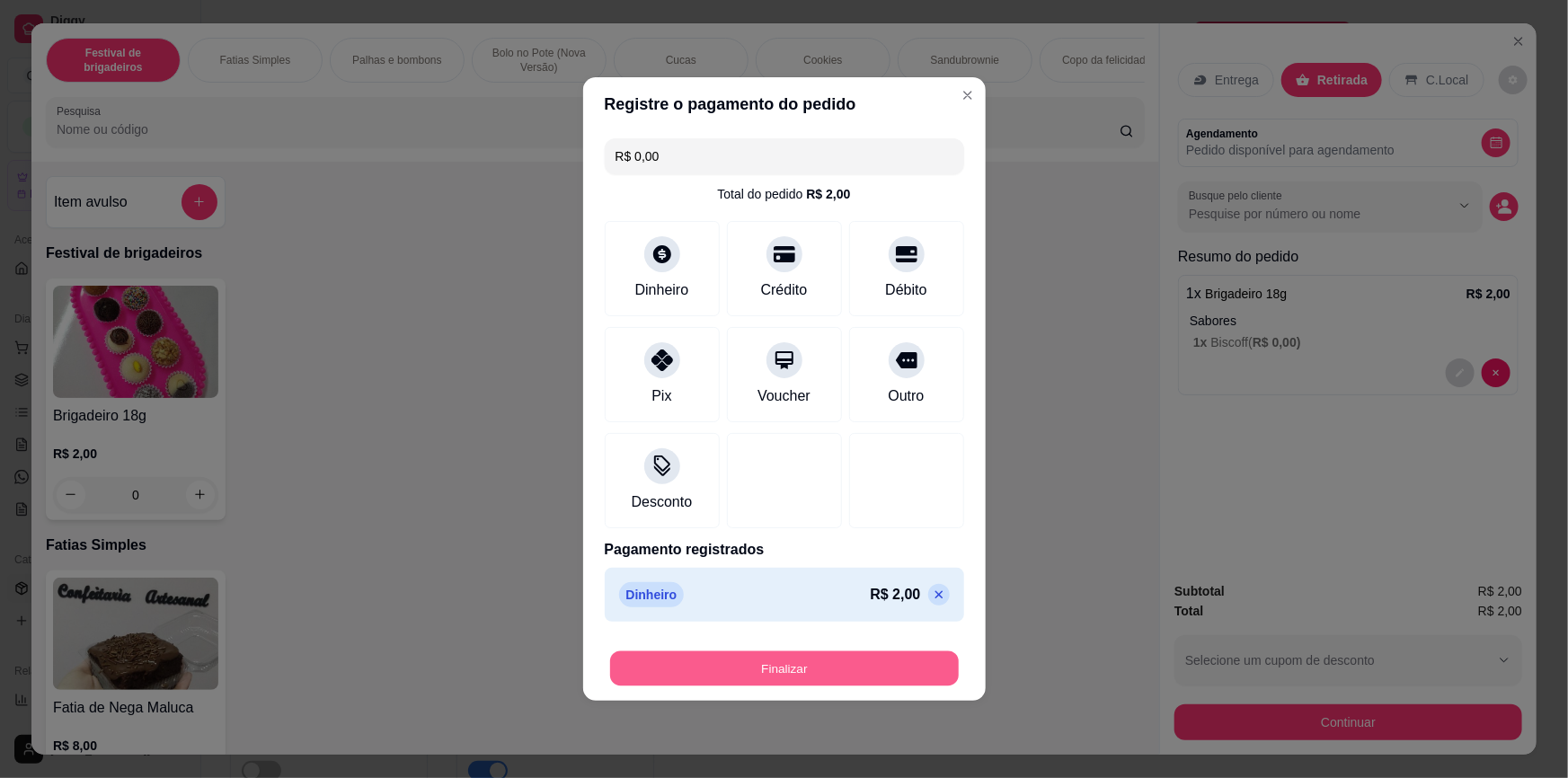
click at [850, 669] on button "Finalizar" at bounding box center [784, 669] width 349 height 35
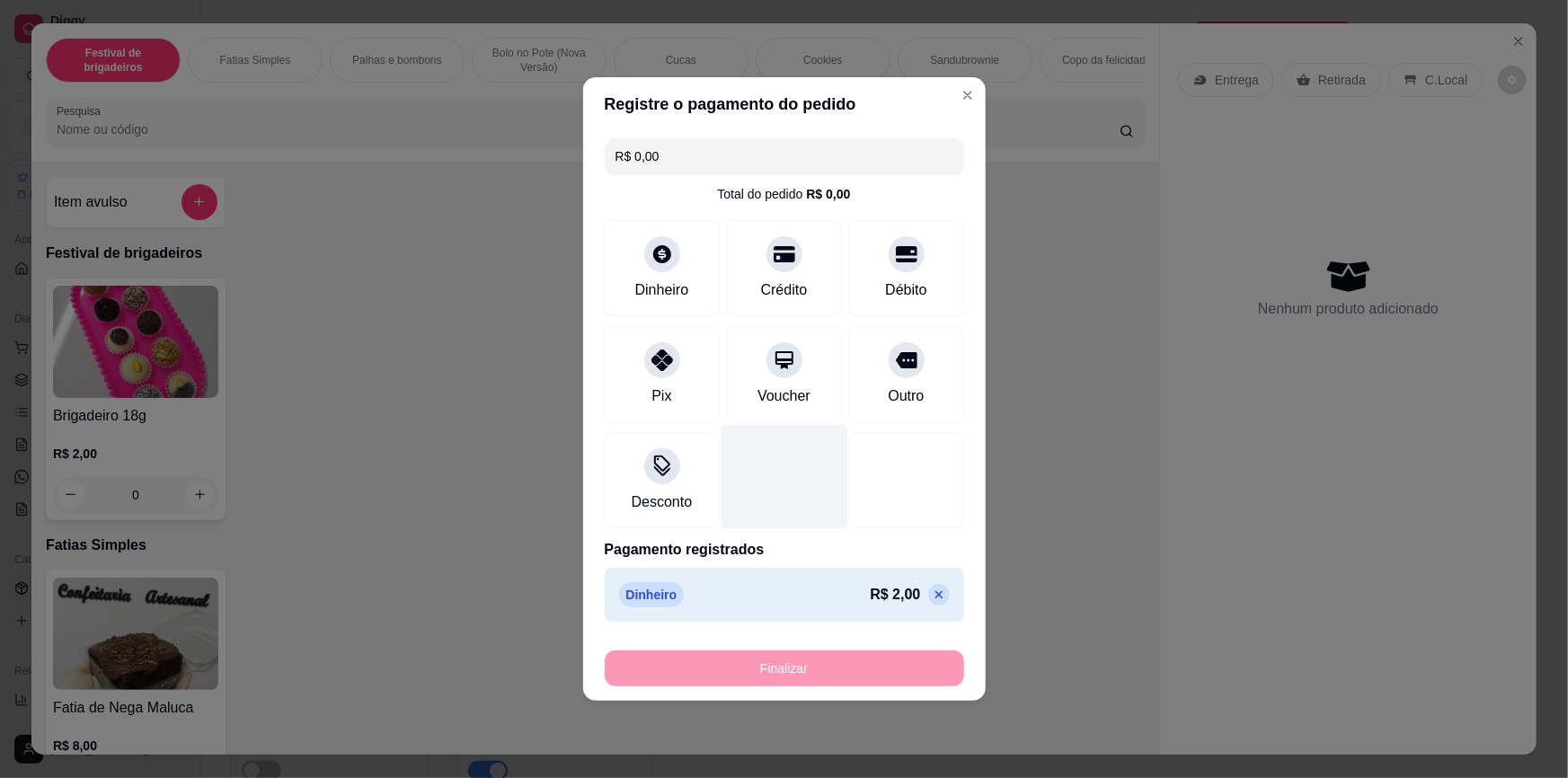
type input "-R$ 2,00"
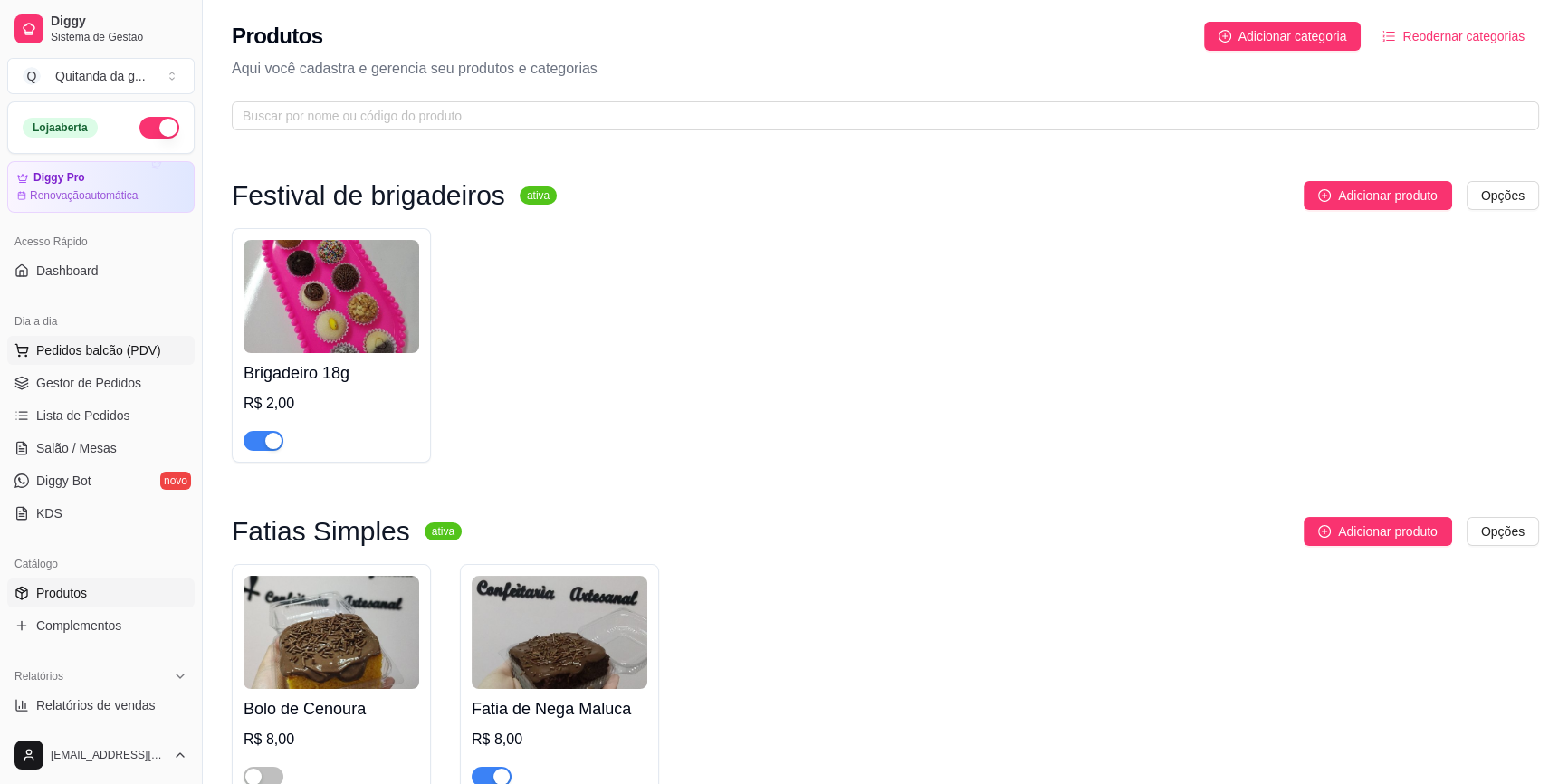
click at [97, 357] on span "Pedidos balcão (PDV)" at bounding box center [99, 350] width 125 height 18
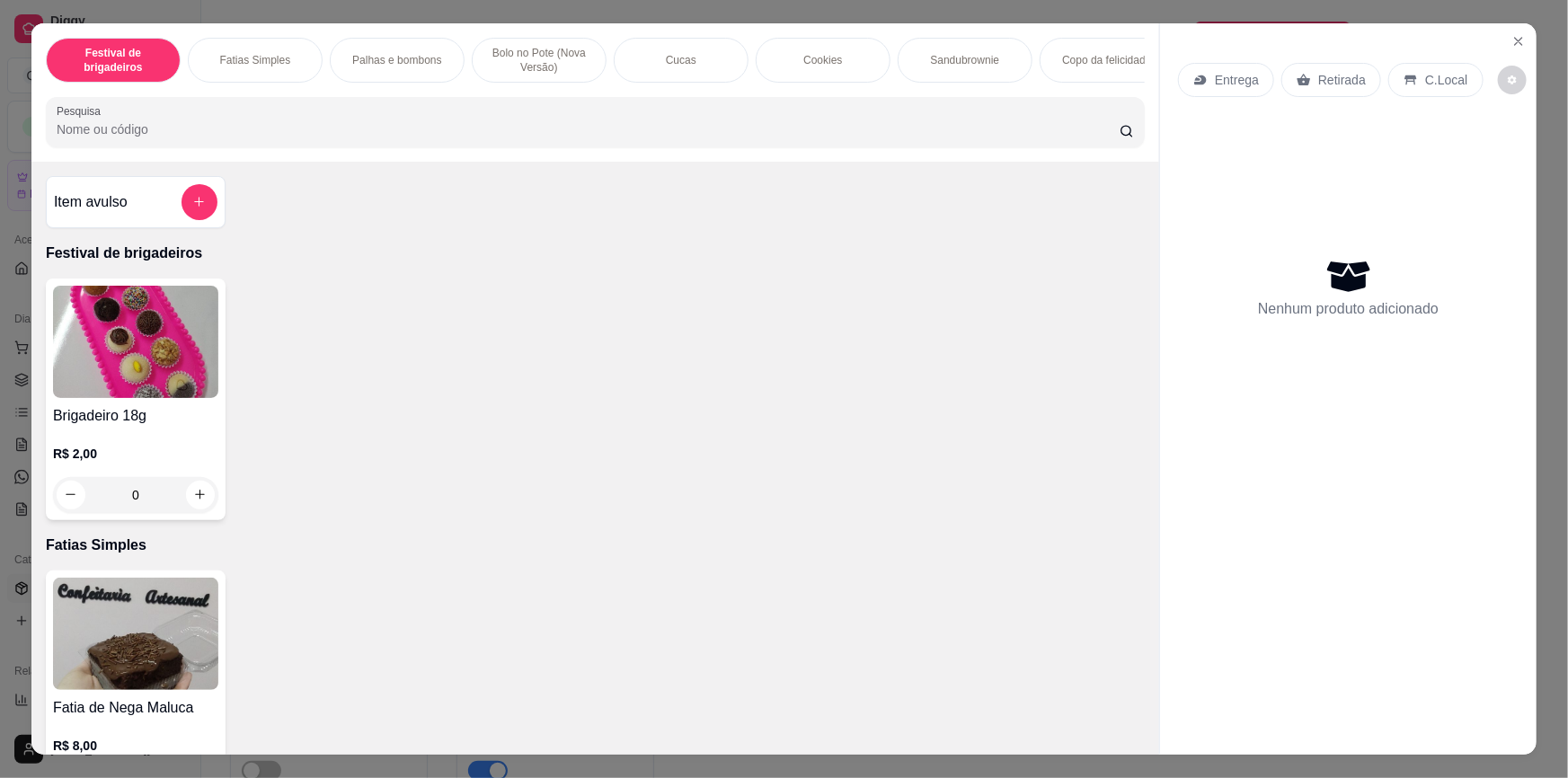
click at [199, 201] on button "add-separate-item" at bounding box center [200, 202] width 36 height 36
click at [190, 506] on div "0" at bounding box center [135, 495] width 165 height 36
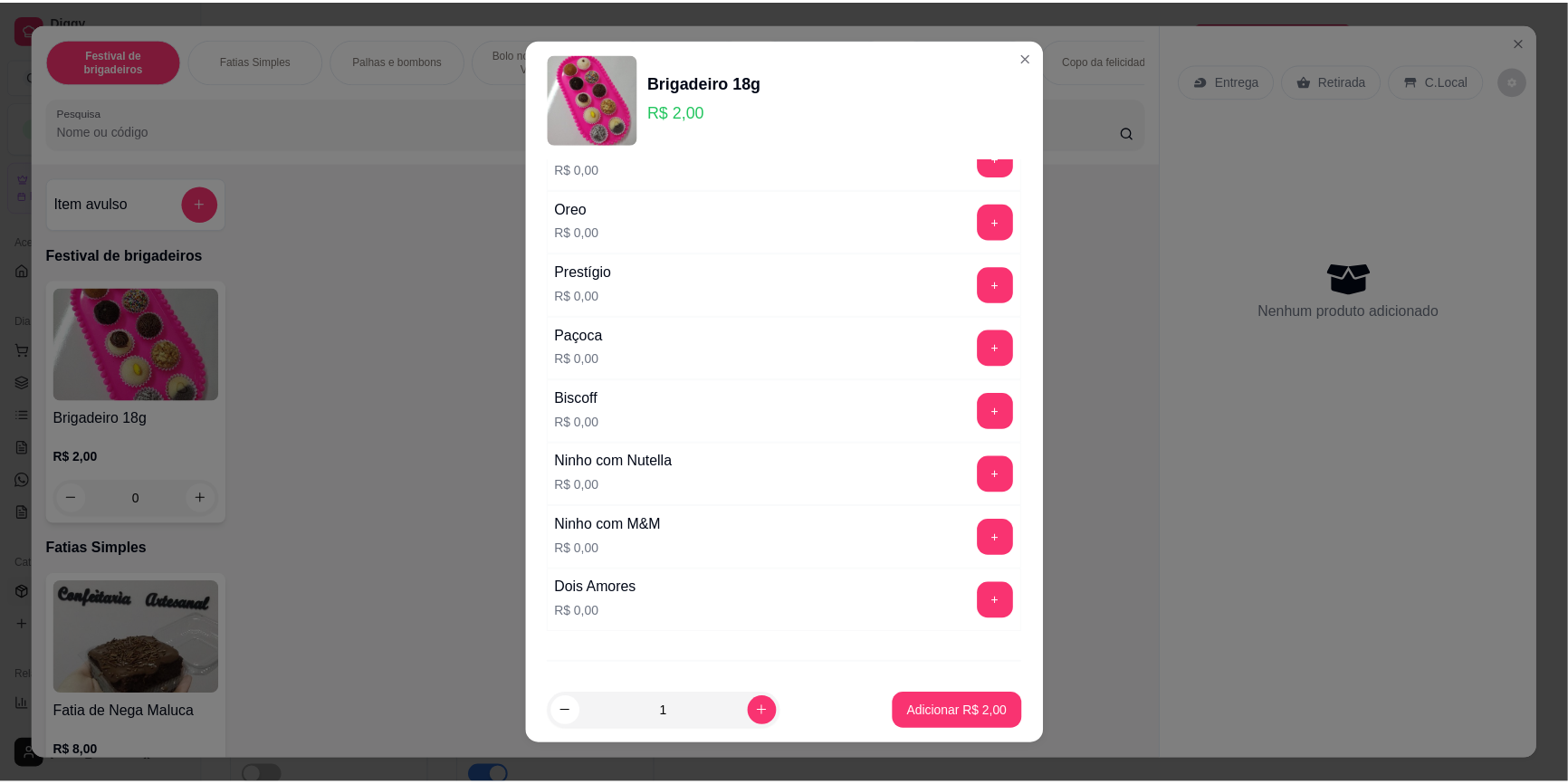
scroll to position [147, 0]
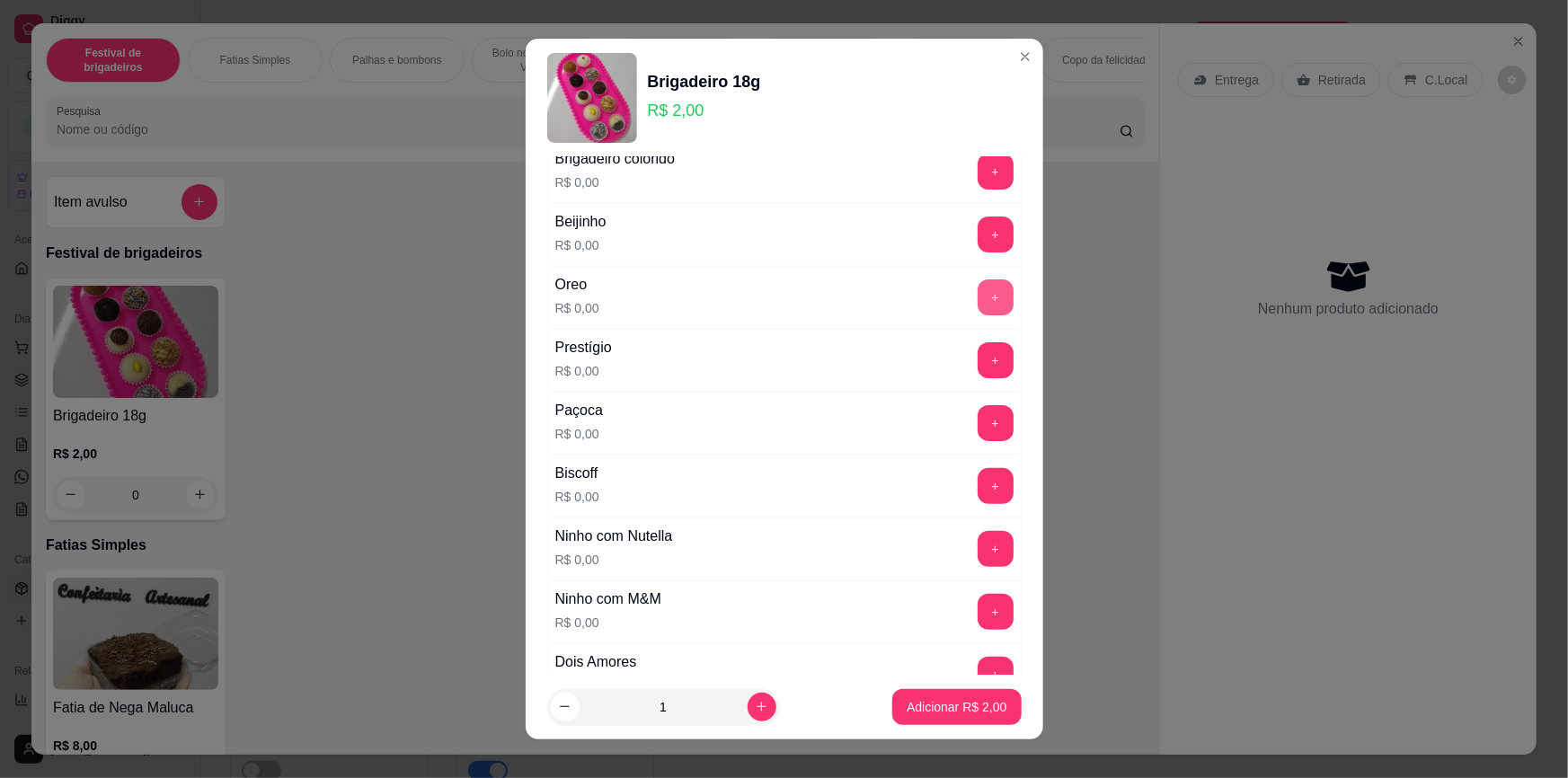
click at [978, 297] on button "+" at bounding box center [996, 297] width 36 height 36
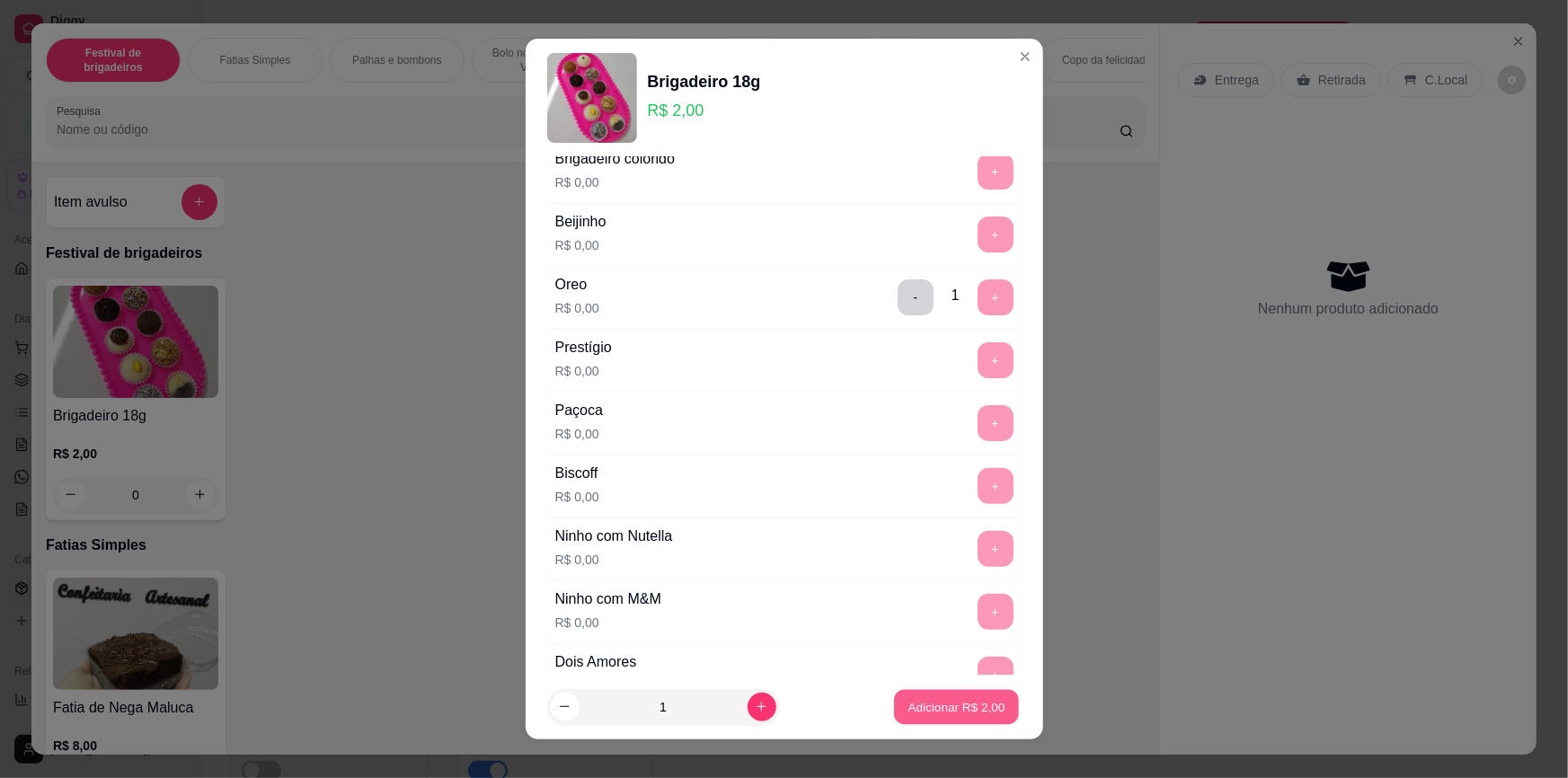
click at [955, 710] on p "Adicionar R$ 2,00" at bounding box center [957, 707] width 97 height 17
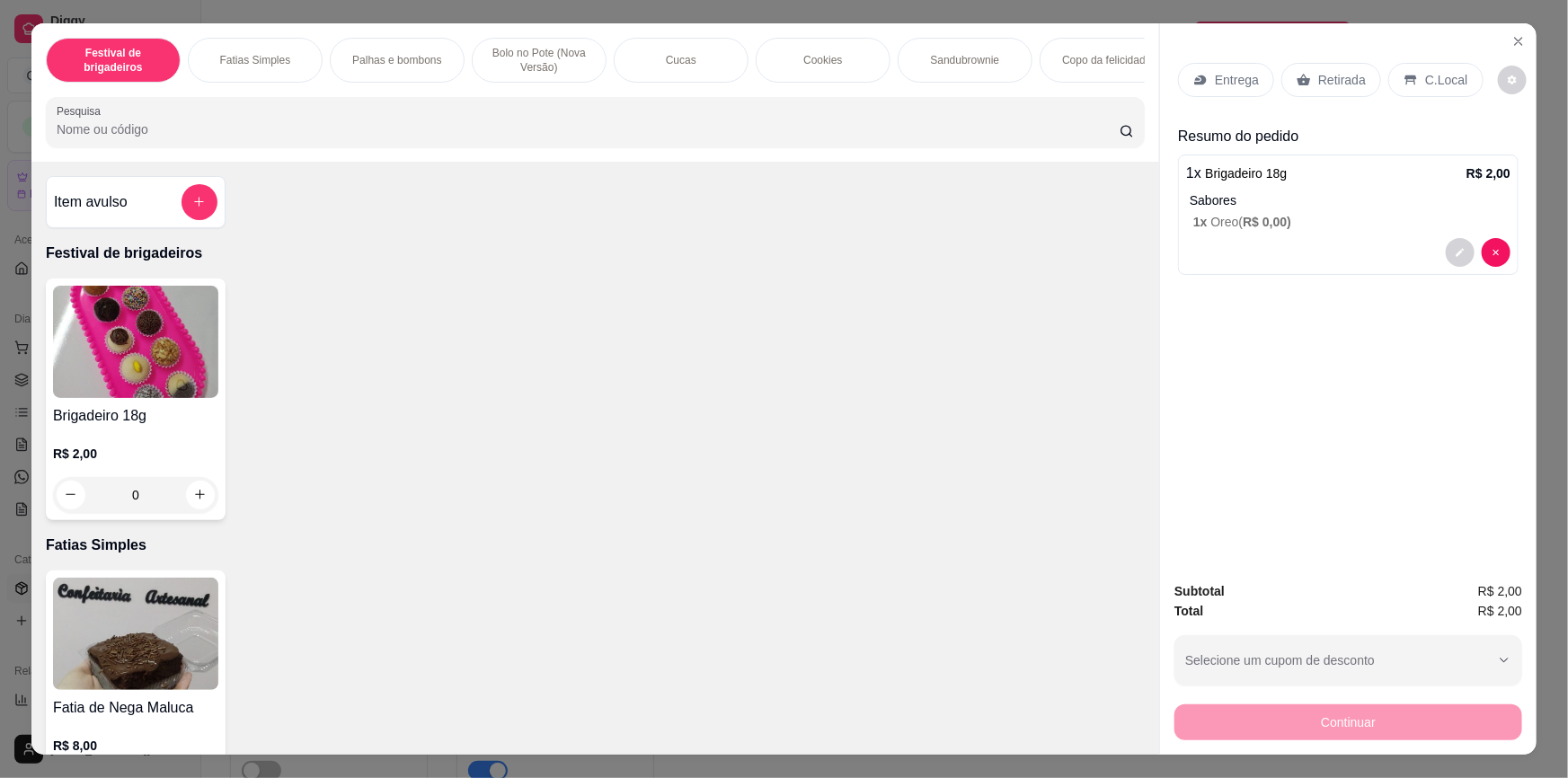
click at [1326, 91] on div "Retirada" at bounding box center [1331, 80] width 100 height 34
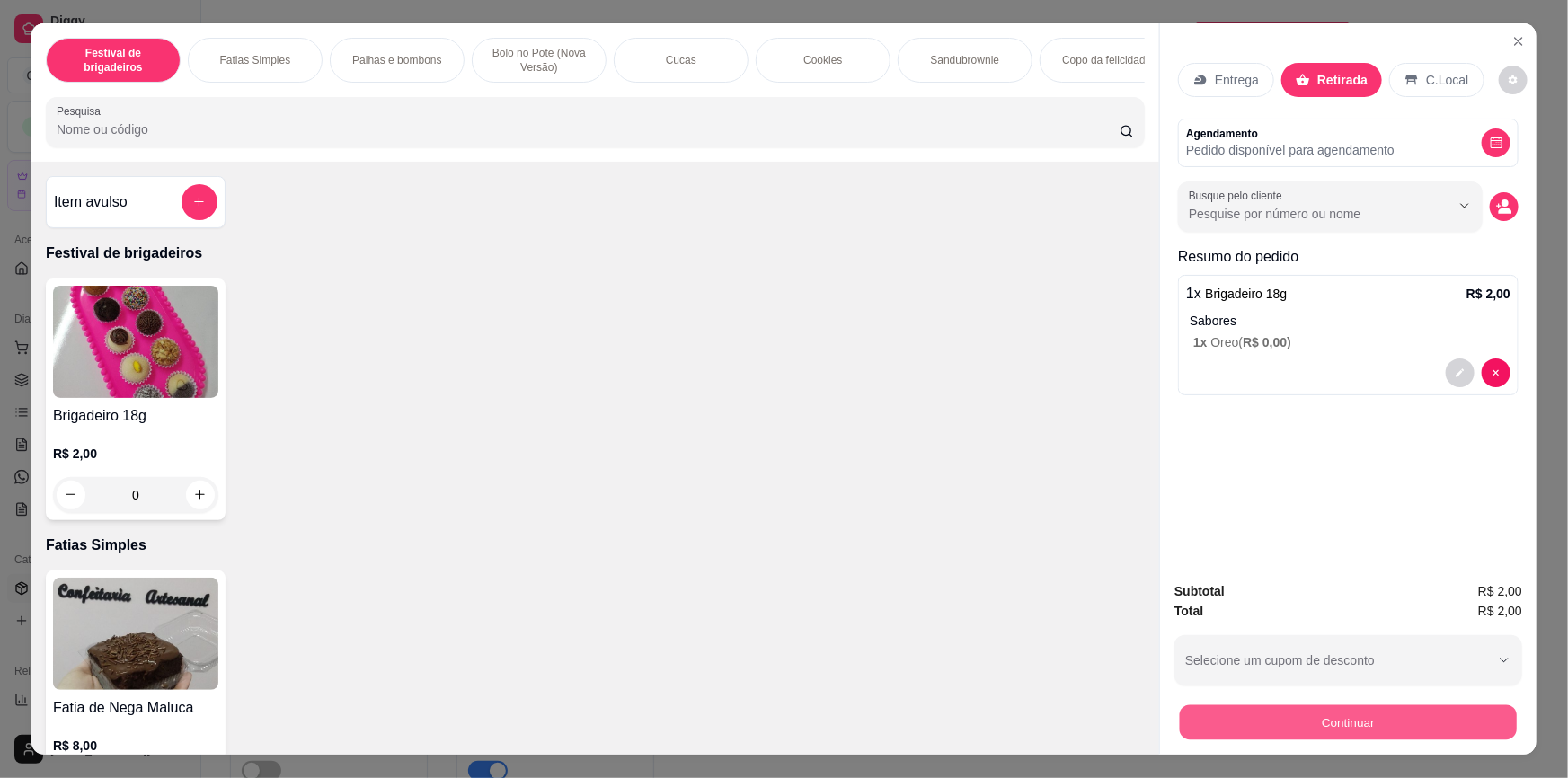
click at [1312, 715] on button "Continuar" at bounding box center [1347, 722] width 337 height 35
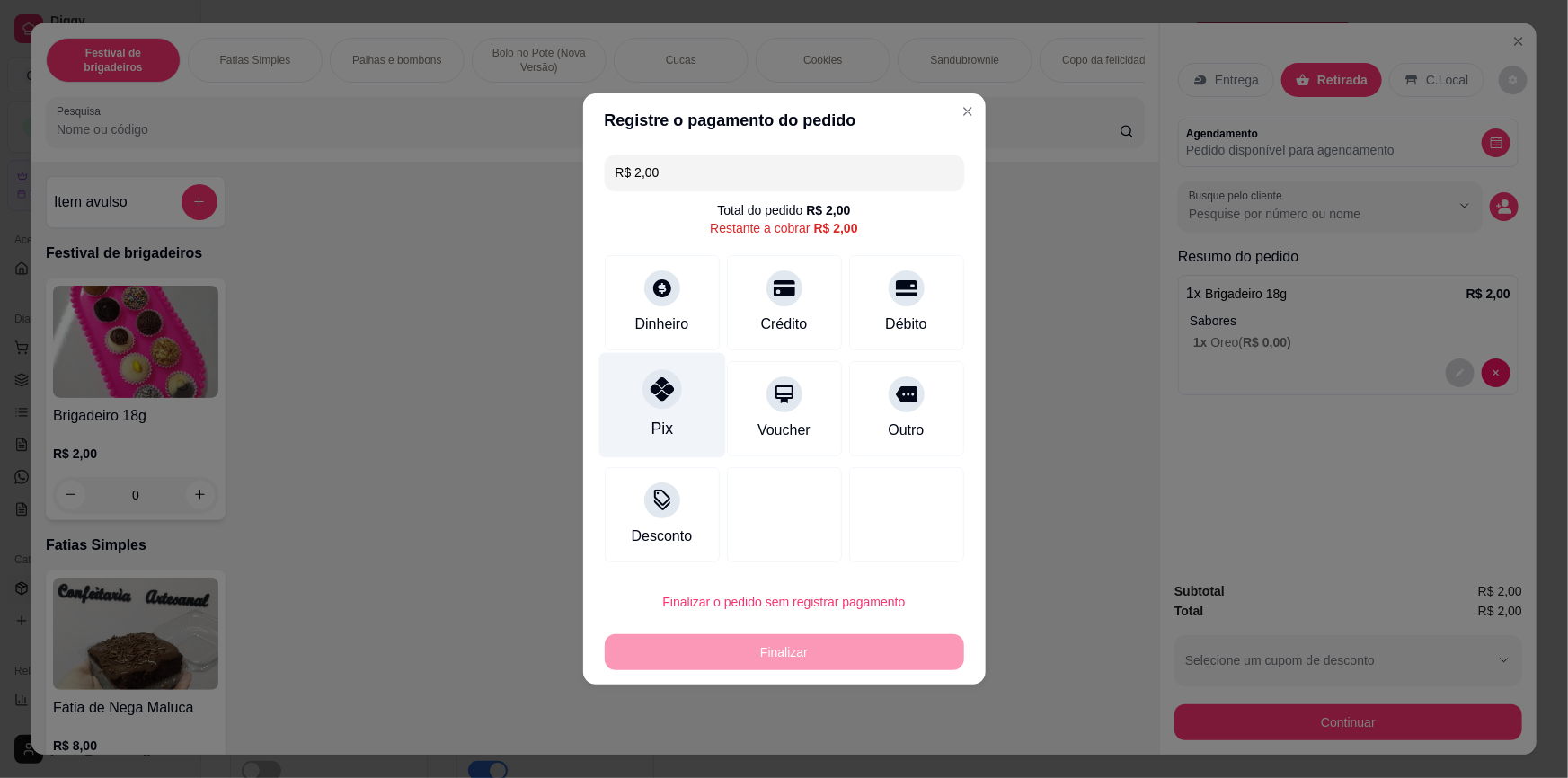
click at [677, 423] on div "Pix" at bounding box center [662, 406] width 126 height 106
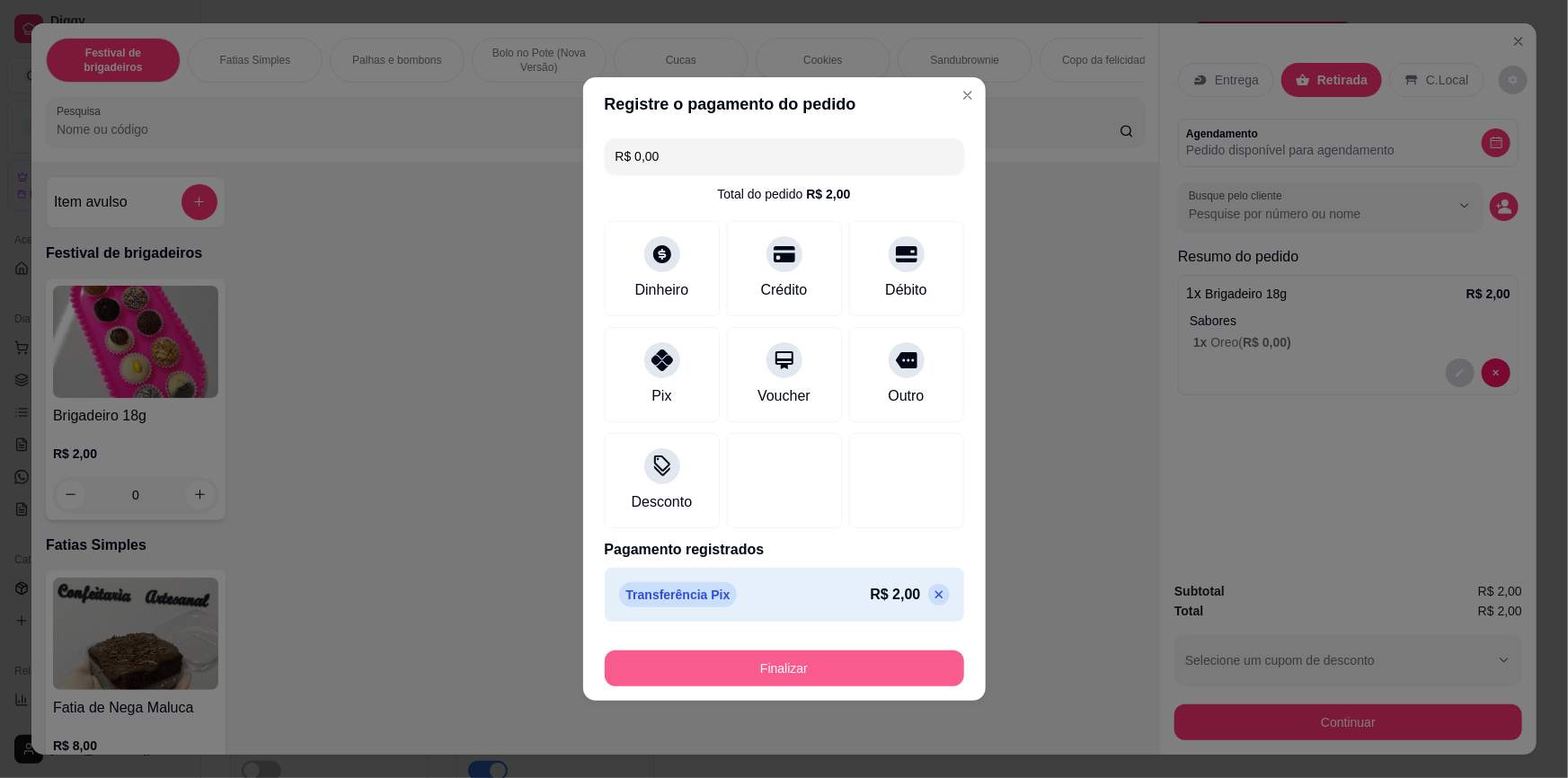
click at [745, 685] on button "Finalizar" at bounding box center [784, 669] width 359 height 36
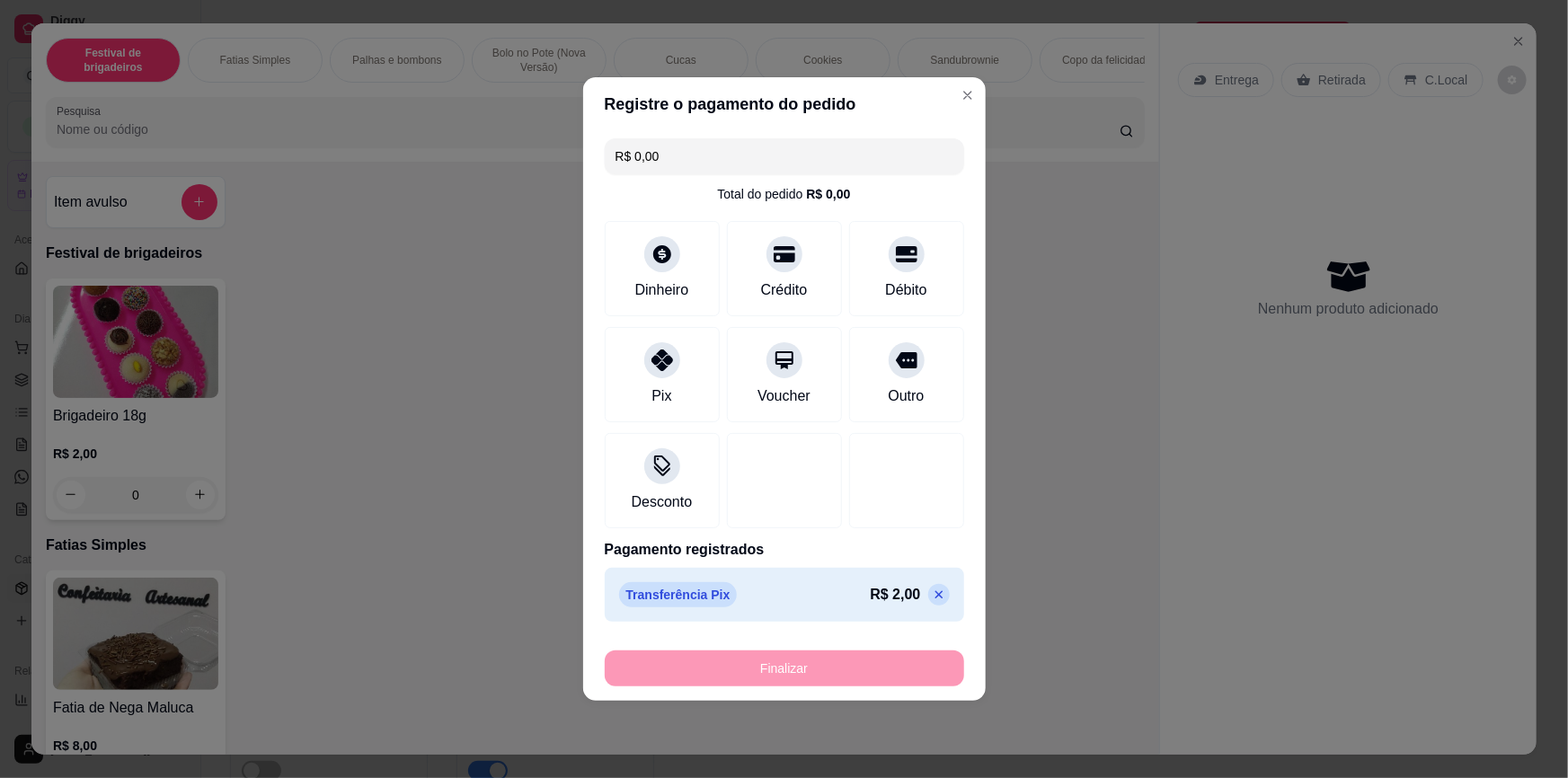
type input "-R$ 2,00"
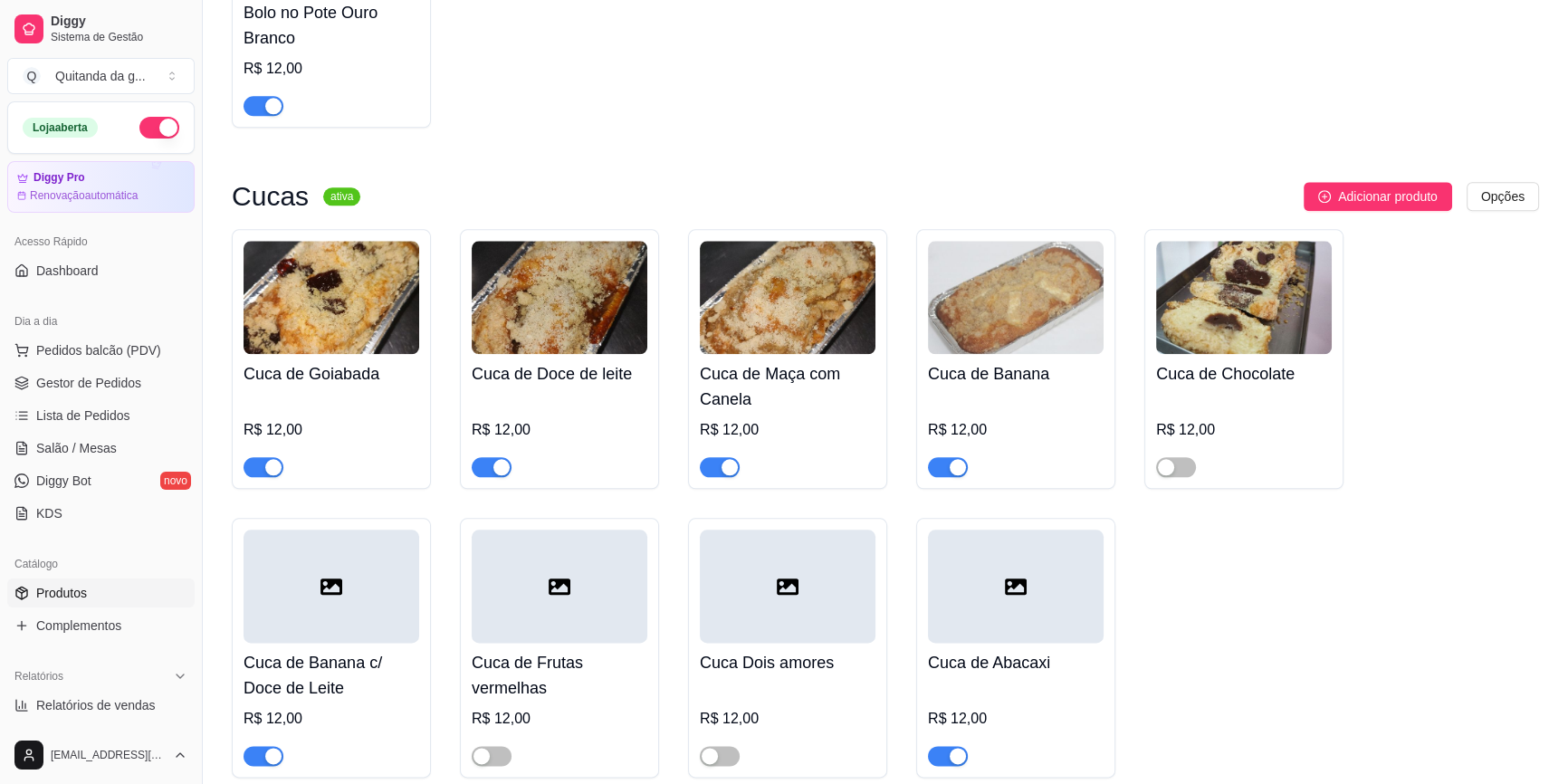
scroll to position [2717, 0]
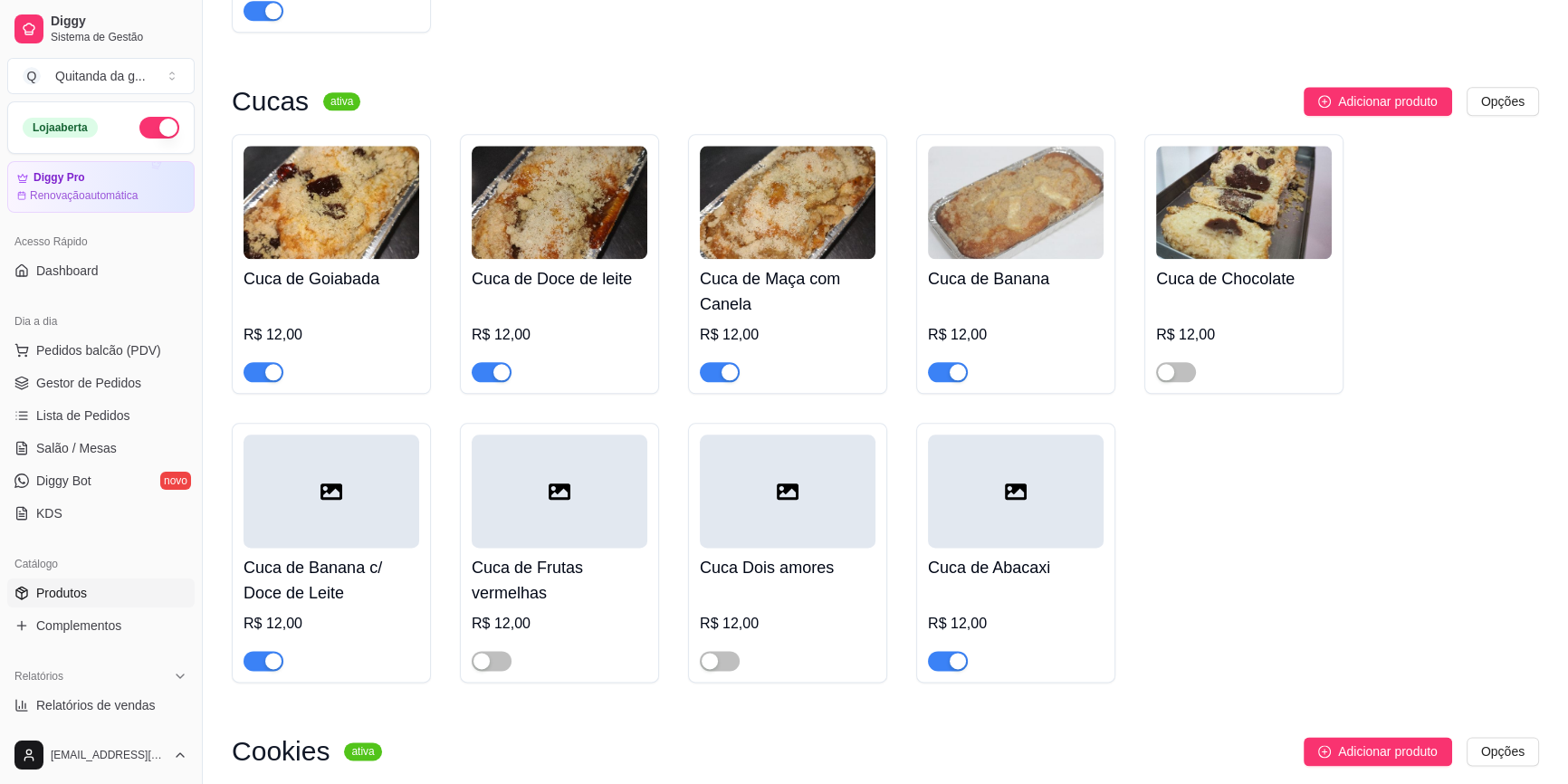
click at [480, 362] on span "button" at bounding box center [492, 372] width 40 height 20
click at [488, 364] on div "button" at bounding box center [481, 372] width 16 height 16
click at [82, 424] on link "Lista de Pedidos" at bounding box center [101, 415] width 187 height 29
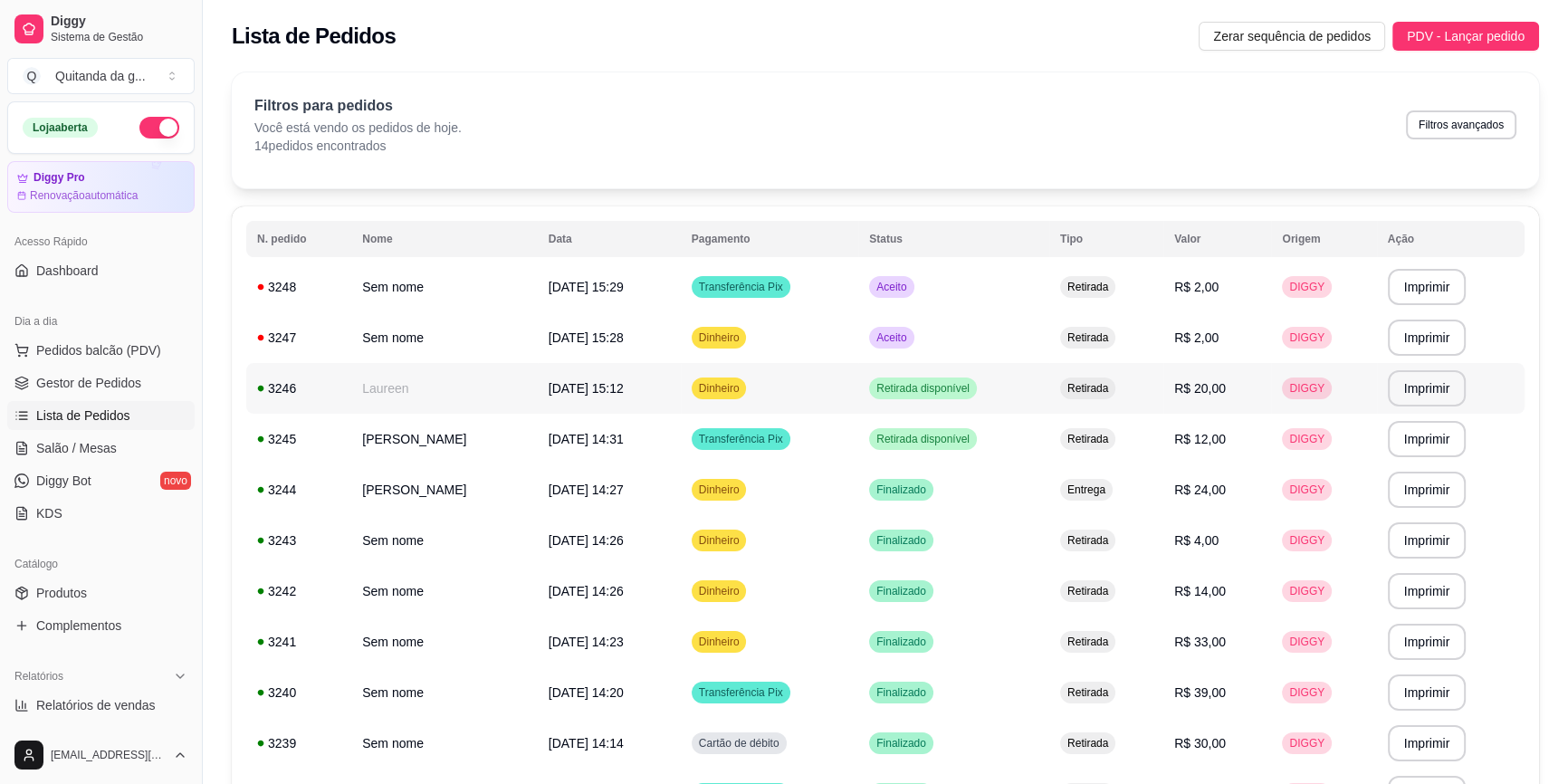
click at [1022, 376] on td "Retirada disponível" at bounding box center [954, 388] width 191 height 50
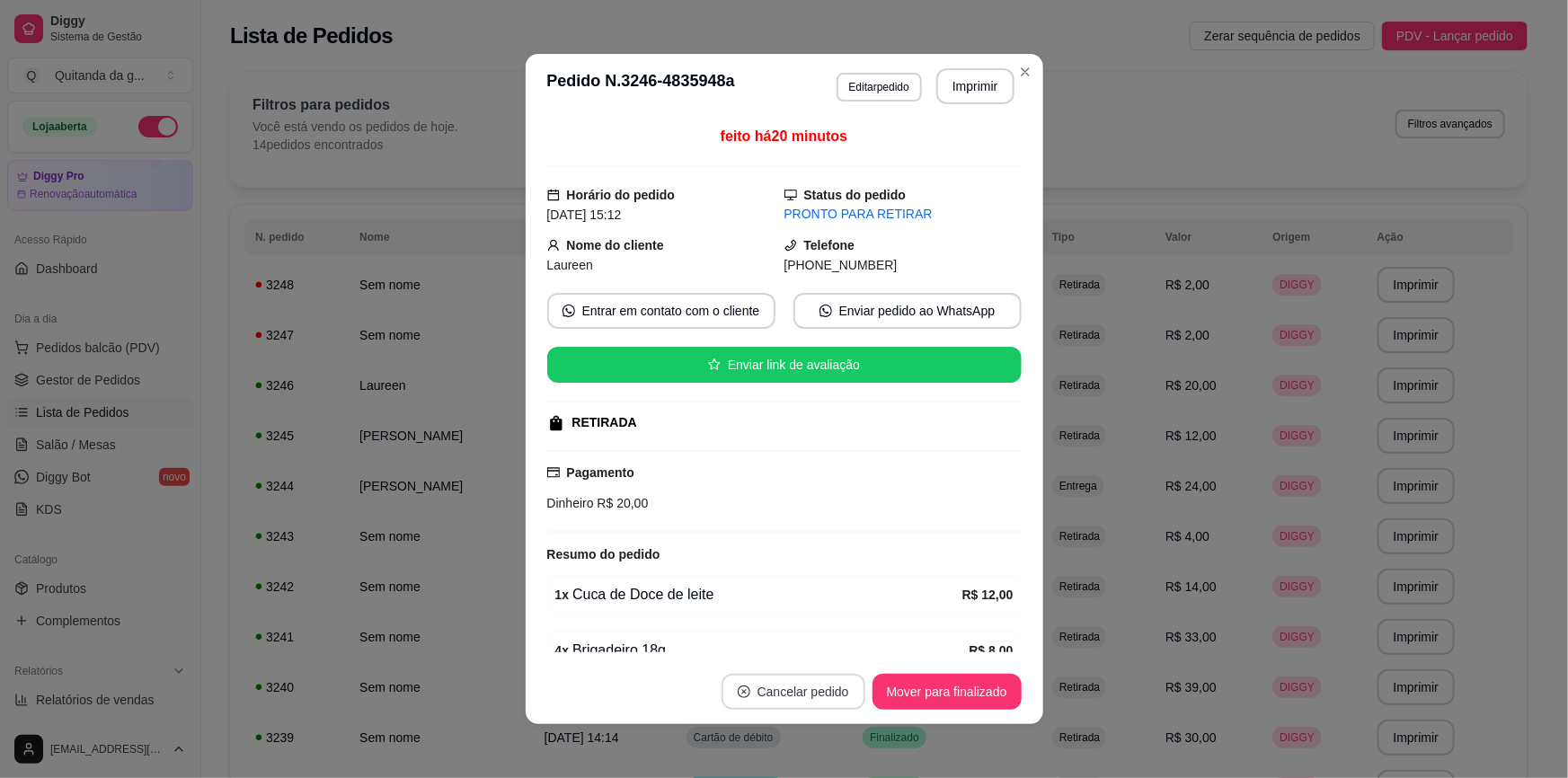
click at [813, 692] on button "Cancelar pedido" at bounding box center [793, 692] width 143 height 36
click at [857, 646] on button "Sim" at bounding box center [837, 647] width 70 height 35
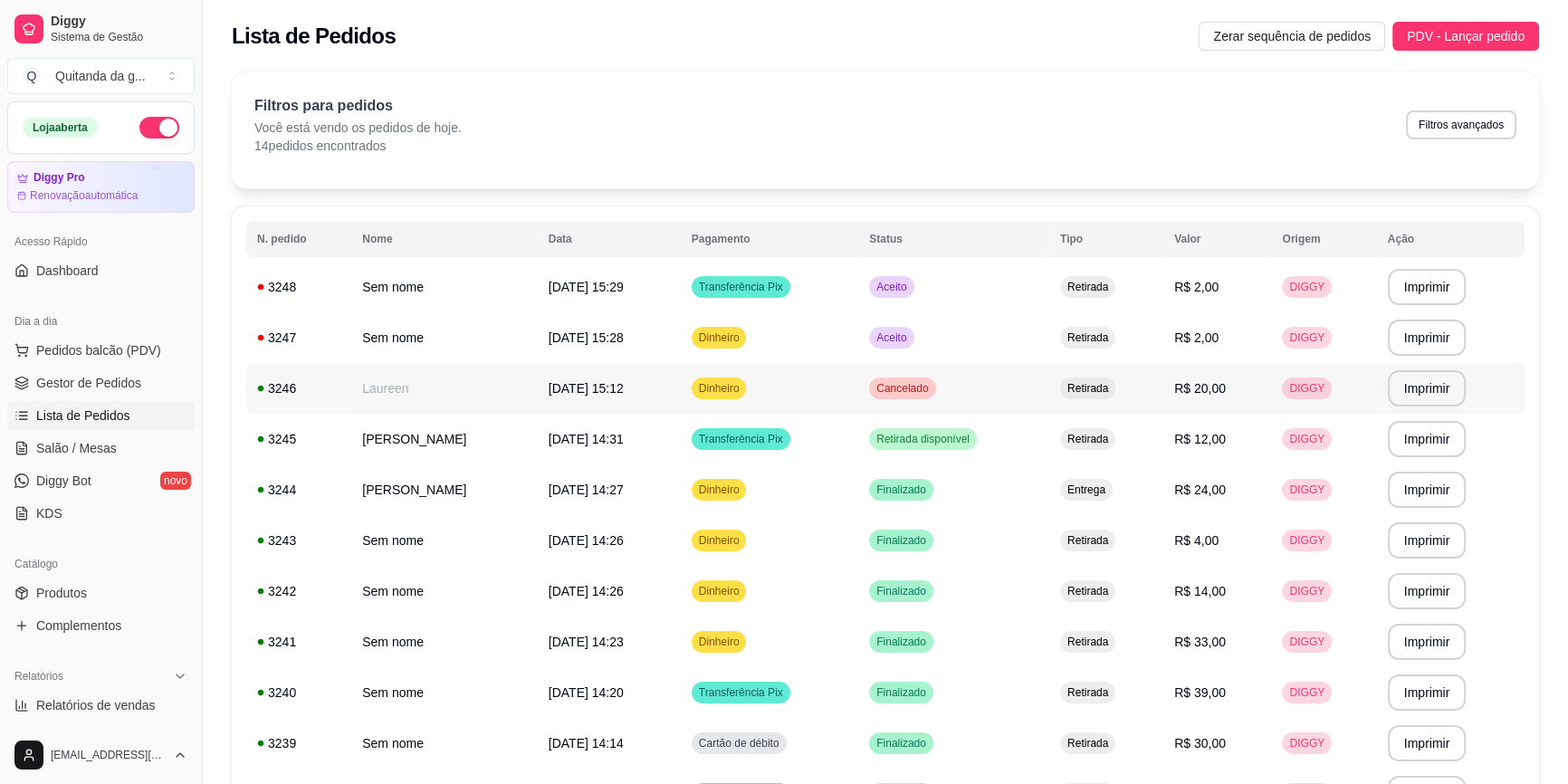
click at [932, 381] on span "Cancelado" at bounding box center [902, 388] width 59 height 14
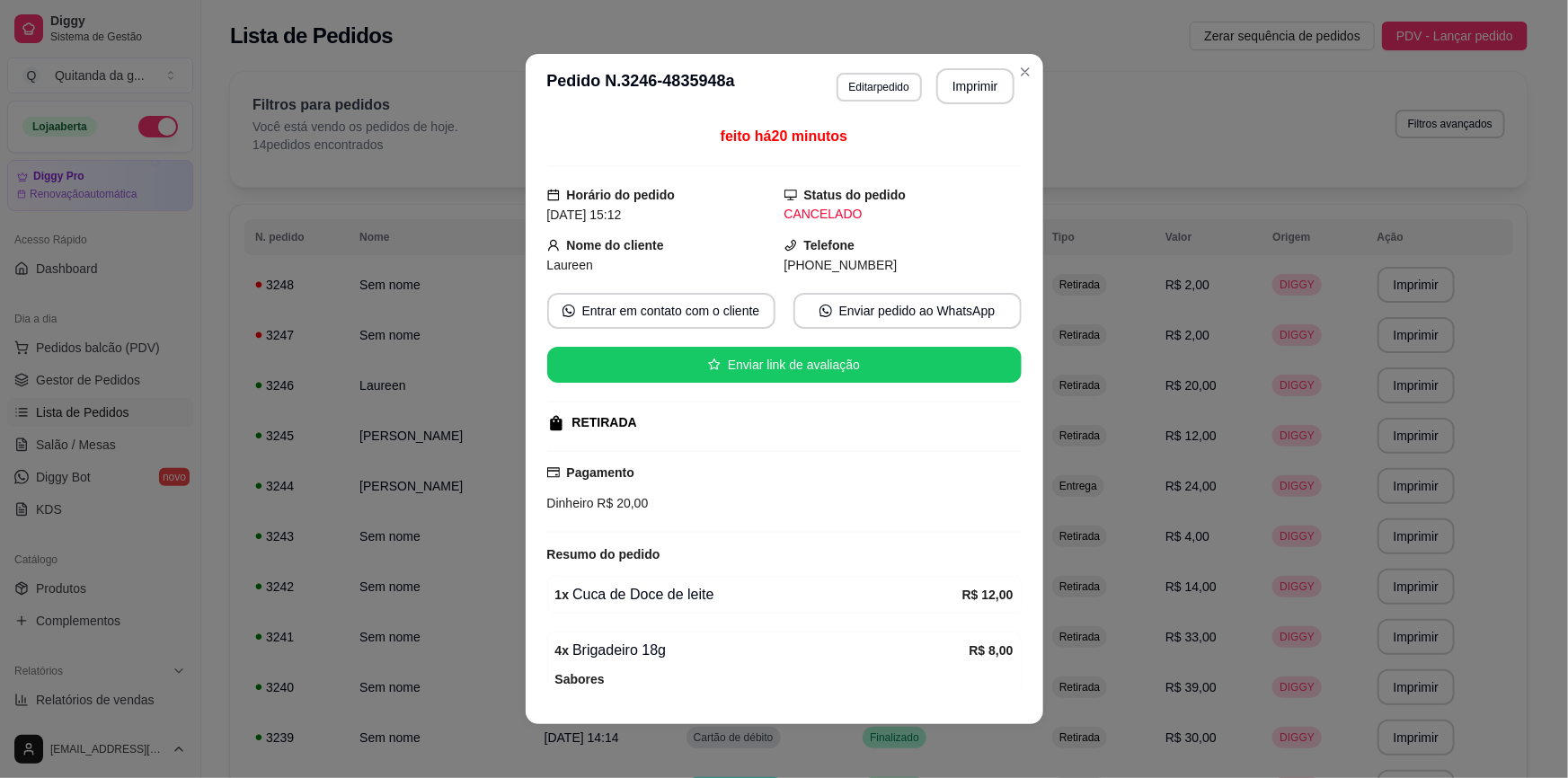
click at [947, 505] on div "Dinheiro R$ 20,00" at bounding box center [784, 503] width 474 height 20
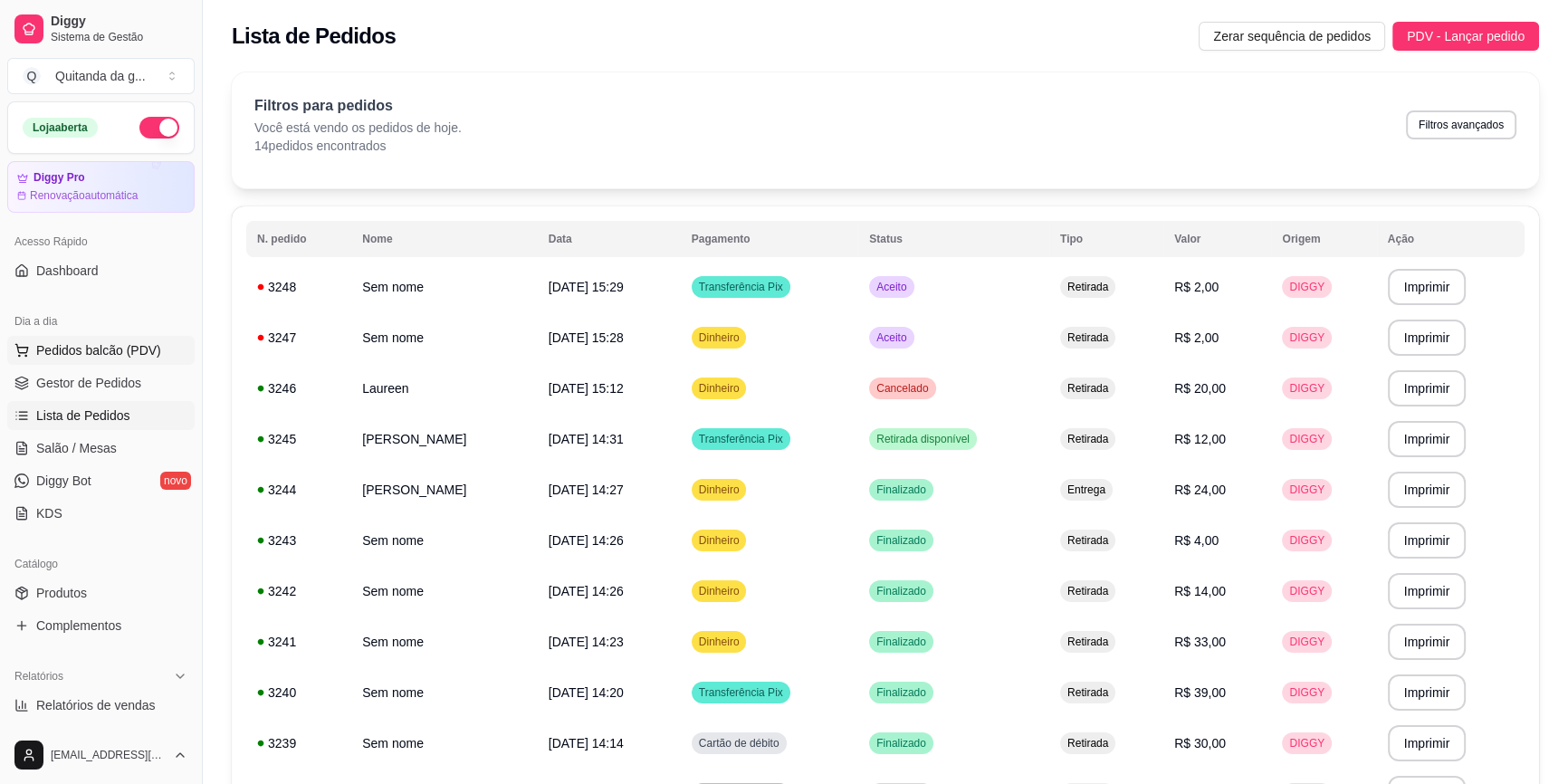
click at [154, 349] on span "Pedidos balcão (PDV)" at bounding box center [99, 350] width 125 height 18
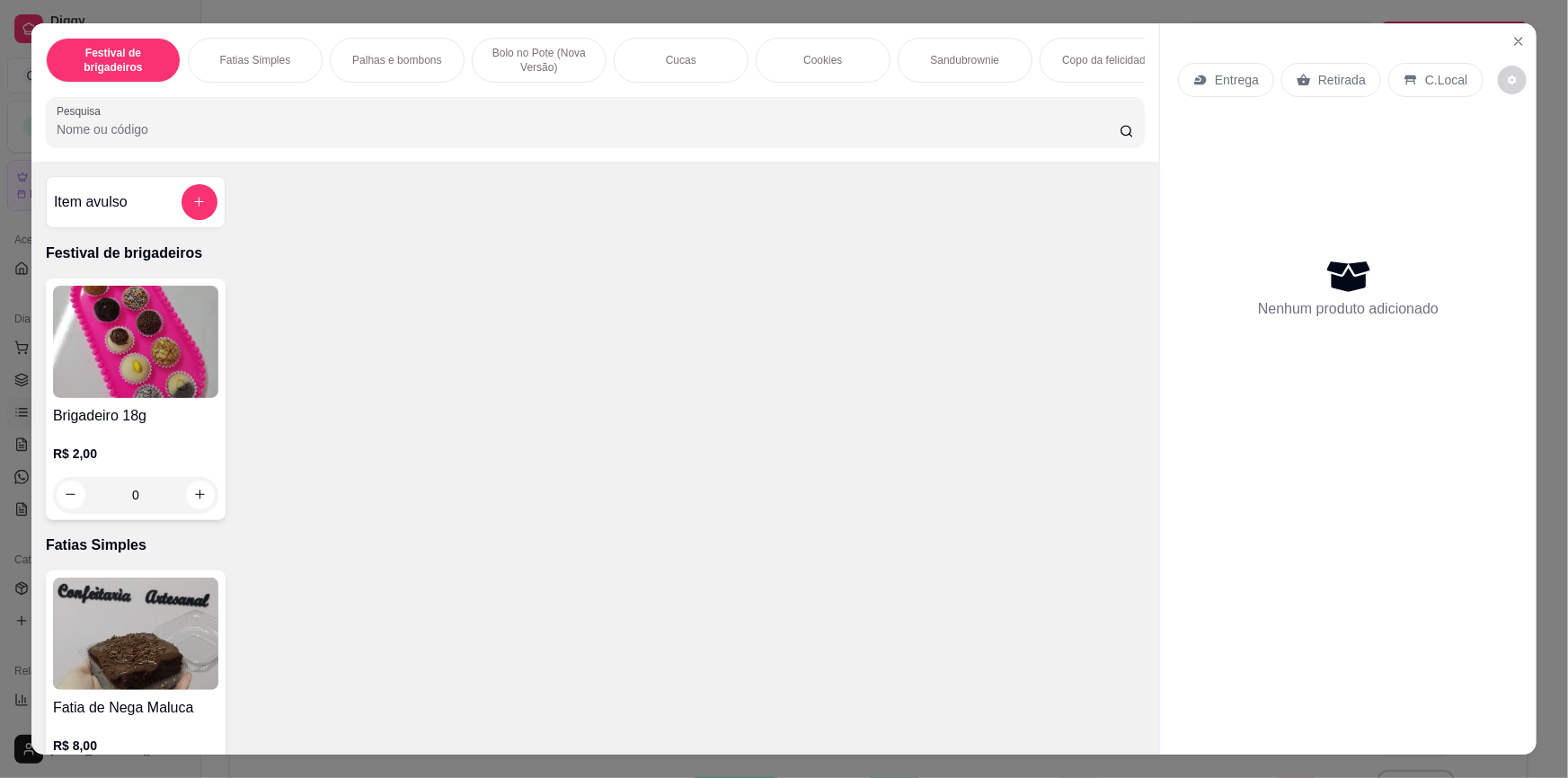
click at [197, 509] on div "0" at bounding box center [135, 495] width 165 height 36
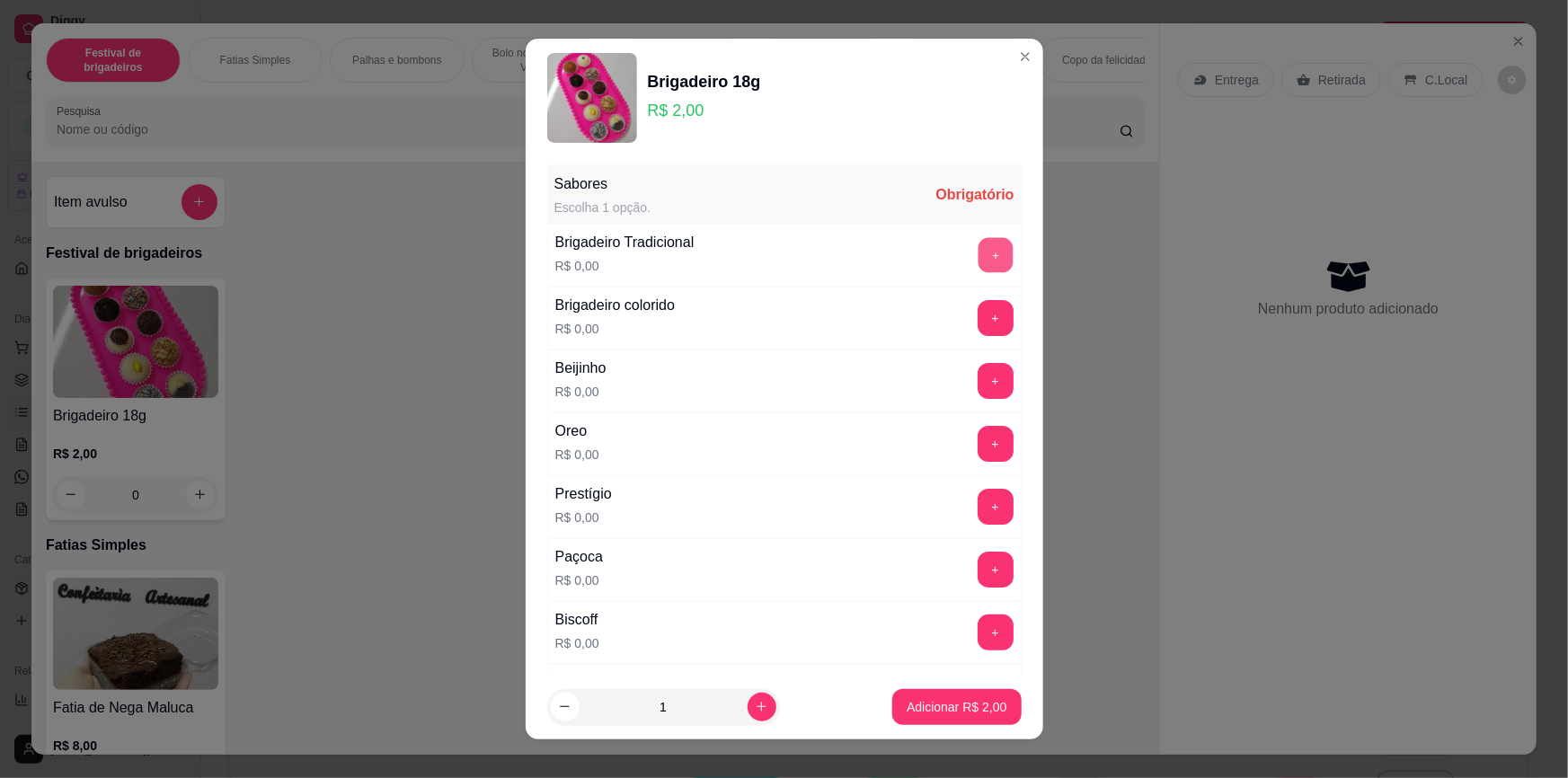
click at [978, 260] on button "+" at bounding box center [995, 256] width 35 height 35
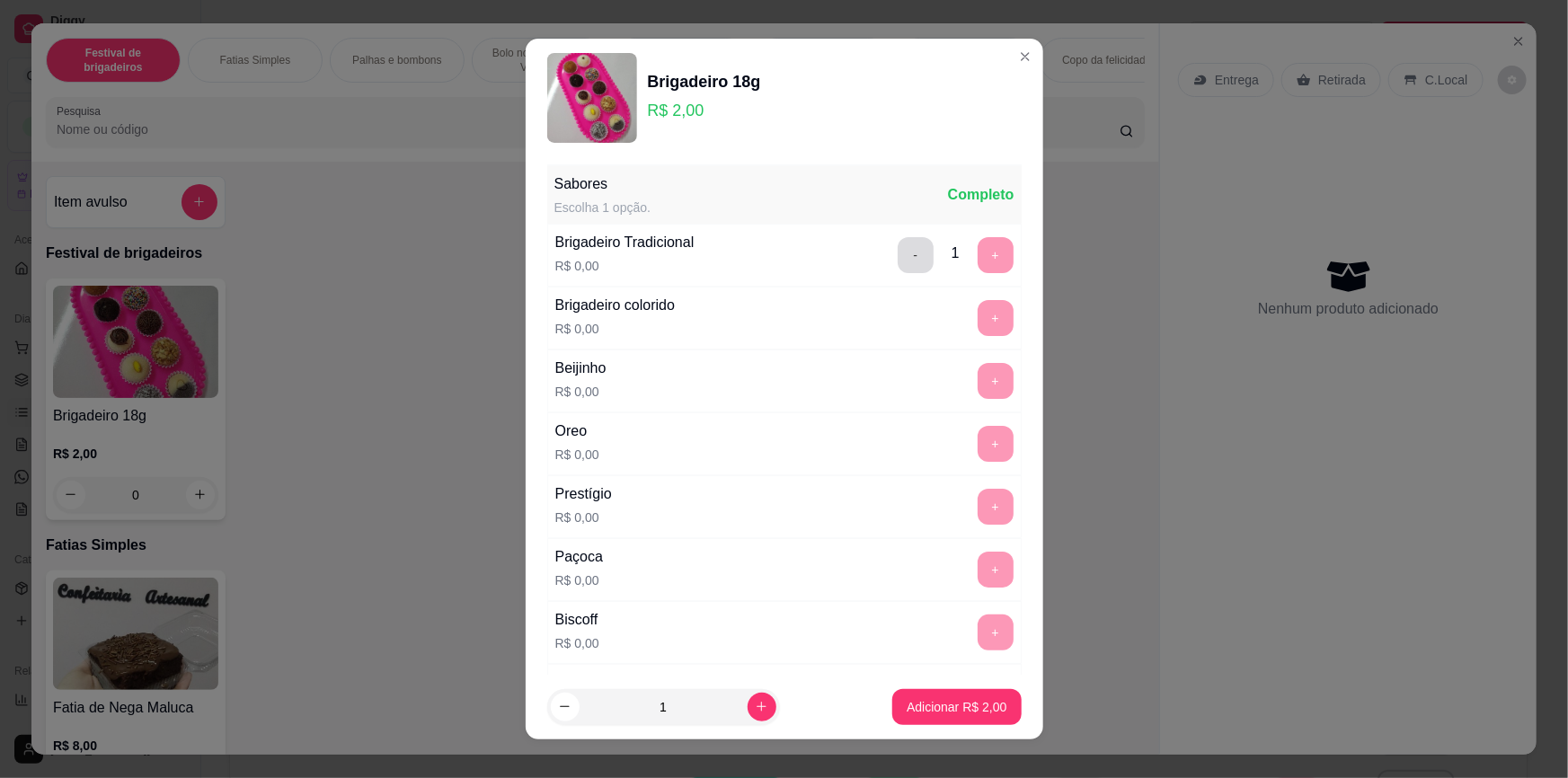
click at [898, 254] on button "-" at bounding box center [916, 256] width 36 height 36
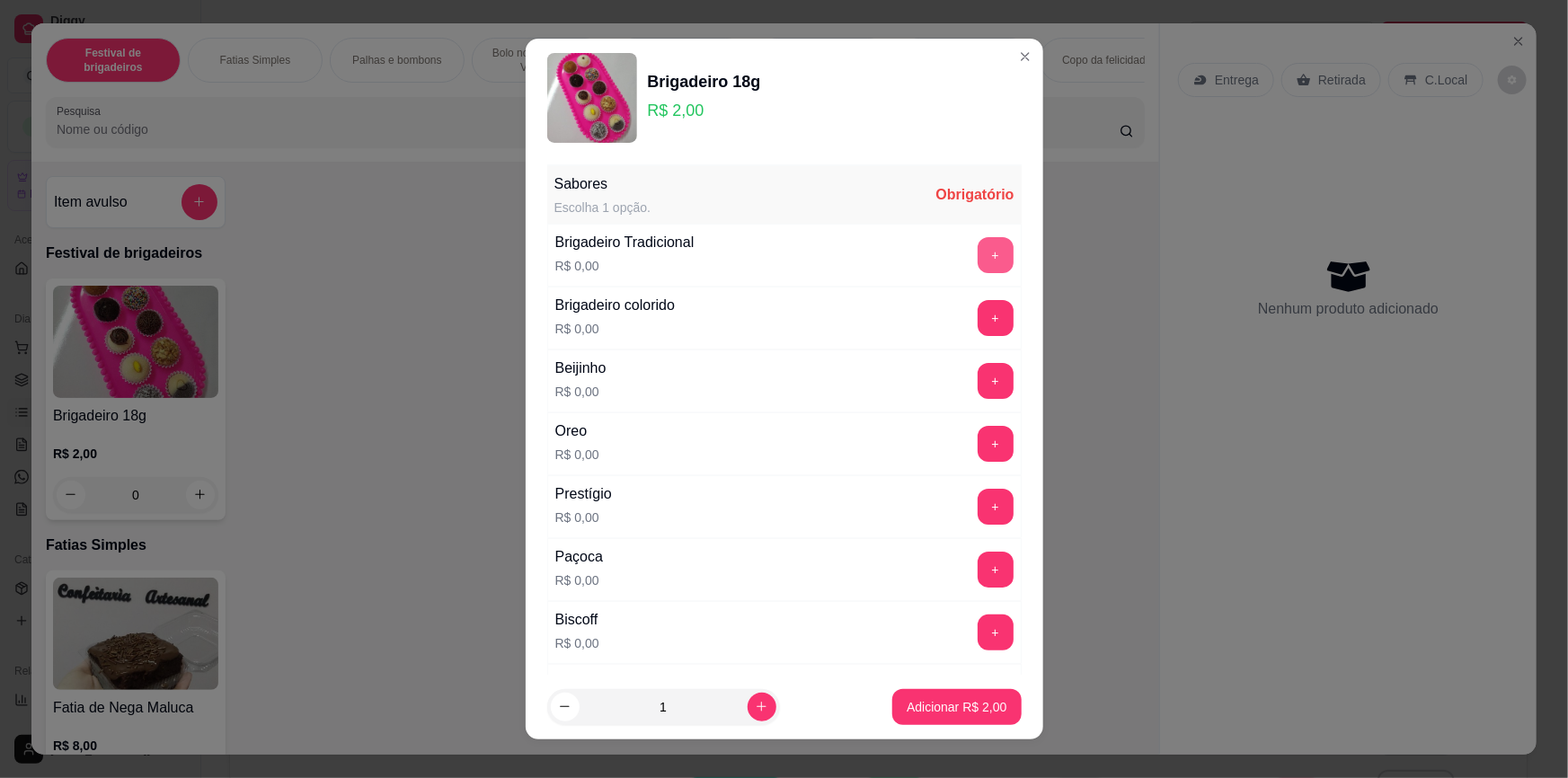
click at [978, 258] on button "+" at bounding box center [996, 256] width 36 height 36
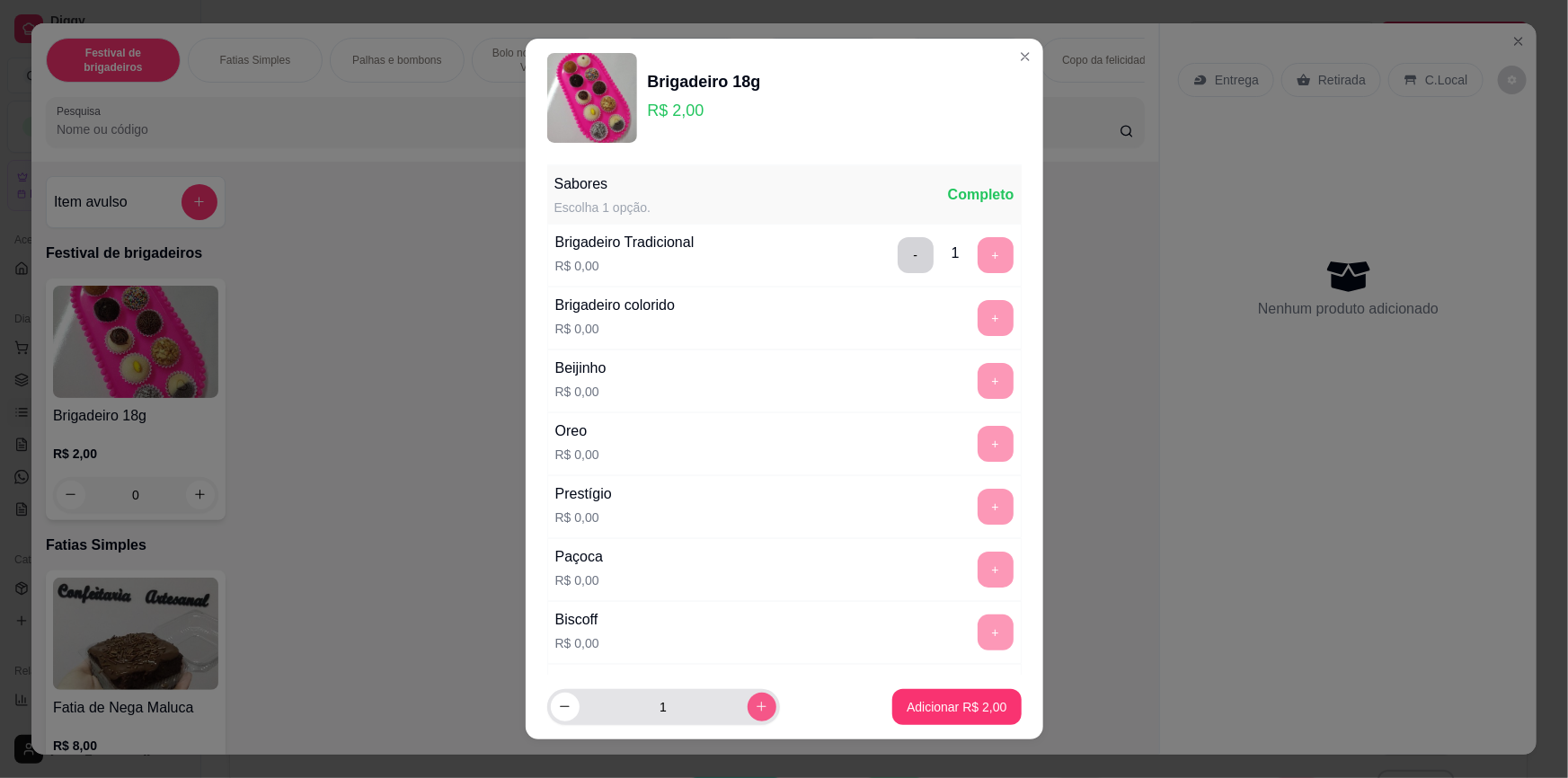
click at [755, 708] on icon "increase-product-quantity" at bounding box center [762, 706] width 13 height 13
click at [755, 709] on icon "increase-product-quantity" at bounding box center [762, 706] width 13 height 13
type input "5"
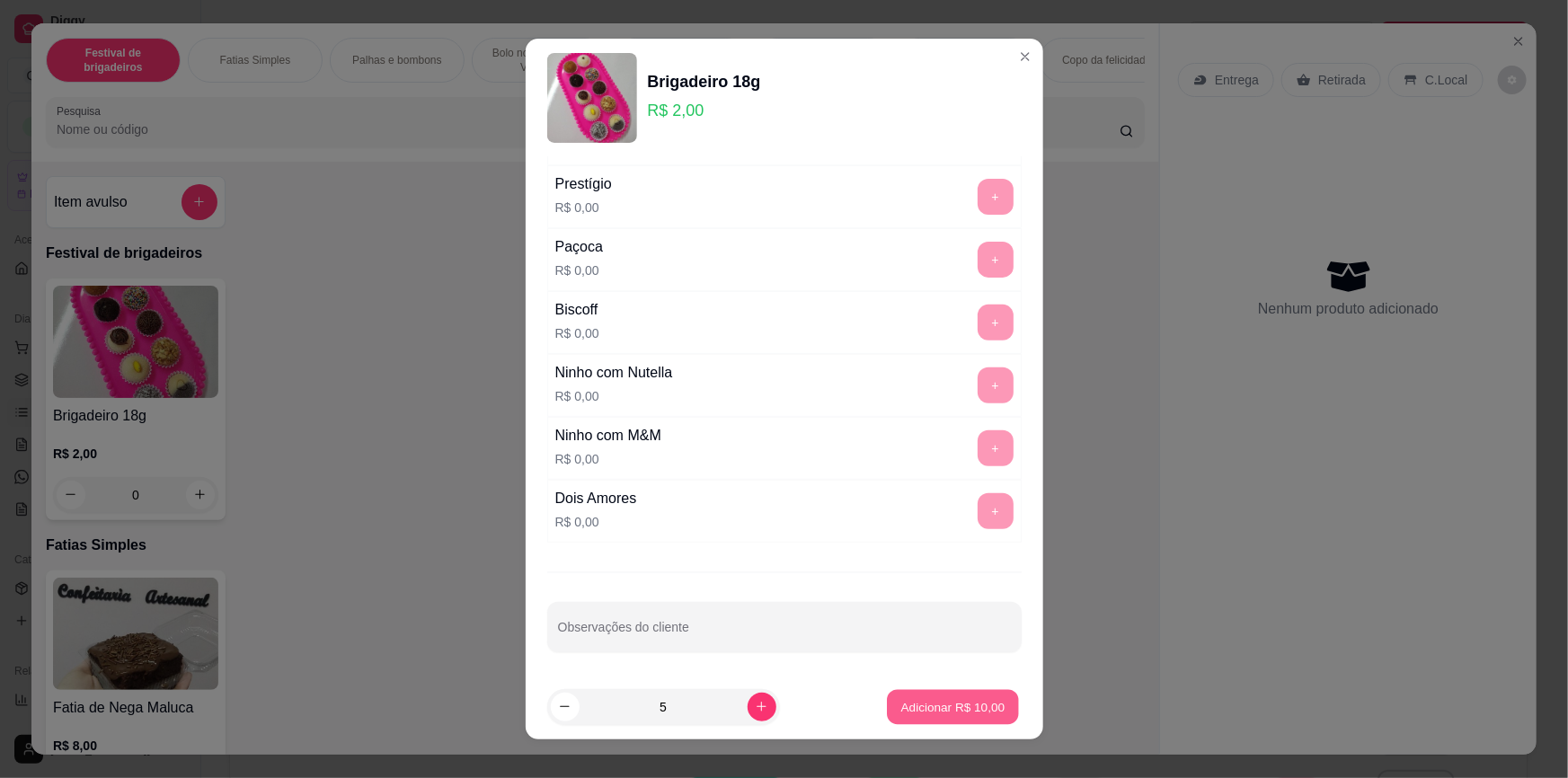
click at [922, 710] on p "Adicionar R$ 10,00" at bounding box center [953, 707] width 105 height 17
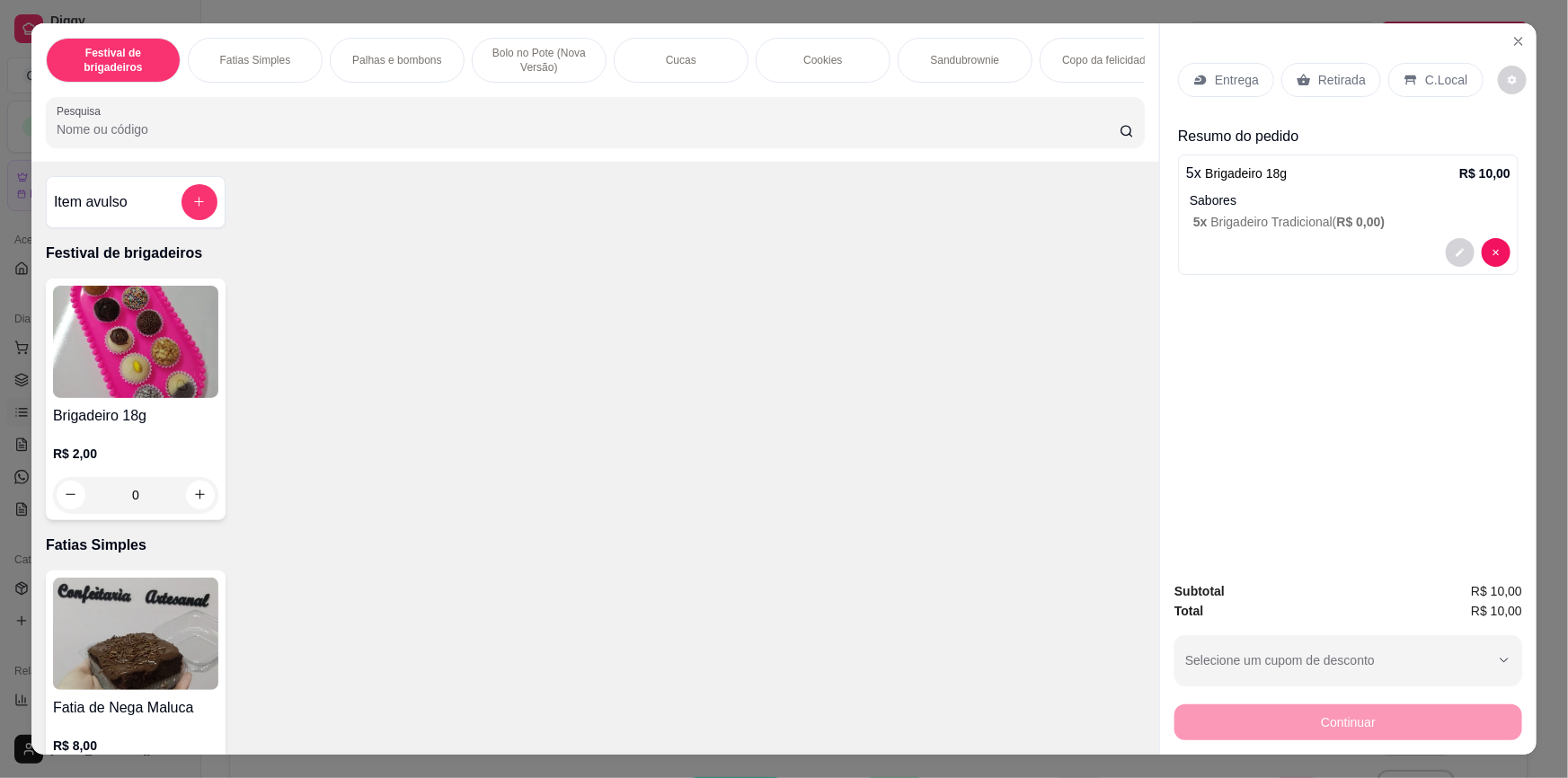
click at [203, 507] on div "0" at bounding box center [135, 495] width 165 height 36
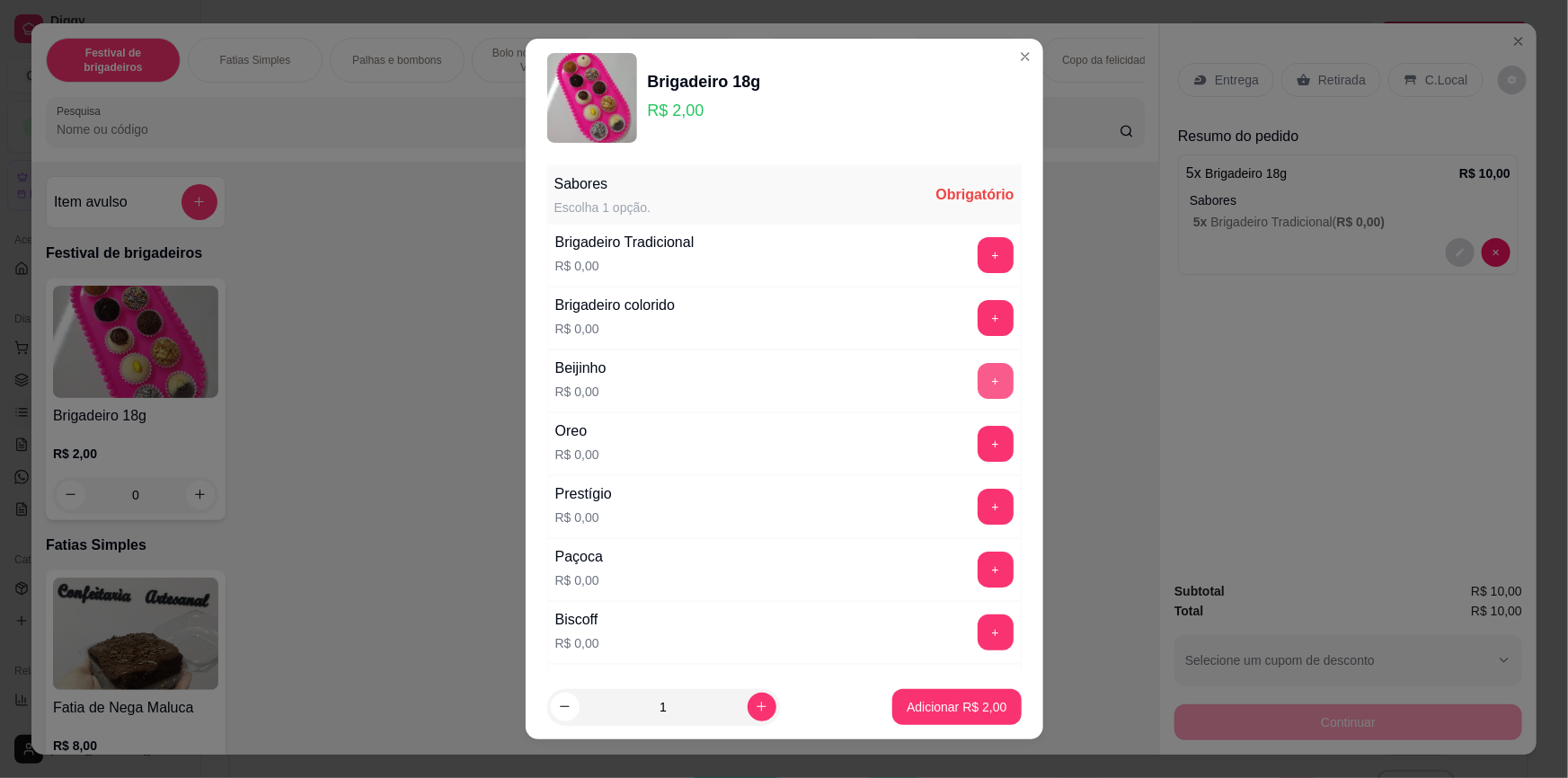
click at [978, 386] on button "+" at bounding box center [996, 381] width 36 height 36
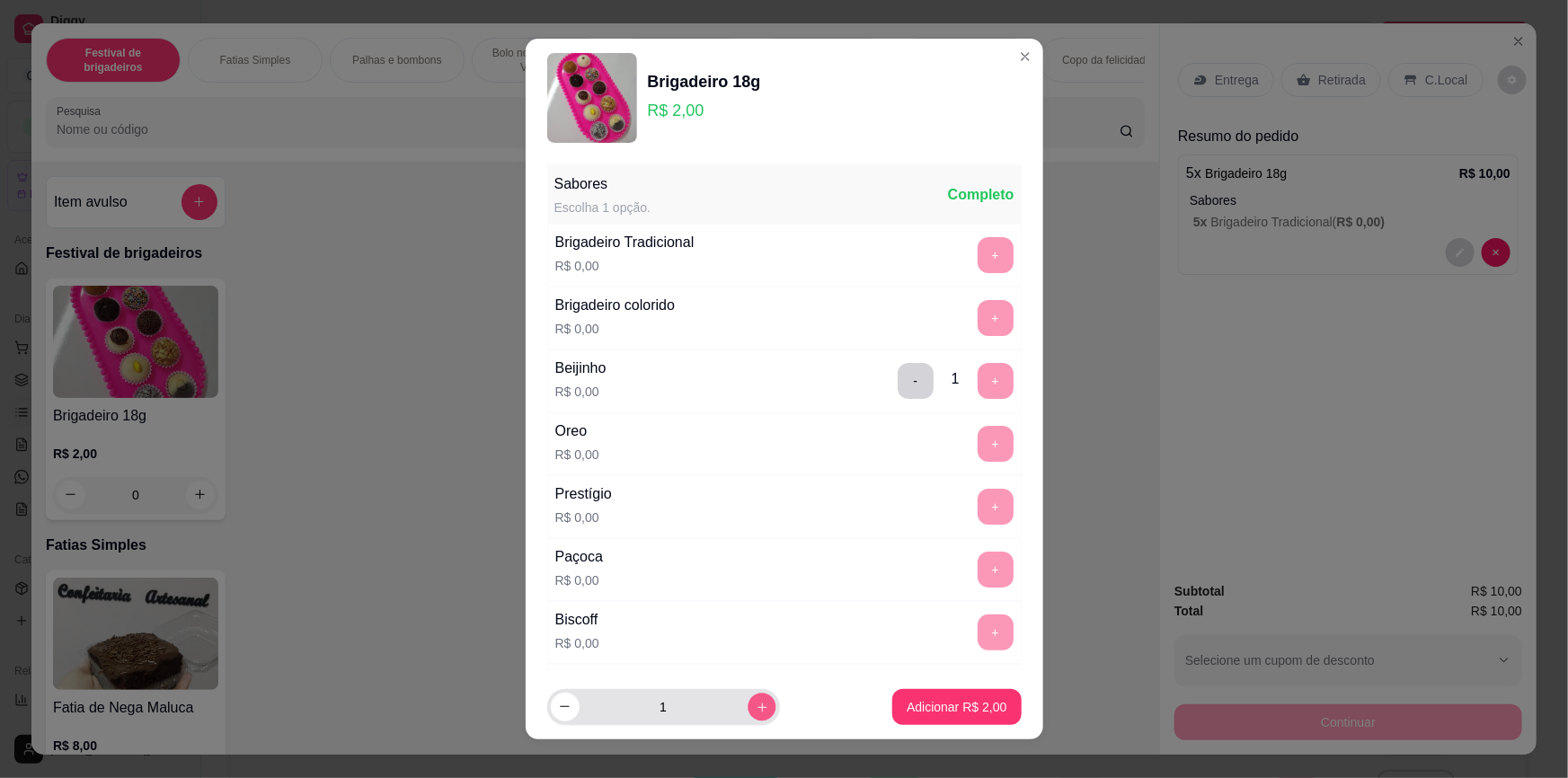
click at [755, 711] on icon "increase-product-quantity" at bounding box center [762, 706] width 13 height 13
type input "5"
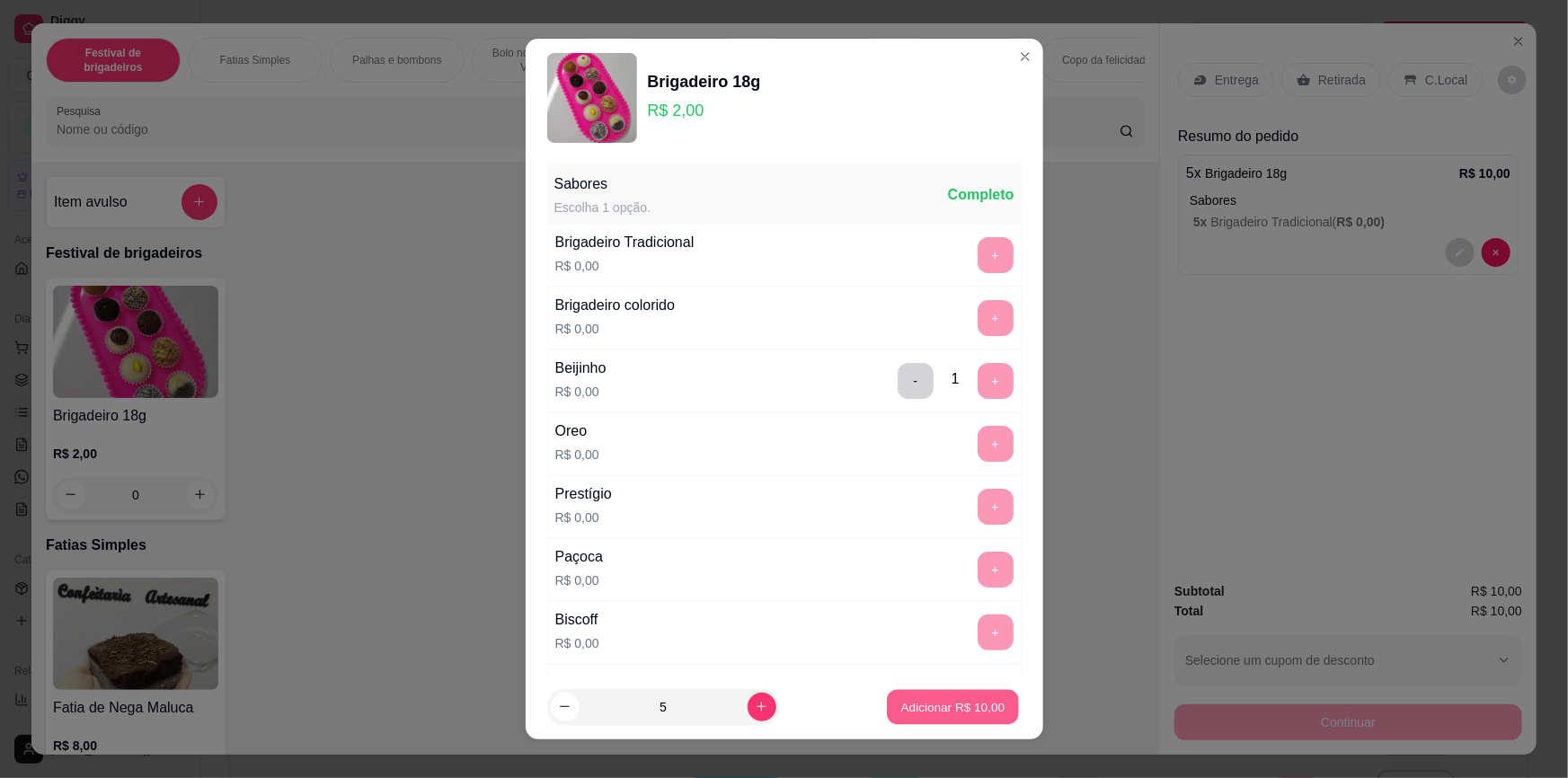
click at [916, 710] on p "Adicionar R$ 10,00" at bounding box center [953, 707] width 105 height 17
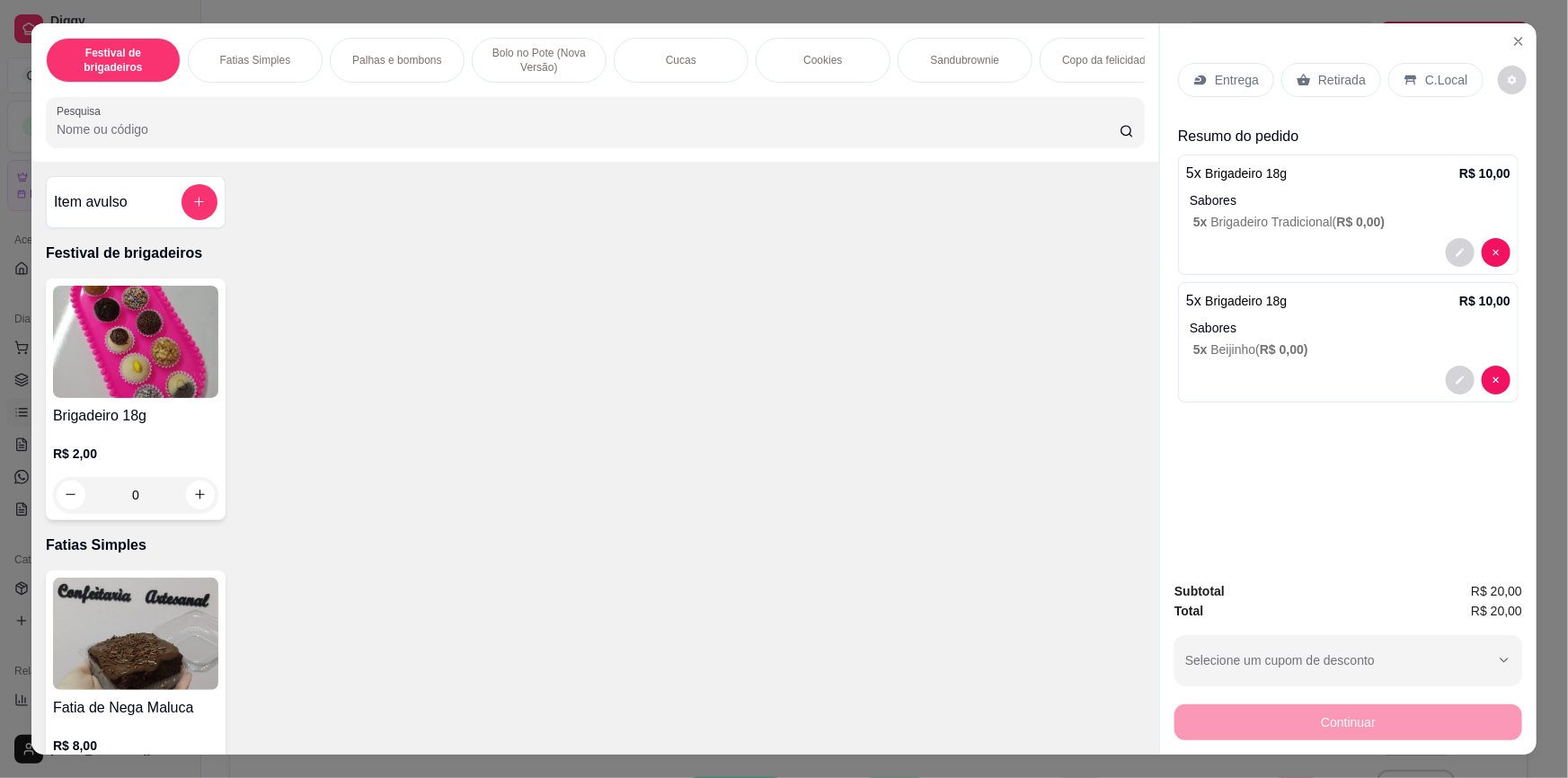
click at [1293, 87] on div "Retirada" at bounding box center [1331, 80] width 100 height 34
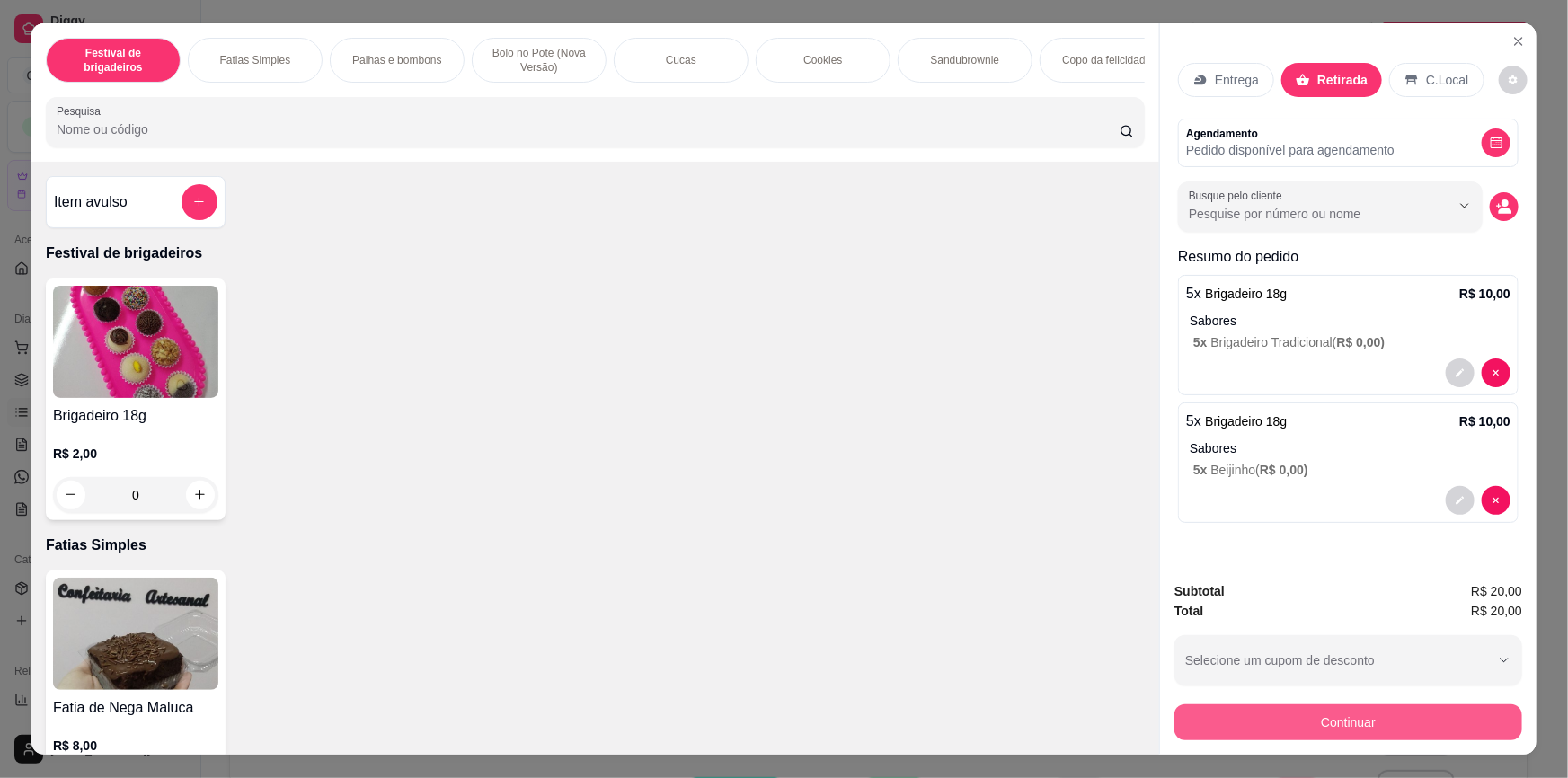
click at [1275, 735] on button "Continuar" at bounding box center [1348, 722] width 348 height 36
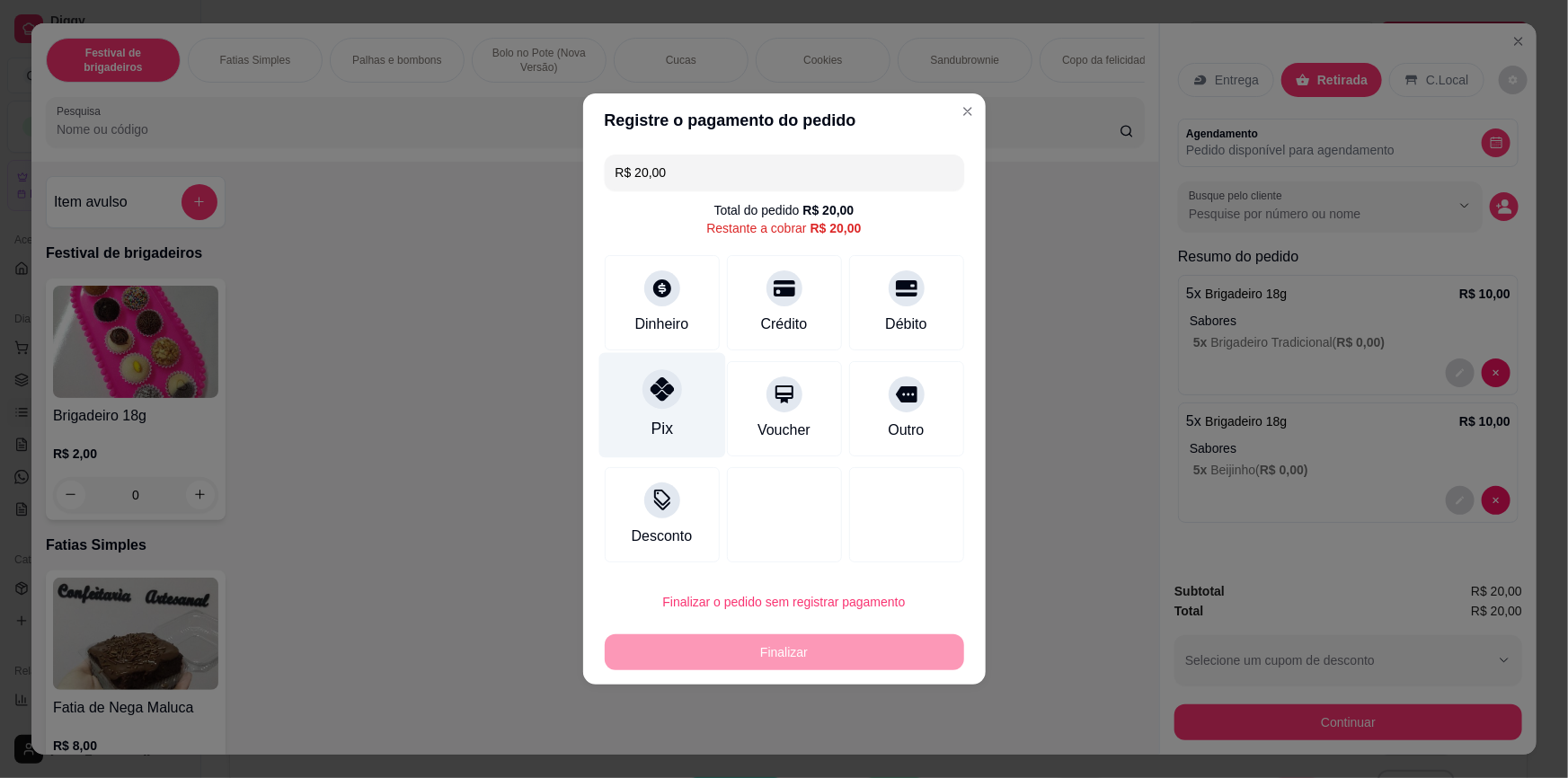
click at [668, 429] on div "Pix" at bounding box center [661, 428] width 22 height 24
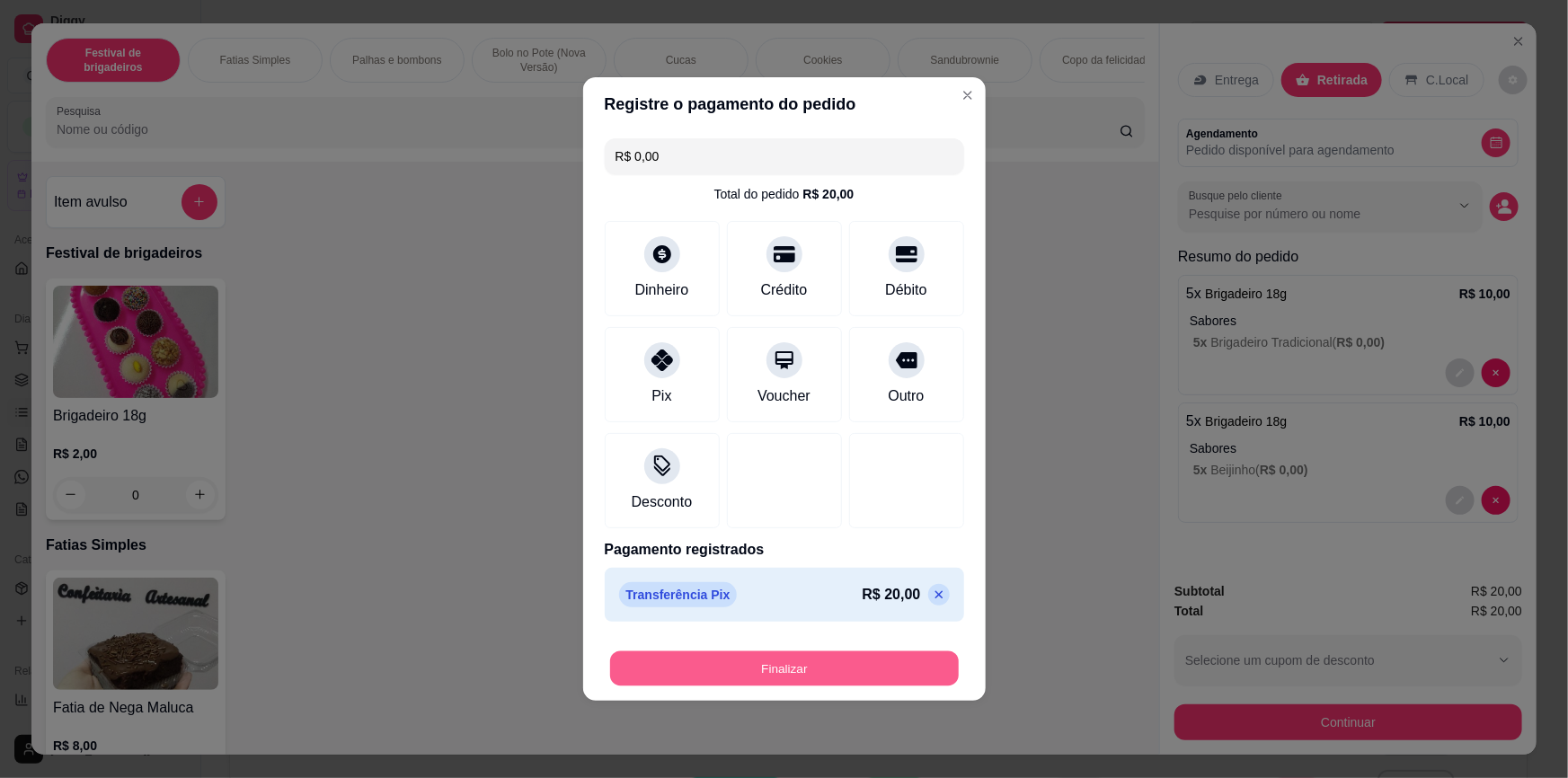
click at [742, 666] on button "Finalizar" at bounding box center [784, 669] width 349 height 35
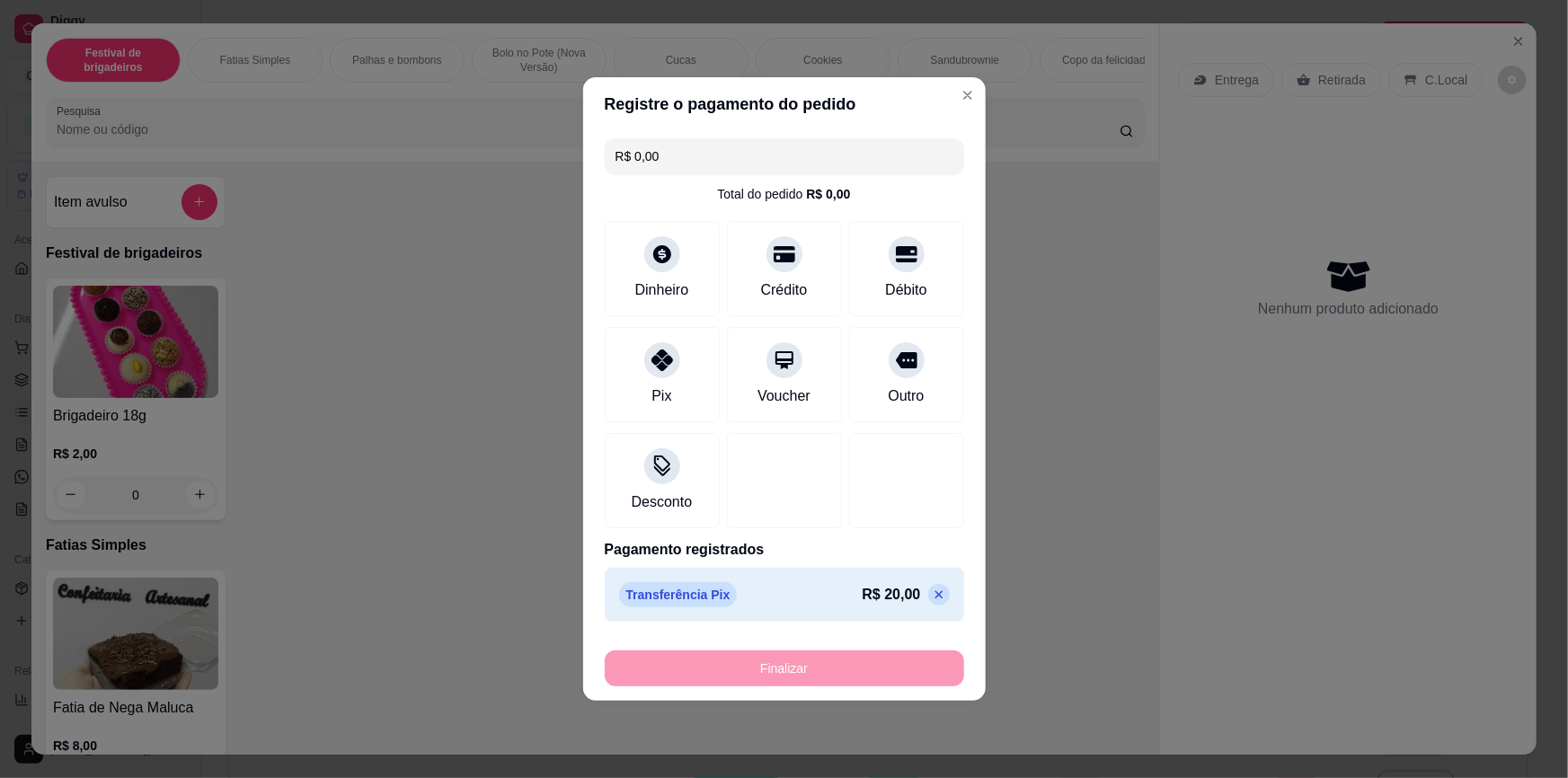
type input "-R$ 20,00"
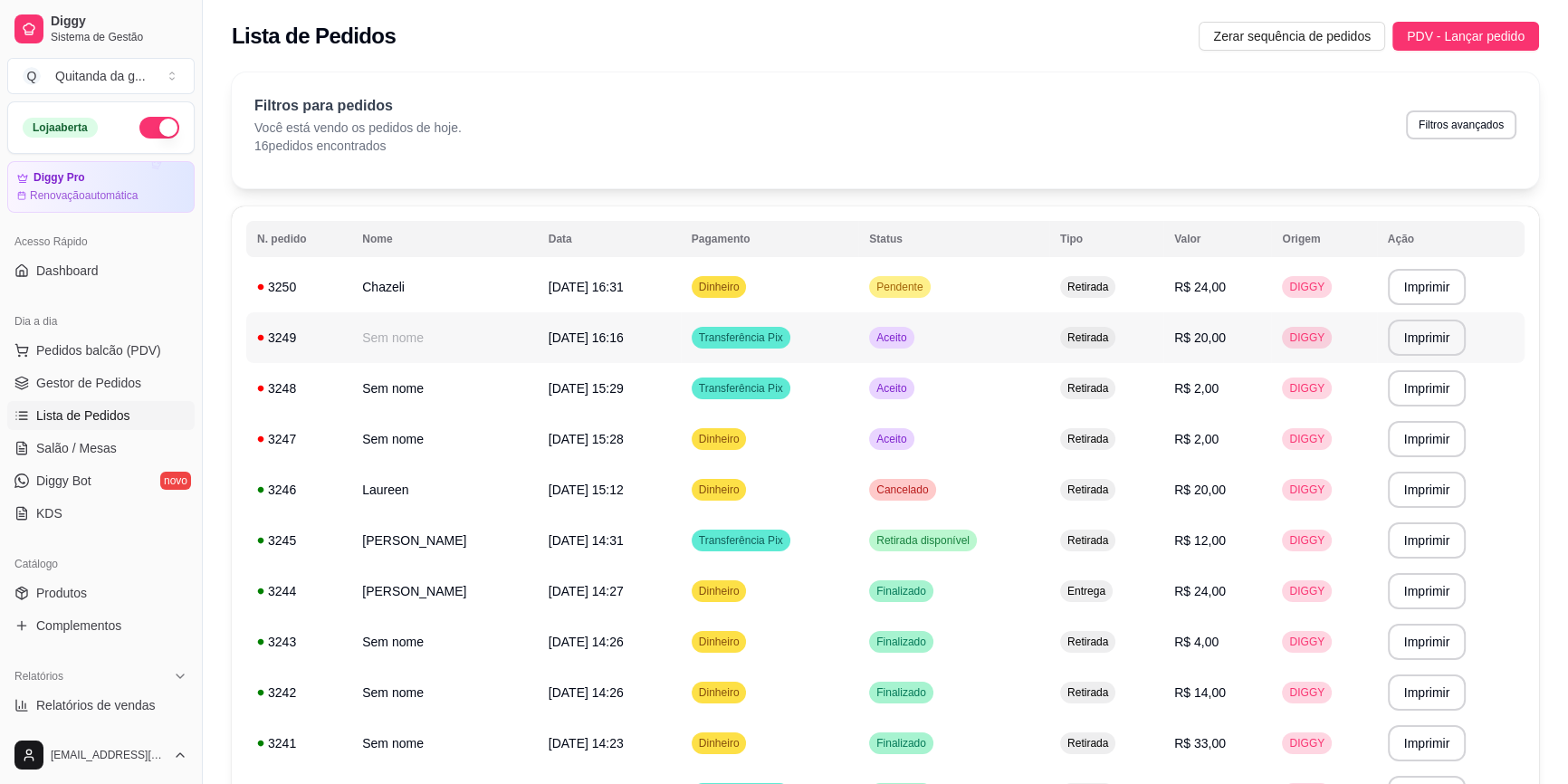
click at [642, 302] on td "[DATE] 16:31" at bounding box center [609, 286] width 143 height 50
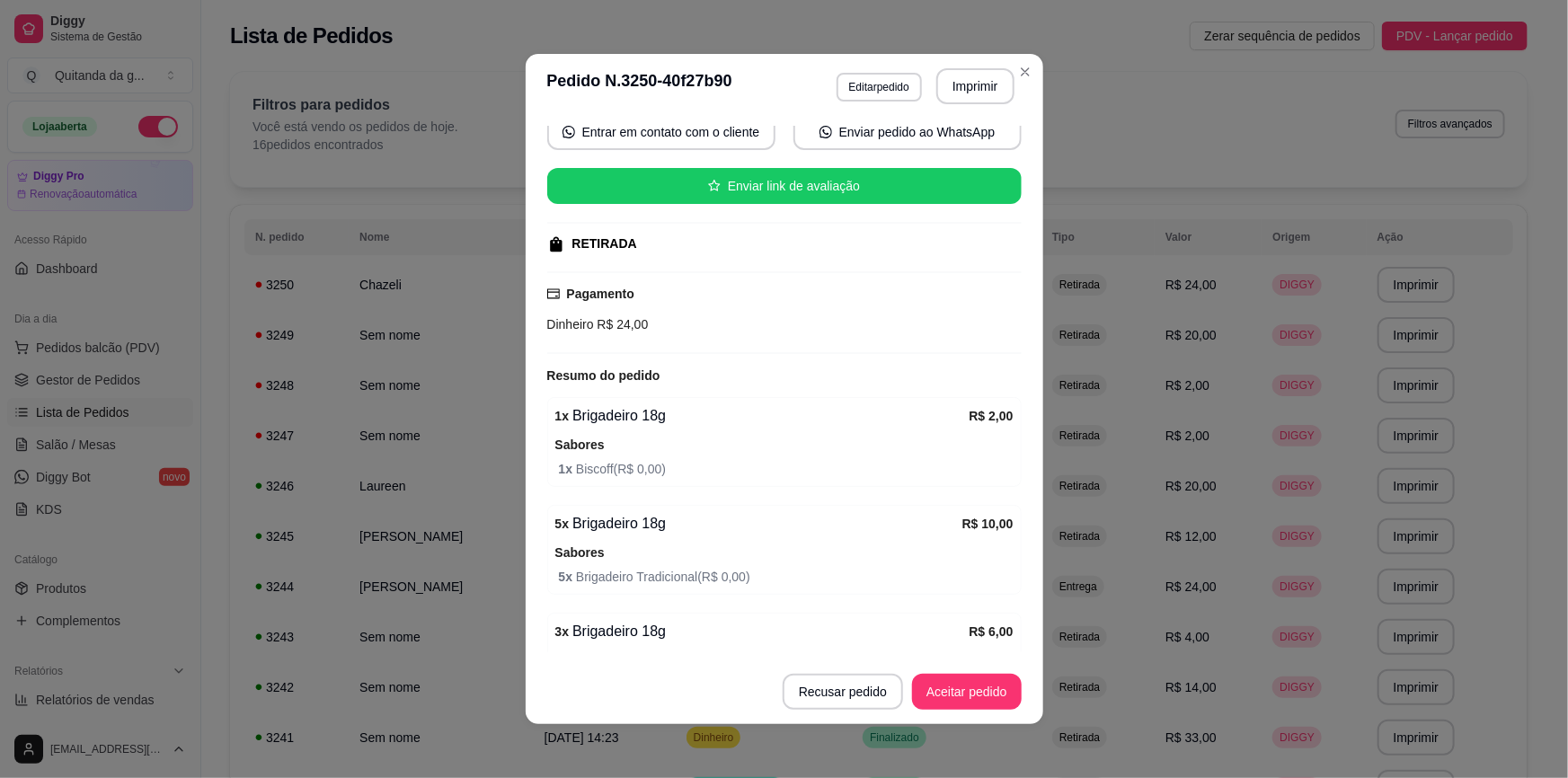
scroll to position [408, 0]
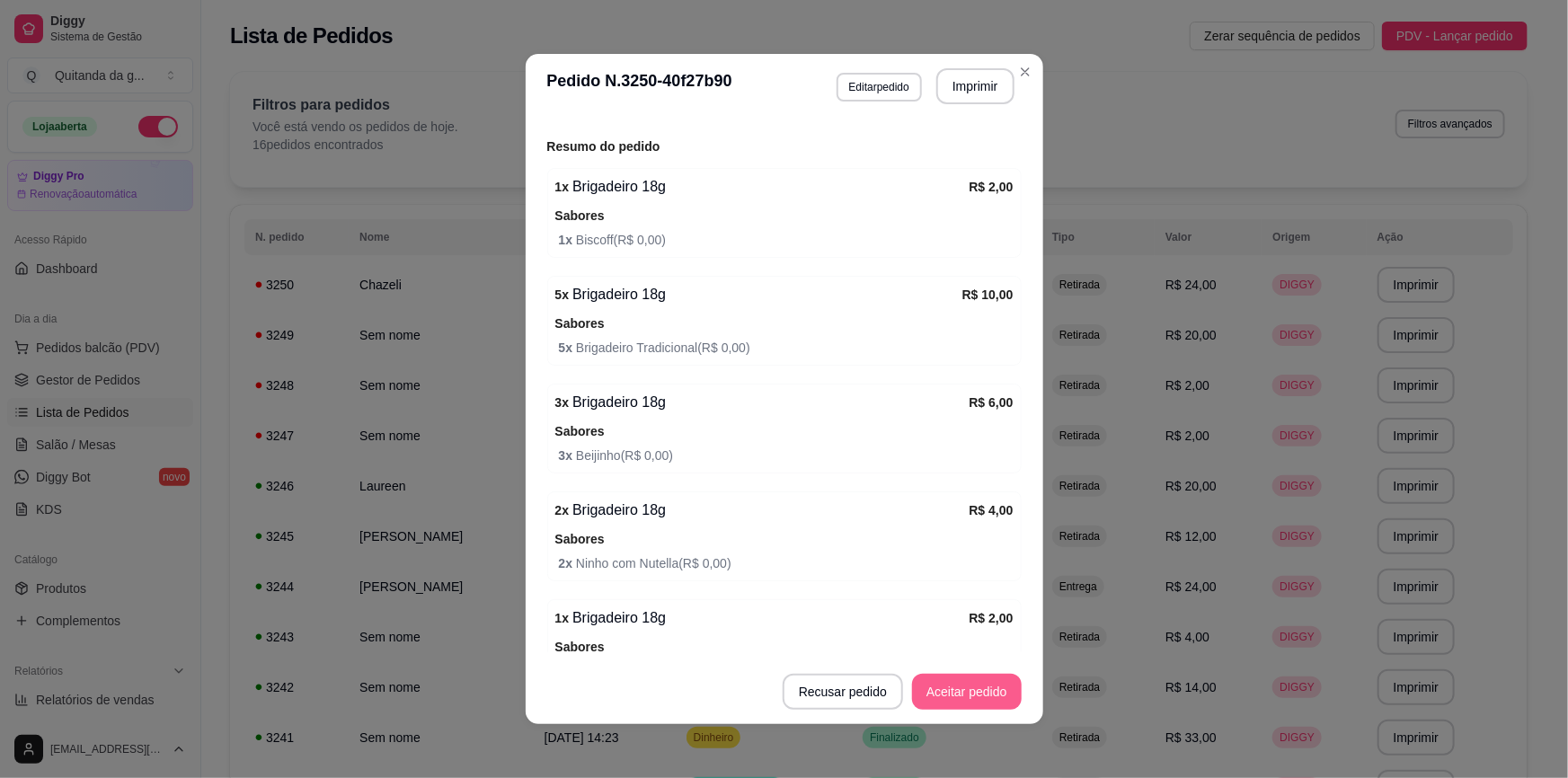
click at [1002, 691] on button "Aceitar pedido" at bounding box center [966, 692] width 109 height 36
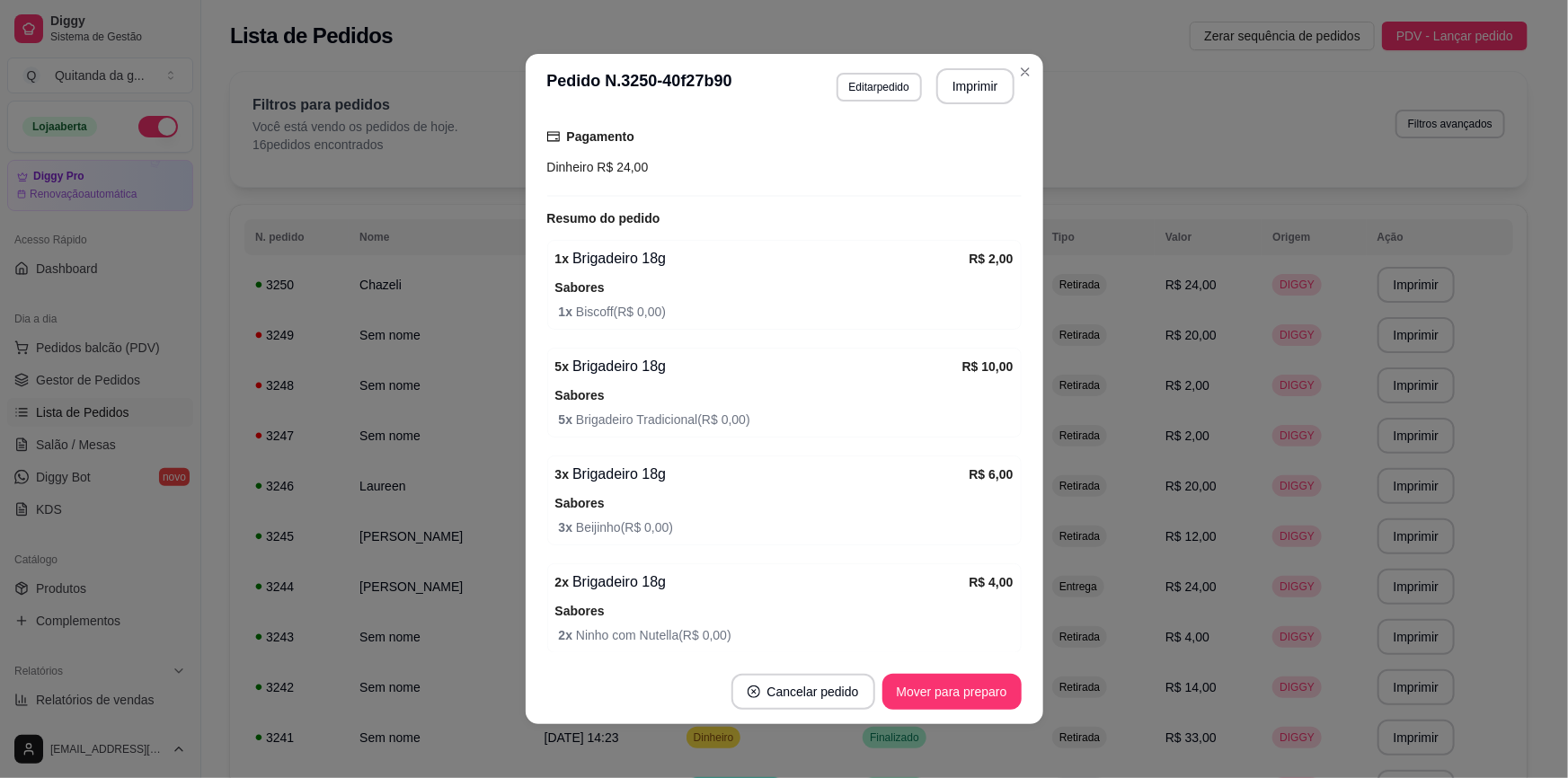
scroll to position [268, 0]
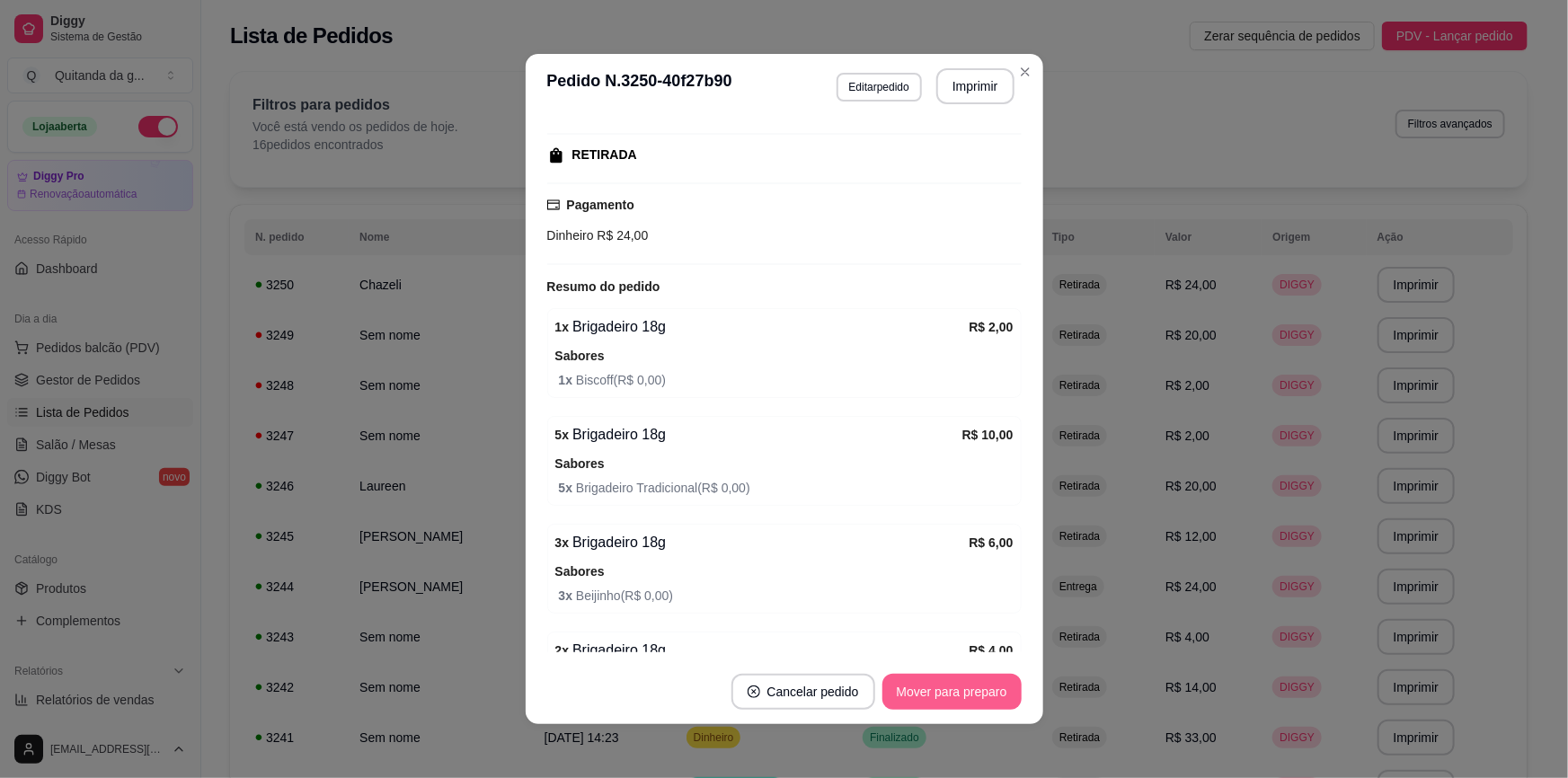
click at [937, 696] on button "Mover para preparo" at bounding box center [952, 692] width 140 height 36
click at [950, 695] on button "Mover para retirada disponível" at bounding box center [922, 692] width 192 height 35
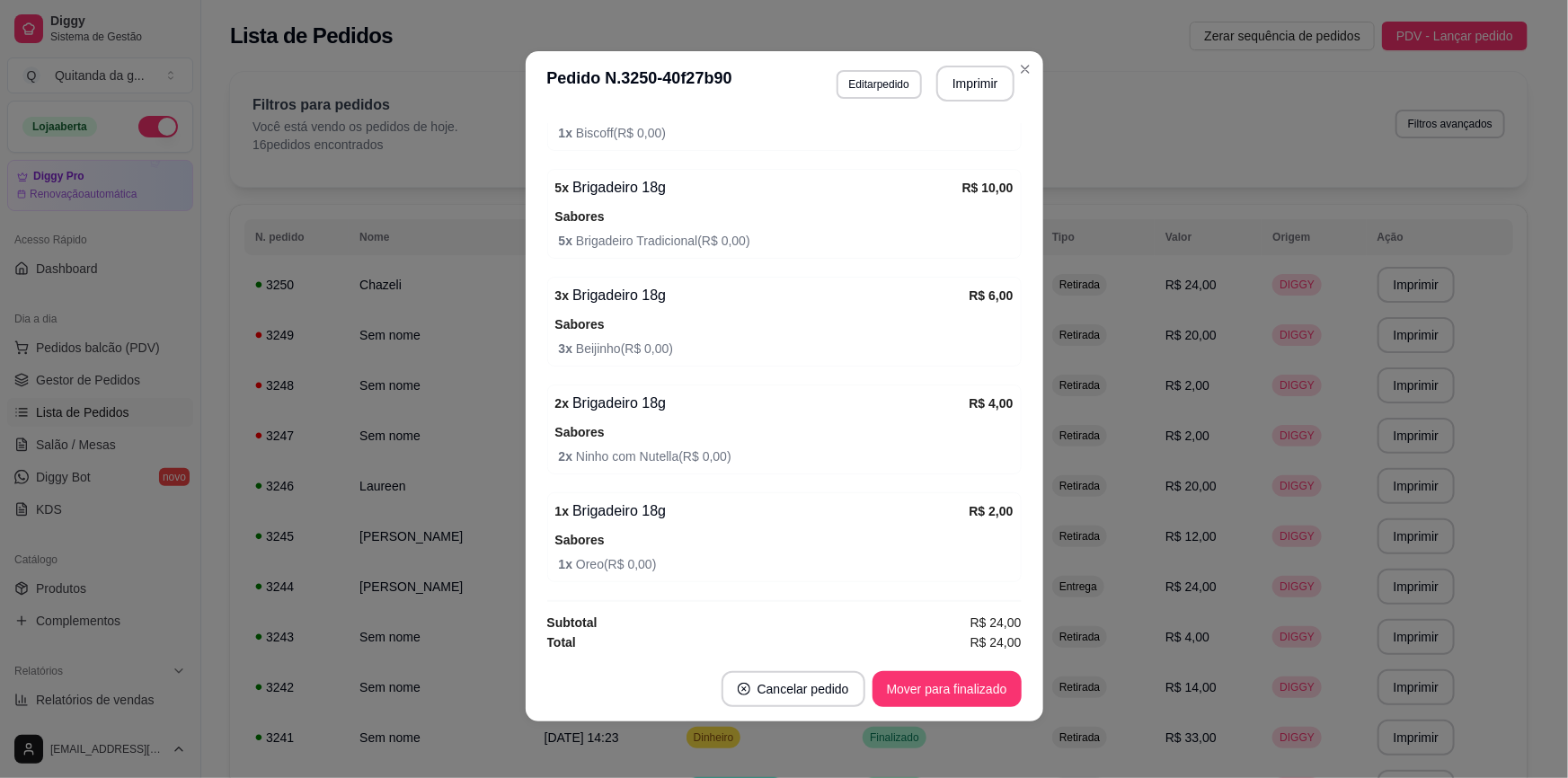
scroll to position [0, 0]
